Goal: Task Accomplishment & Management: Manage account settings

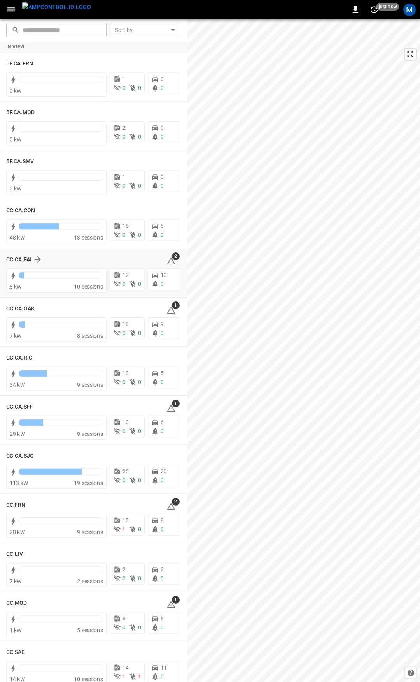
click at [167, 261] on icon at bounding box center [171, 260] width 9 height 9
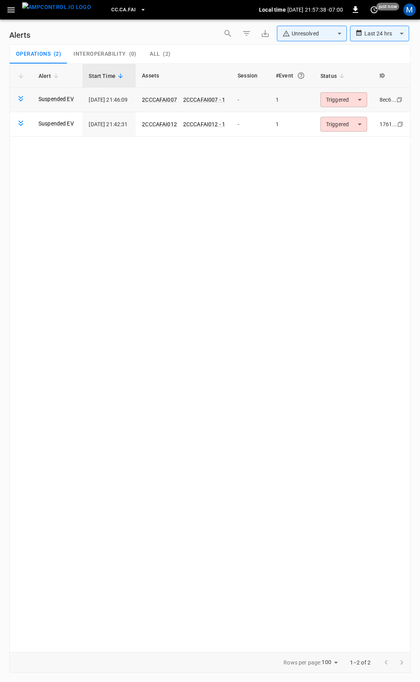
click at [343, 97] on body "**********" at bounding box center [210, 339] width 420 height 679
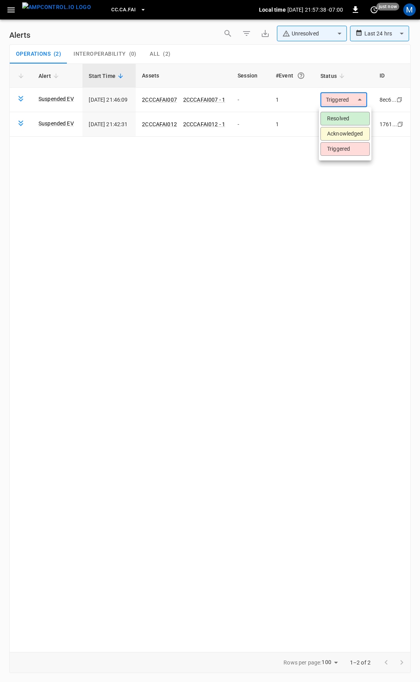
click at [336, 119] on li "Resolved" at bounding box center [345, 119] width 49 height 14
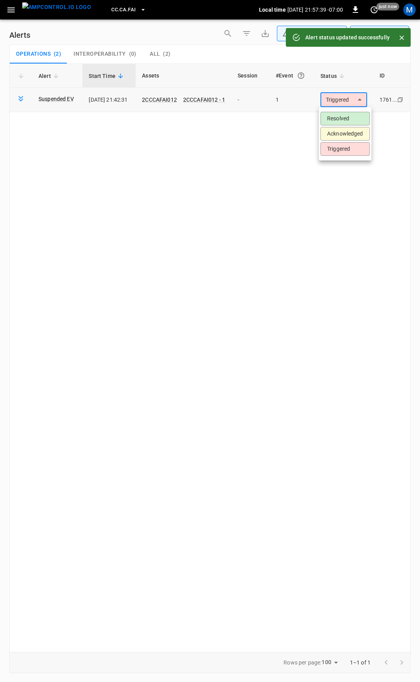
click at [345, 100] on body "**********" at bounding box center [210, 339] width 420 height 679
click at [343, 120] on li "Resolved" at bounding box center [345, 119] width 49 height 14
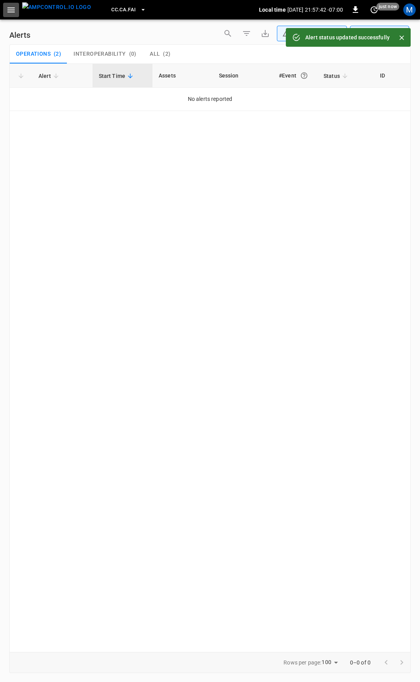
click at [9, 8] on icon "button" at bounding box center [11, 10] width 10 height 10
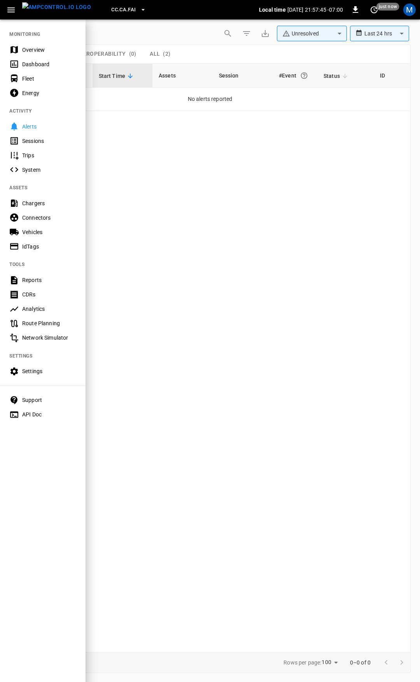
click at [40, 48] on div "Overview" at bounding box center [49, 50] width 54 height 8
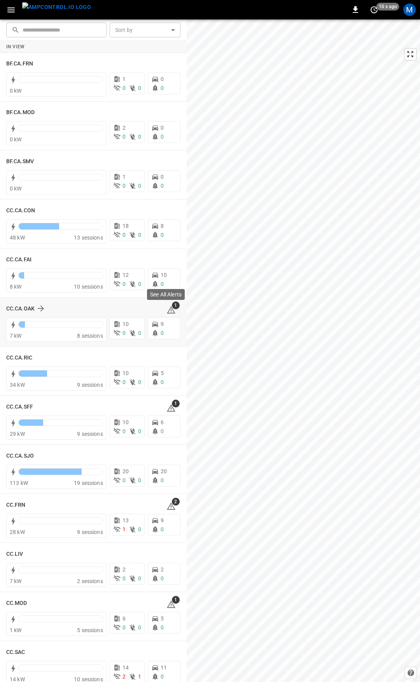
click at [168, 309] on icon at bounding box center [171, 309] width 9 height 7
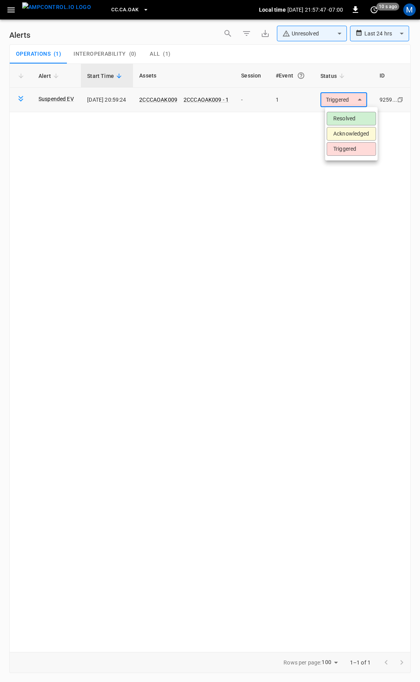
click at [356, 101] on body "**********" at bounding box center [210, 339] width 420 height 679
click at [355, 115] on li "Resolved" at bounding box center [351, 119] width 49 height 14
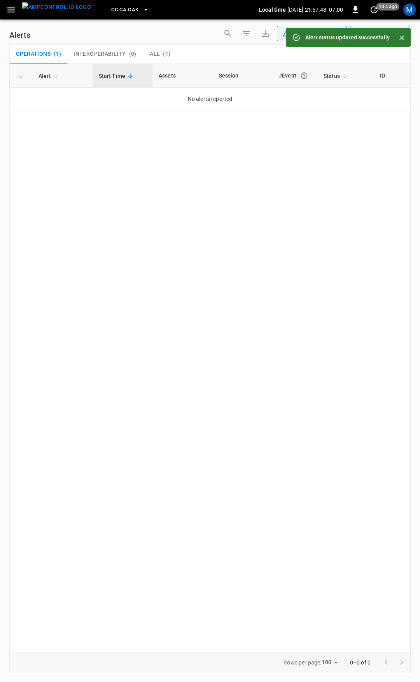
click at [11, 9] on icon "button" at bounding box center [11, 10] width 10 height 10
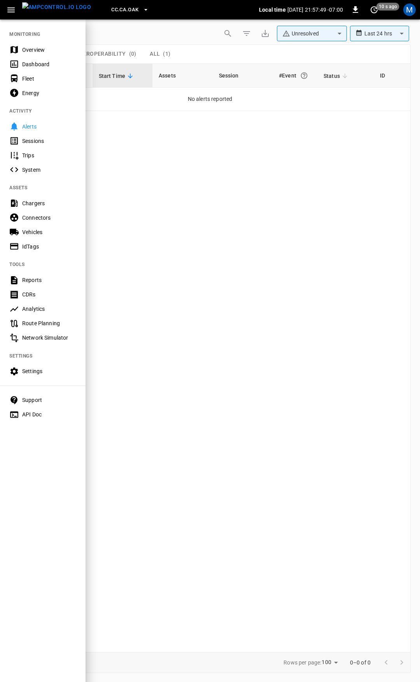
click at [37, 46] on div "Overview" at bounding box center [49, 50] width 54 height 8
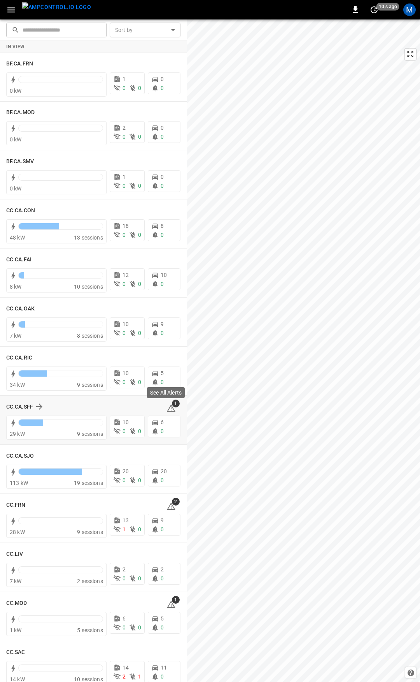
click at [168, 409] on icon at bounding box center [171, 407] width 9 height 9
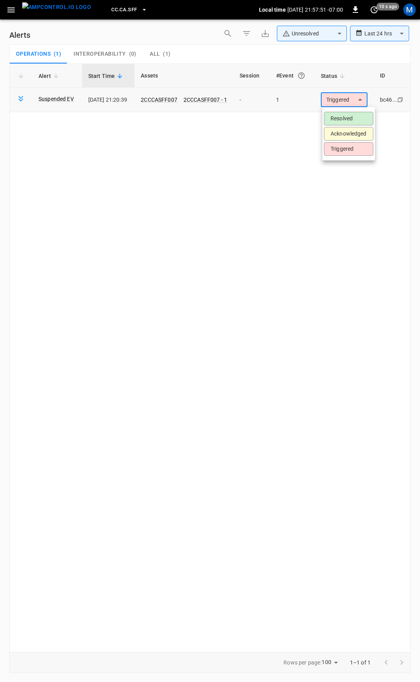
click at [345, 105] on body "**********" at bounding box center [210, 339] width 420 height 679
click at [343, 121] on li "Resolved" at bounding box center [348, 119] width 49 height 14
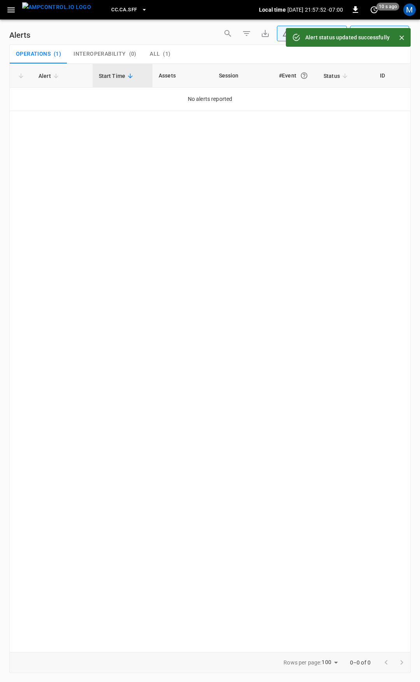
click at [12, 10] on icon "button" at bounding box center [10, 9] width 7 height 5
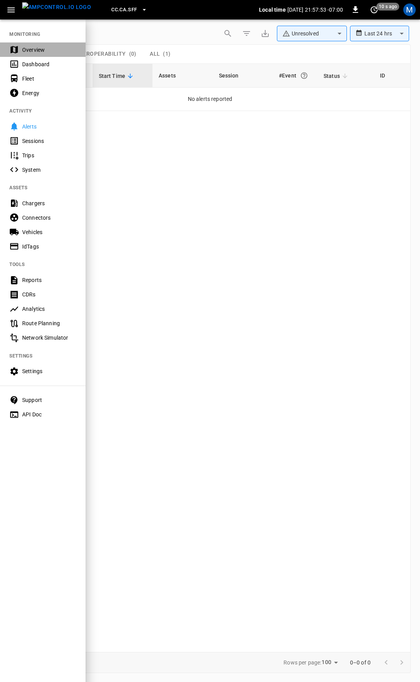
click at [38, 55] on div "Overview" at bounding box center [43, 49] width 86 height 14
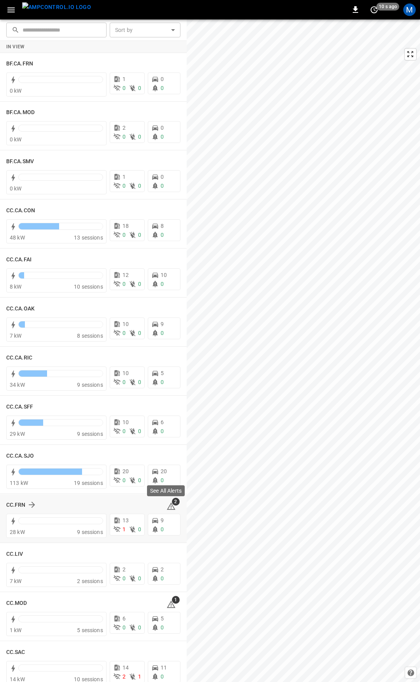
click at [168, 506] on icon at bounding box center [171, 505] width 9 height 7
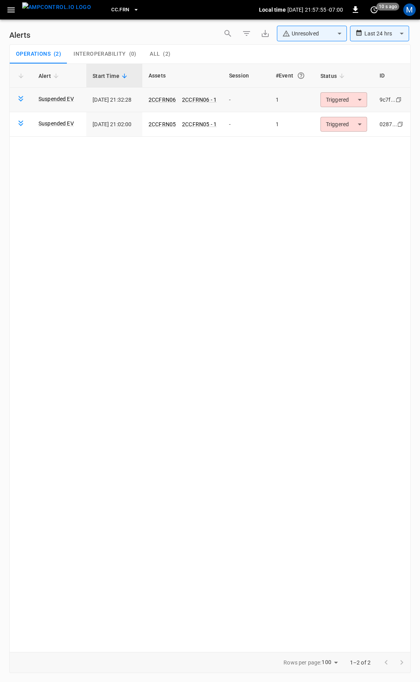
click at [337, 96] on body "**********" at bounding box center [210, 339] width 420 height 679
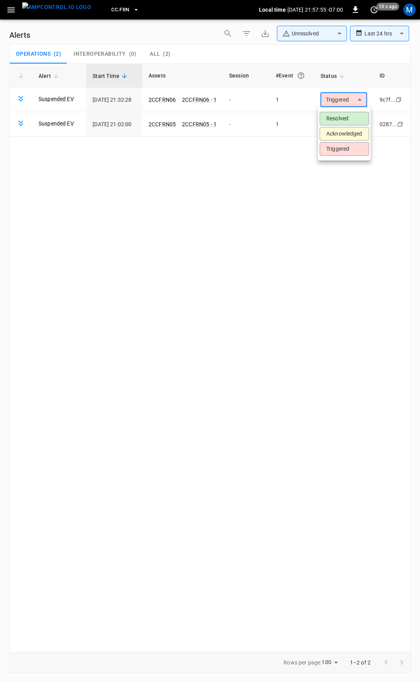
click at [340, 113] on li "Resolved" at bounding box center [344, 119] width 49 height 14
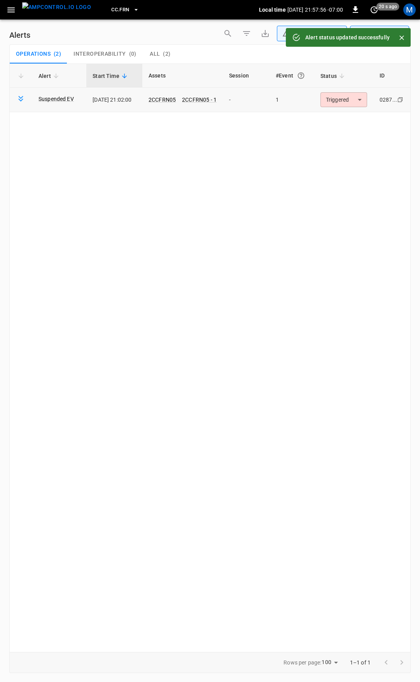
click at [348, 98] on body "**********" at bounding box center [210, 339] width 420 height 679
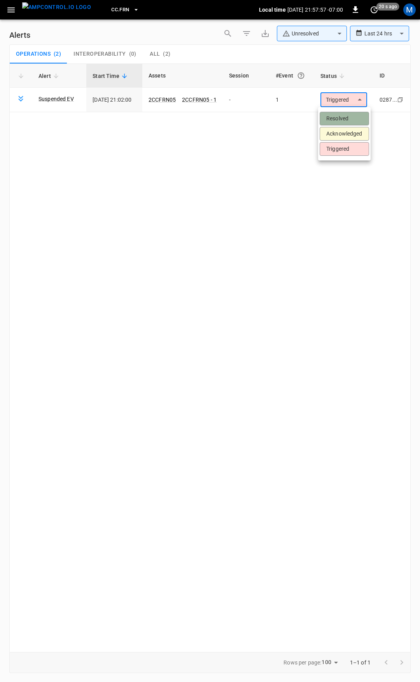
click at [349, 116] on li "Resolved" at bounding box center [344, 119] width 49 height 14
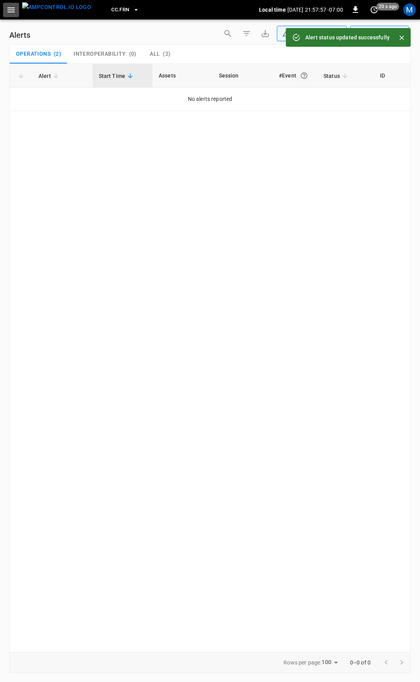
click at [11, 9] on icon "button" at bounding box center [10, 9] width 7 height 5
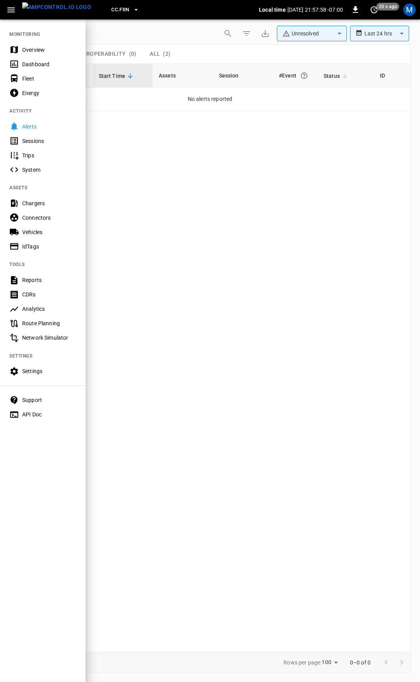
click at [31, 47] on div "Overview" at bounding box center [49, 50] width 54 height 8
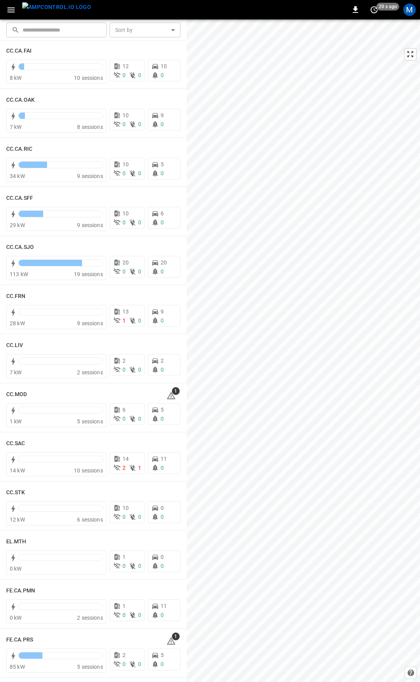
scroll to position [215, 0]
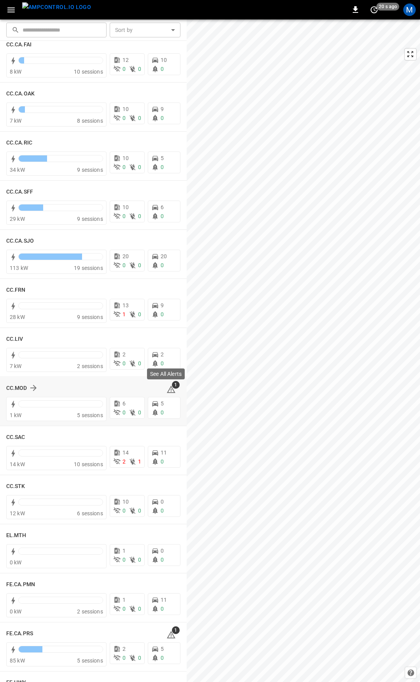
click at [172, 387] on span "1" at bounding box center [176, 385] width 8 height 8
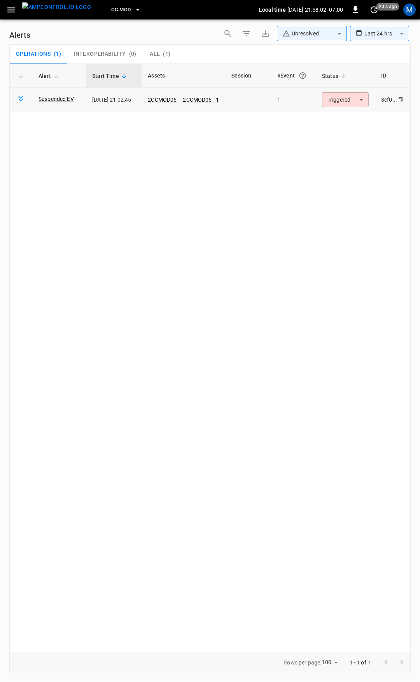
click at [335, 111] on td "Triggered ********* ​" at bounding box center [345, 100] width 59 height 25
click at [339, 100] on body "**********" at bounding box center [210, 339] width 420 height 679
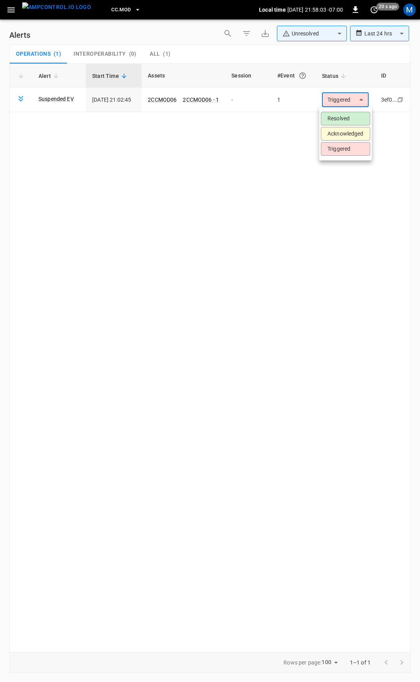
click at [343, 120] on li "Resolved" at bounding box center [345, 119] width 49 height 14
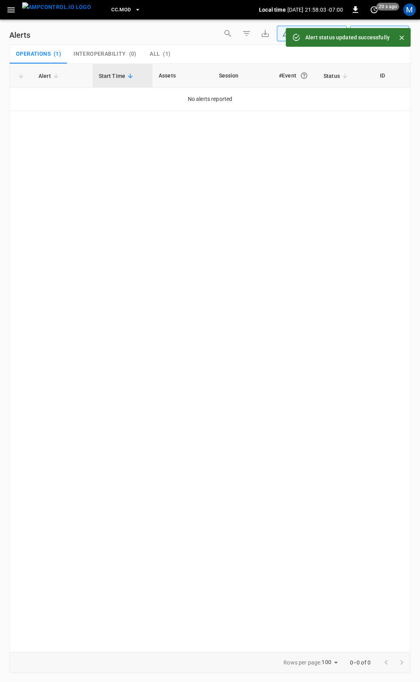
click at [13, 14] on icon "button" at bounding box center [11, 10] width 10 height 10
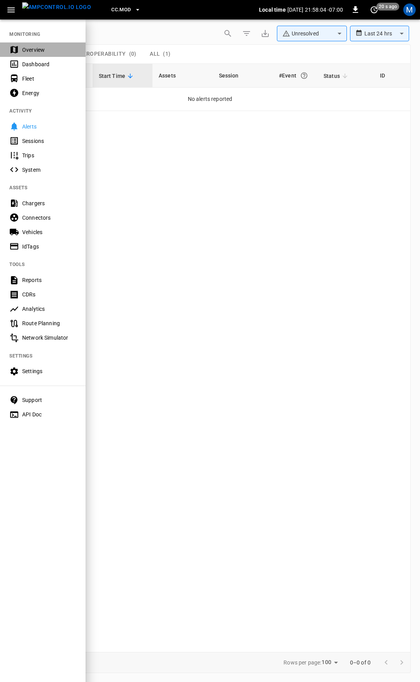
click at [32, 43] on div "Overview" at bounding box center [43, 49] width 86 height 14
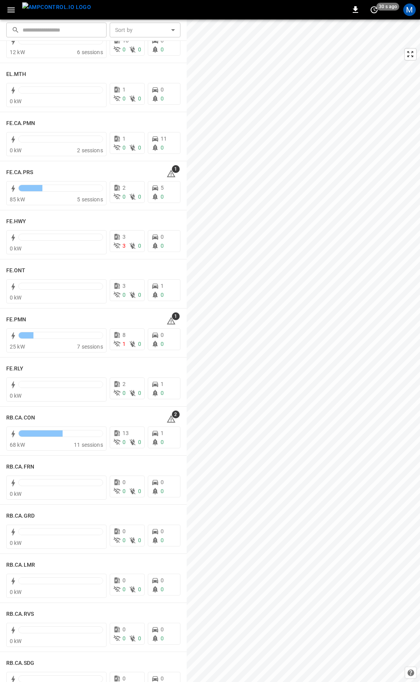
scroll to position [676, 0]
click at [169, 174] on icon at bounding box center [171, 172] width 9 height 7
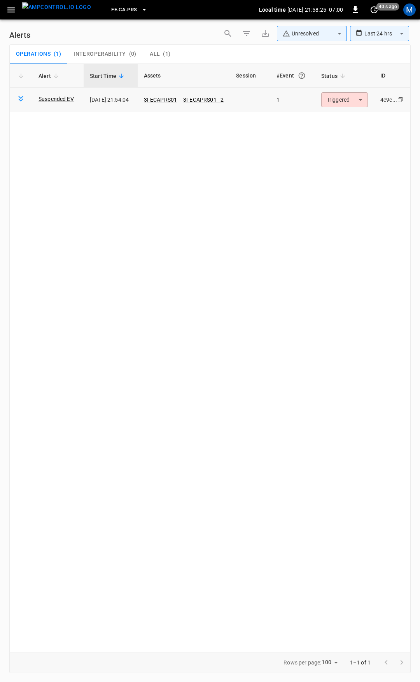
click at [350, 102] on body "**********" at bounding box center [210, 339] width 420 height 679
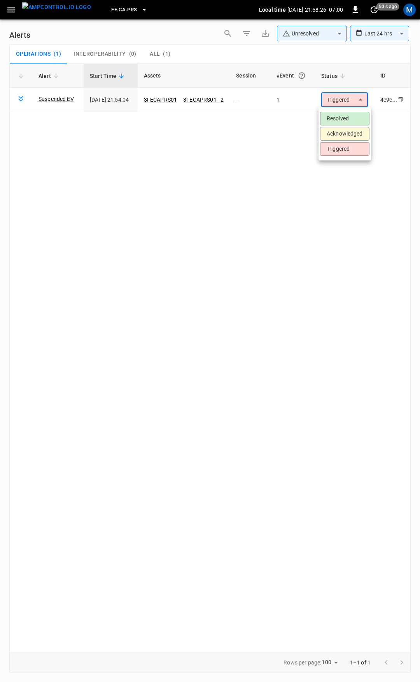
click at [350, 115] on li "Resolved" at bounding box center [344, 119] width 49 height 14
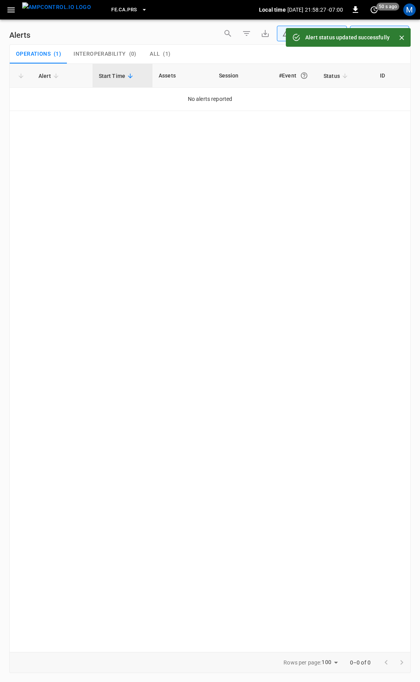
click at [14, 8] on icon "button" at bounding box center [11, 10] width 10 height 10
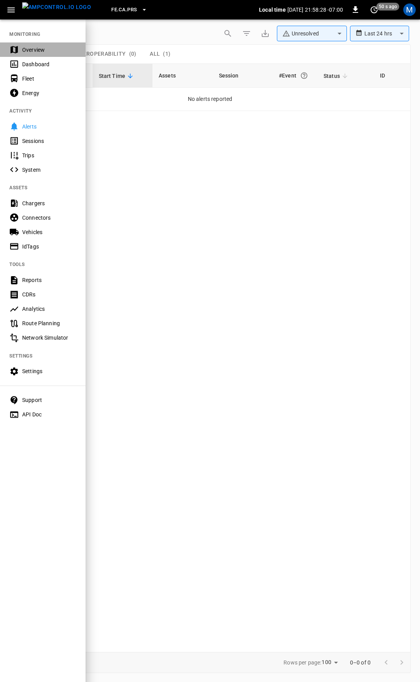
click at [31, 50] on div "Overview" at bounding box center [49, 50] width 54 height 8
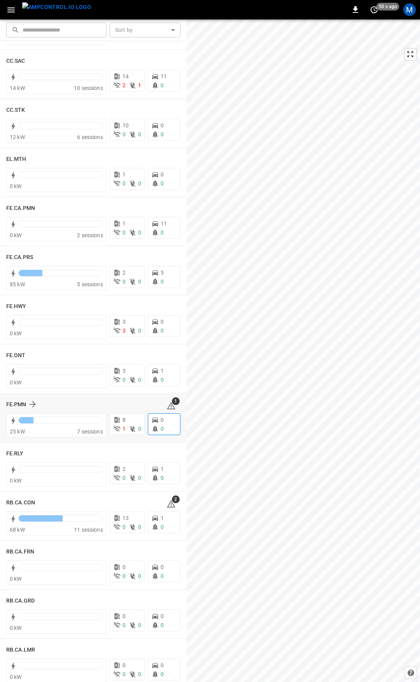
scroll to position [592, 0]
click at [168, 406] on icon at bounding box center [171, 404] width 9 height 9
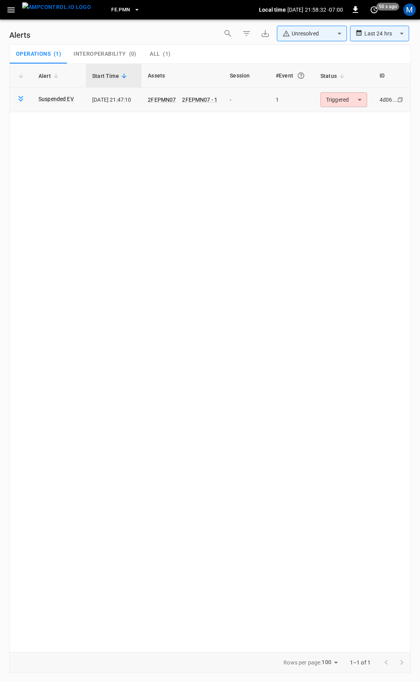
click at [333, 104] on body "**********" at bounding box center [210, 339] width 420 height 679
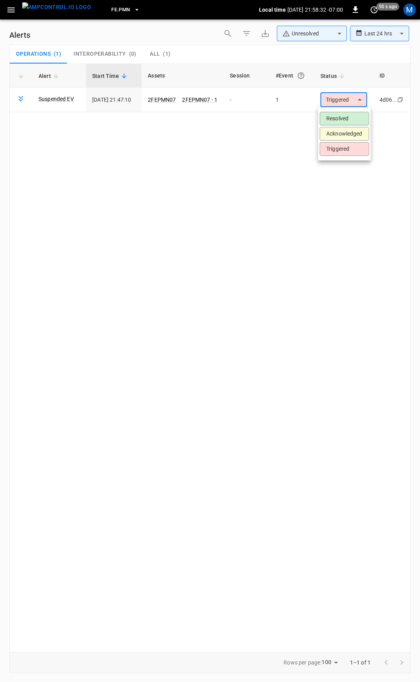
click at [344, 121] on li "Resolved" at bounding box center [344, 119] width 49 height 14
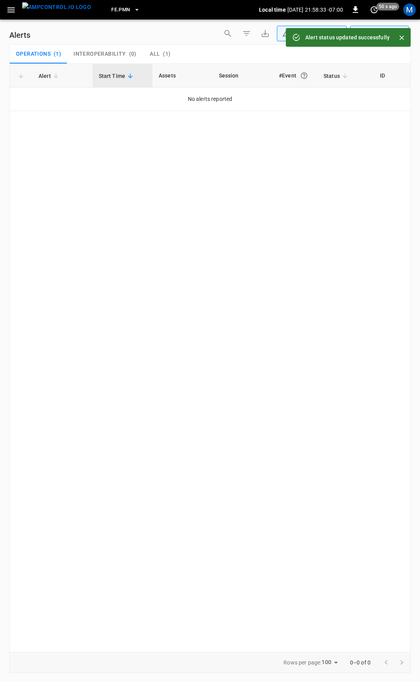
click at [10, 11] on icon "button" at bounding box center [11, 10] width 10 height 10
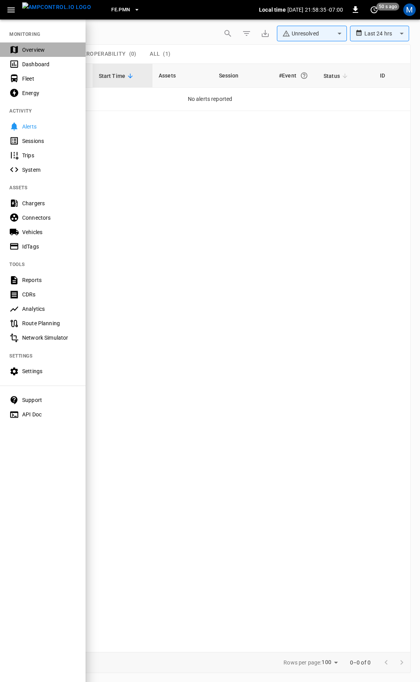
drag, startPoint x: 30, startPoint y: 49, endPoint x: 31, endPoint y: 62, distance: 12.9
click at [30, 49] on div "Overview" at bounding box center [49, 50] width 54 height 8
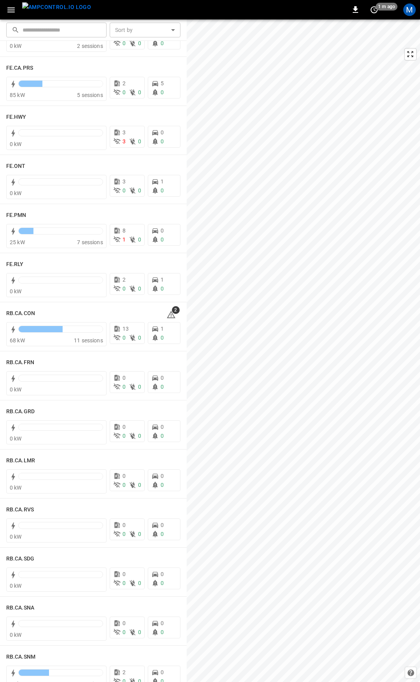
scroll to position [773, 0]
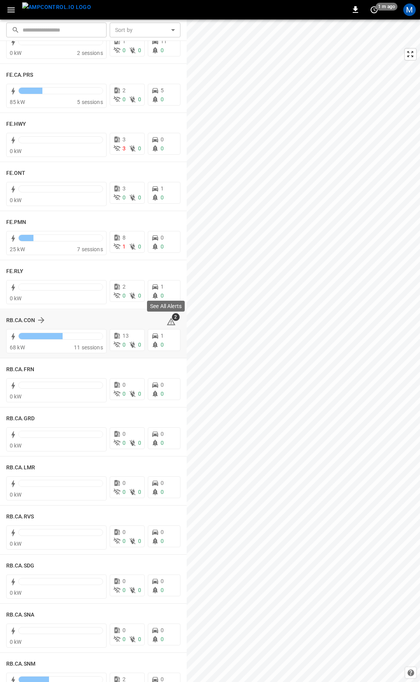
click at [168, 320] on icon at bounding box center [171, 321] width 9 height 7
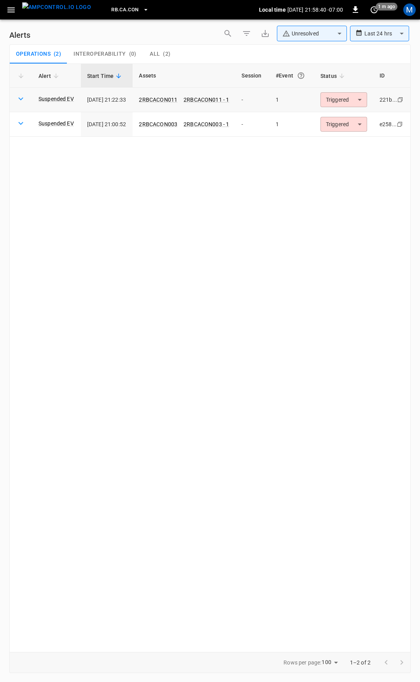
click at [362, 100] on body "**********" at bounding box center [210, 339] width 420 height 679
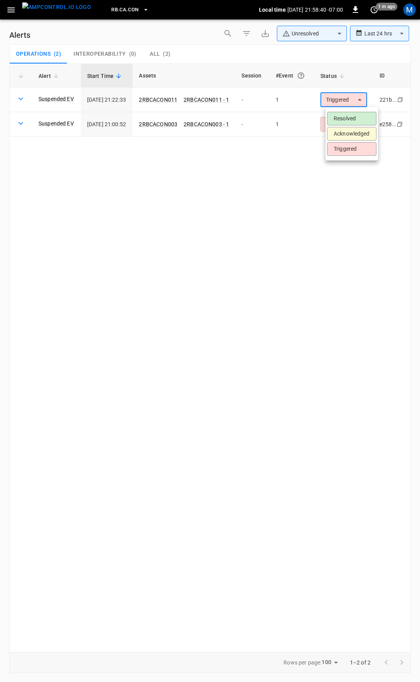
click at [358, 114] on li "Resolved" at bounding box center [351, 119] width 49 height 14
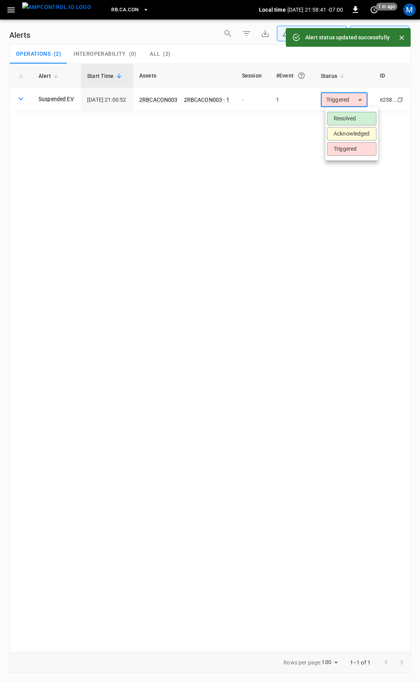
click at [361, 97] on body "**********" at bounding box center [210, 339] width 420 height 679
click at [359, 116] on li "Resolved" at bounding box center [351, 119] width 49 height 14
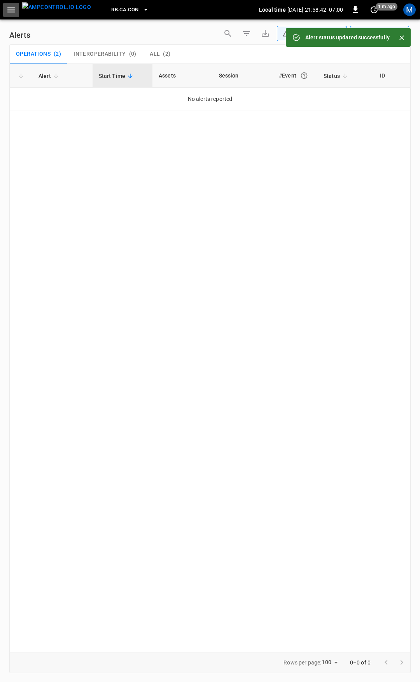
click at [11, 9] on icon "button" at bounding box center [11, 10] width 10 height 10
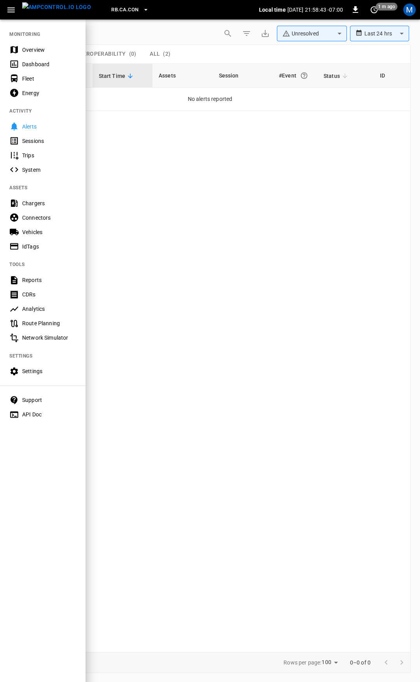
click at [42, 50] on div "Overview" at bounding box center [49, 50] width 54 height 8
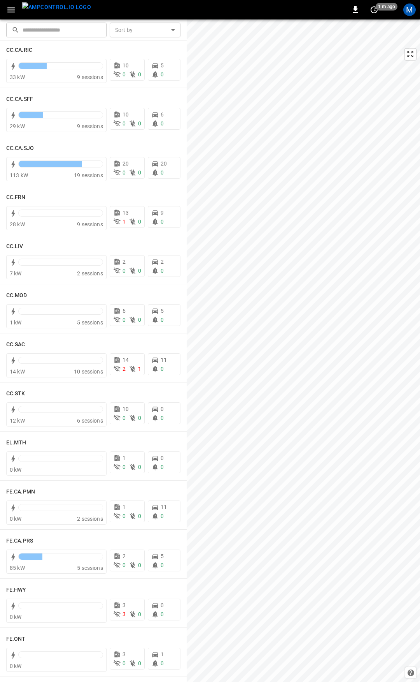
scroll to position [328, 0]
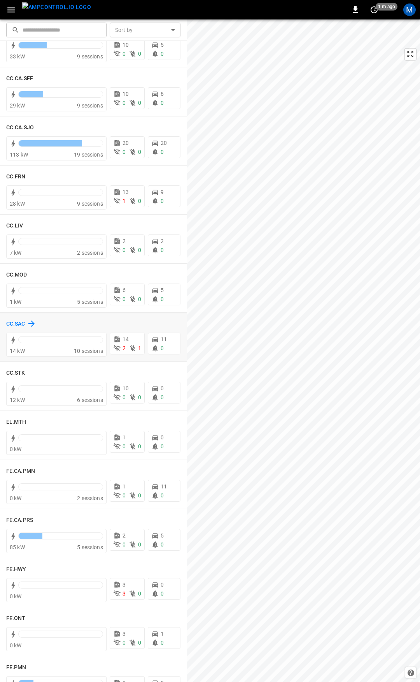
click at [19, 323] on h6 "CC.SAC" at bounding box center [15, 324] width 19 height 9
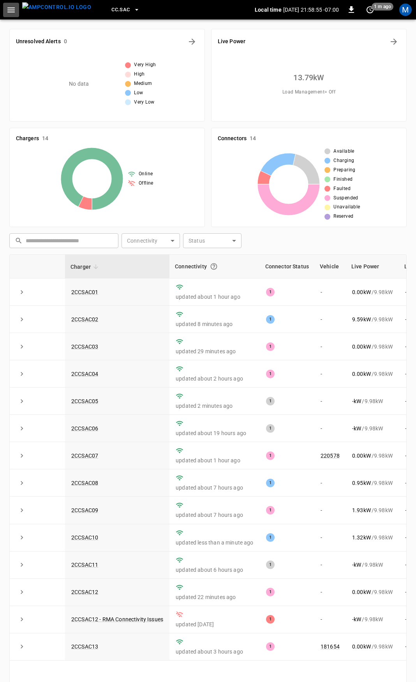
click at [12, 11] on icon "button" at bounding box center [11, 10] width 10 height 10
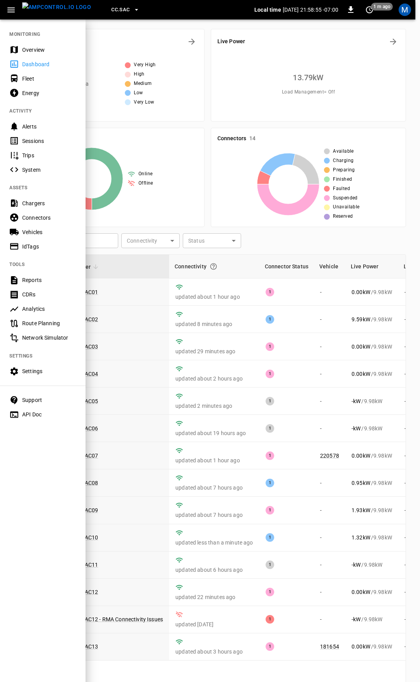
click at [38, 54] on div "Overview" at bounding box center [43, 49] width 86 height 14
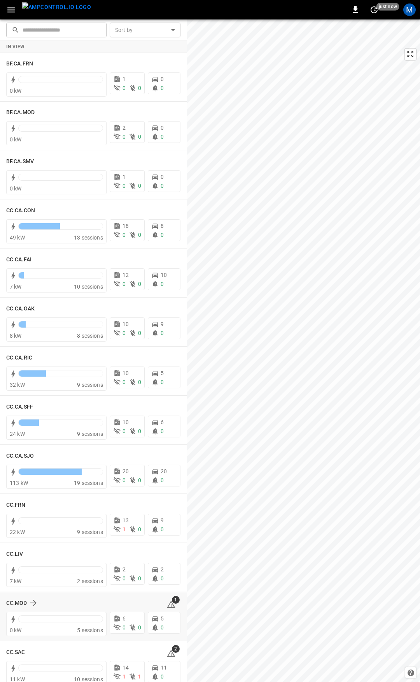
click at [167, 599] on div "1" at bounding box center [174, 602] width 14 height 12
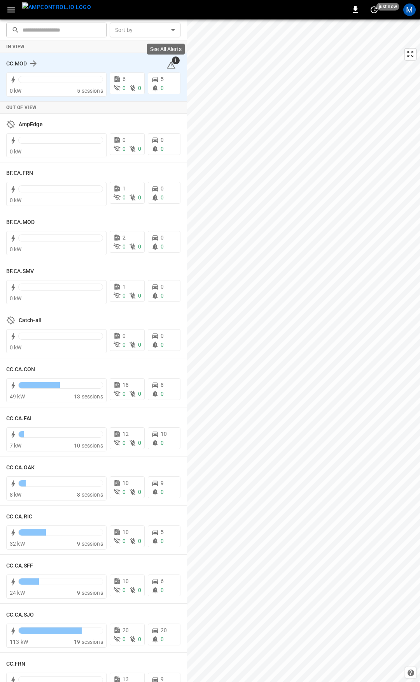
click at [167, 63] on icon at bounding box center [171, 64] width 9 height 9
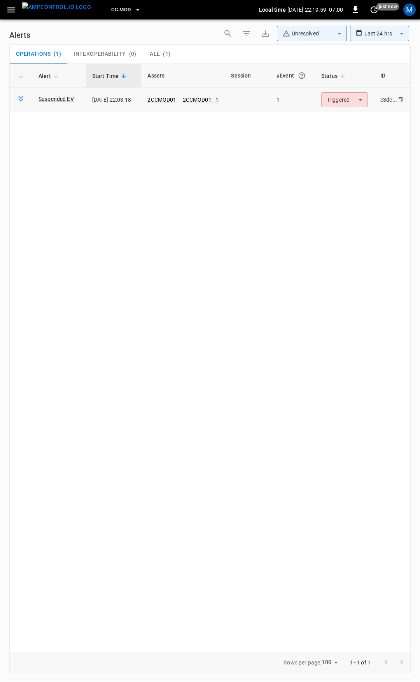
click at [325, 100] on body "**********" at bounding box center [210, 339] width 420 height 679
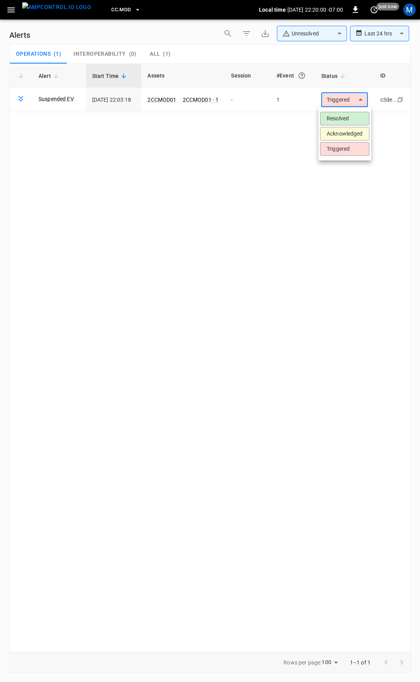
click at [351, 120] on li "Resolved" at bounding box center [344, 119] width 49 height 14
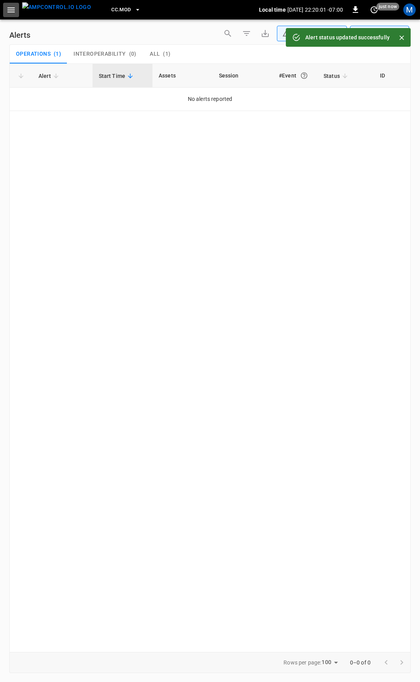
click at [14, 11] on icon "button" at bounding box center [11, 10] width 10 height 10
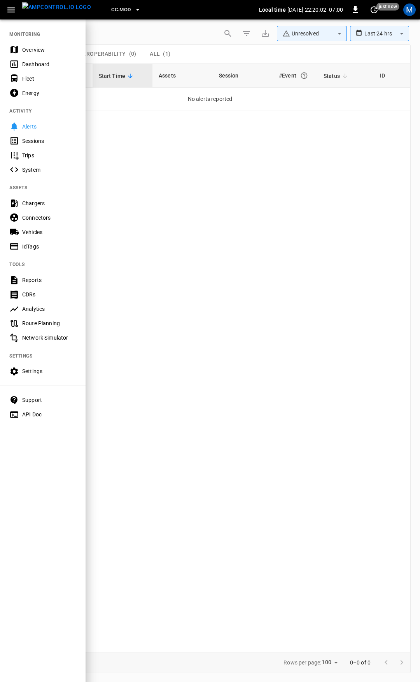
drag, startPoint x: 33, startPoint y: 52, endPoint x: 39, endPoint y: 64, distance: 13.1
click at [33, 52] on div "Overview" at bounding box center [49, 50] width 54 height 8
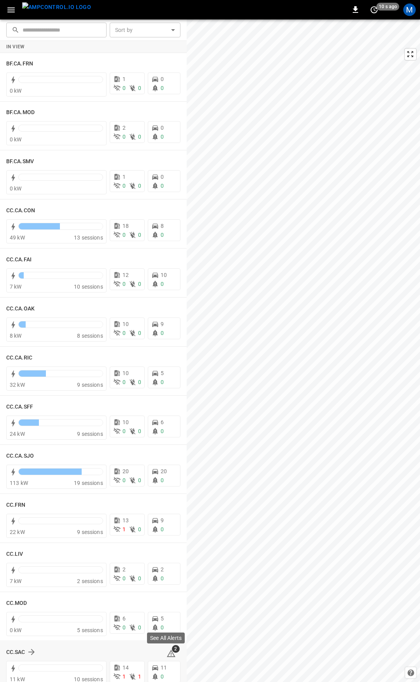
click at [172, 652] on span "2" at bounding box center [176, 649] width 8 height 8
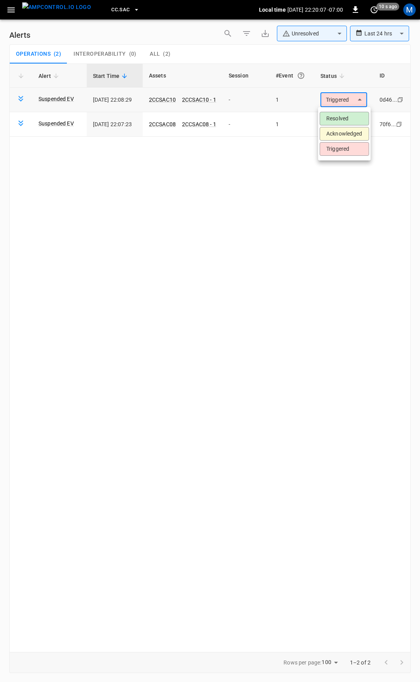
click at [327, 100] on body "**********" at bounding box center [210, 339] width 420 height 679
click at [340, 112] on li "Resolved" at bounding box center [344, 119] width 49 height 14
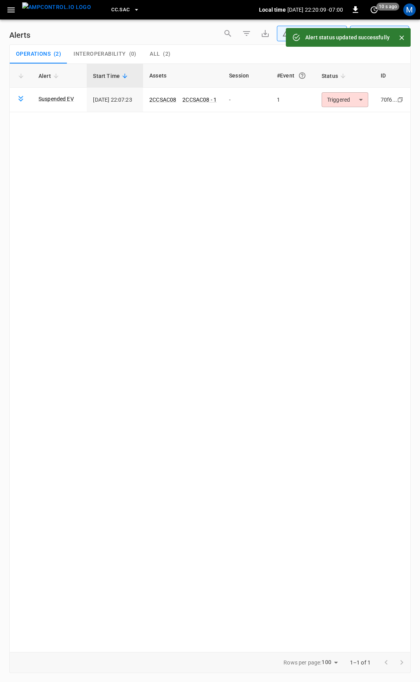
click at [343, 97] on body "**********" at bounding box center [210, 339] width 420 height 679
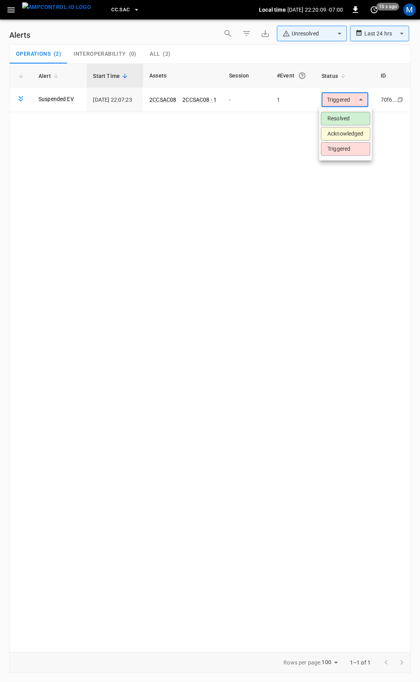
click at [342, 115] on li "Resolved" at bounding box center [345, 119] width 49 height 14
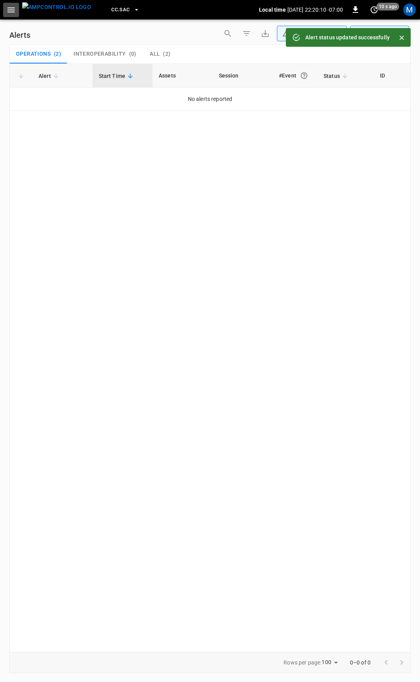
click at [4, 10] on button "button" at bounding box center [11, 10] width 16 height 14
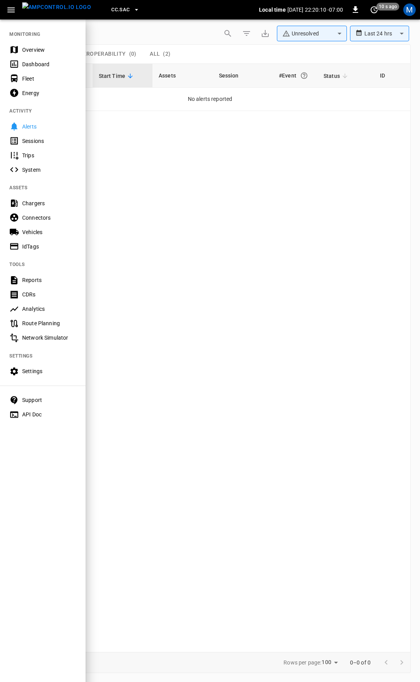
click at [29, 47] on div "Overview" at bounding box center [49, 50] width 54 height 8
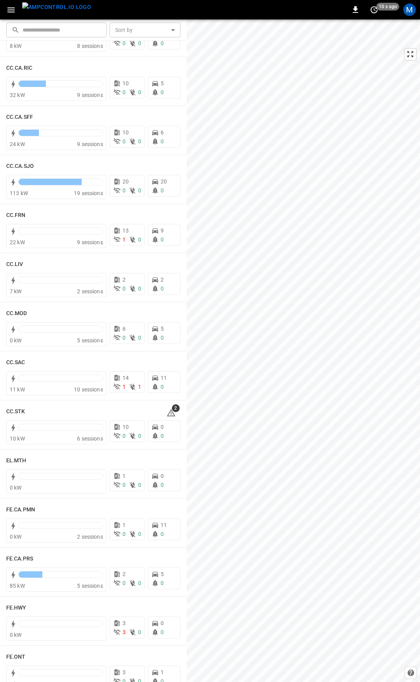
scroll to position [314, 0]
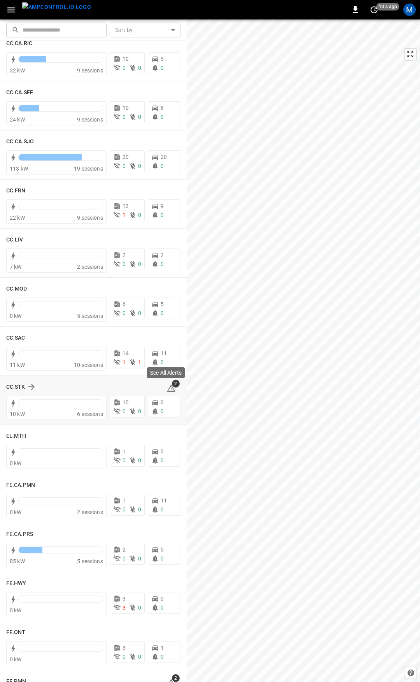
click at [167, 389] on icon at bounding box center [171, 387] width 9 height 9
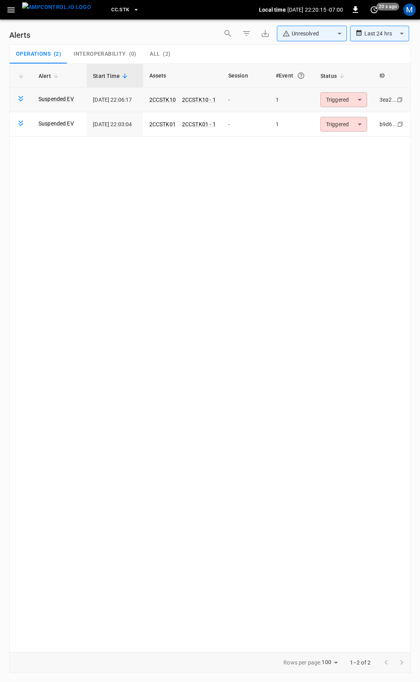
click at [358, 90] on td "Triggered ********* ​" at bounding box center [344, 100] width 59 height 25
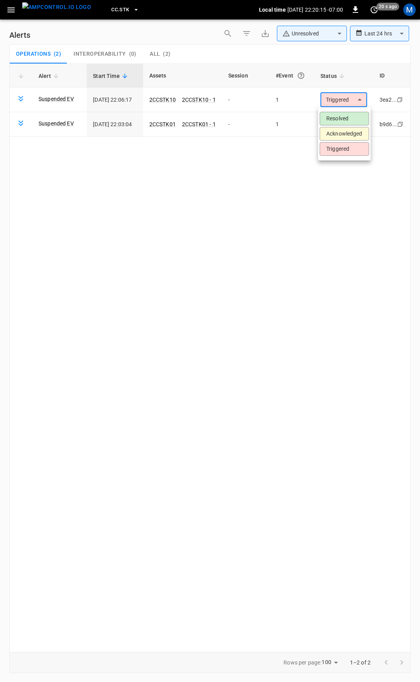
click at [348, 104] on body "**********" at bounding box center [210, 339] width 420 height 679
click at [343, 120] on li "Resolved" at bounding box center [344, 119] width 49 height 14
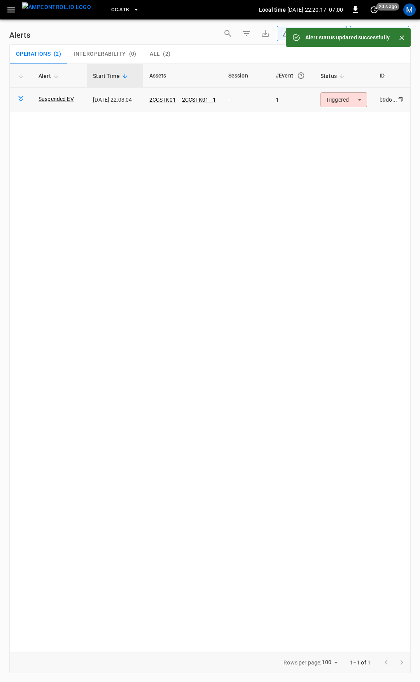
click at [349, 96] on body "**********" at bounding box center [210, 339] width 420 height 679
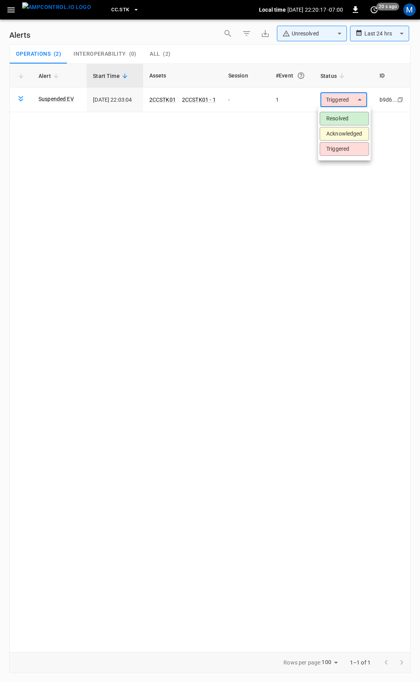
click at [341, 122] on li "Resolved" at bounding box center [344, 119] width 49 height 14
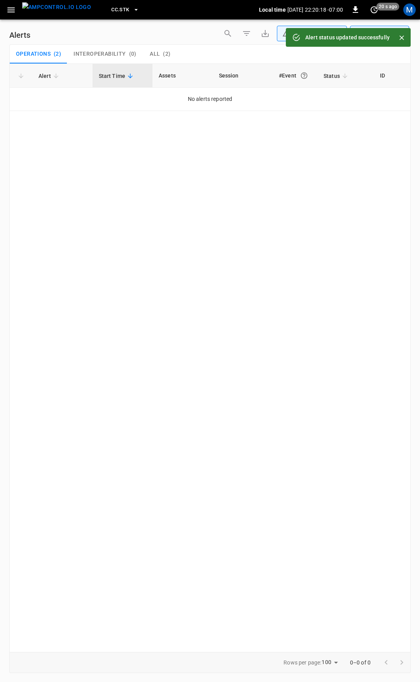
click at [4, 11] on button "button" at bounding box center [11, 10] width 16 height 14
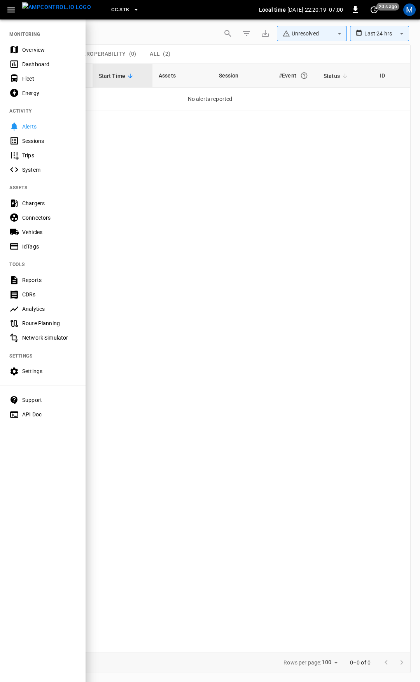
click at [49, 54] on div "Overview" at bounding box center [43, 49] width 86 height 14
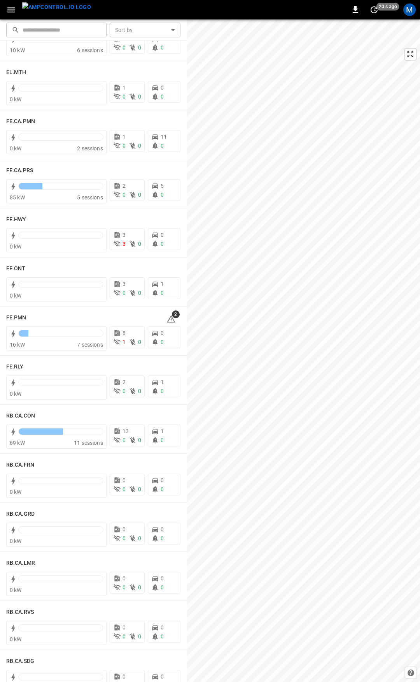
scroll to position [682, 0]
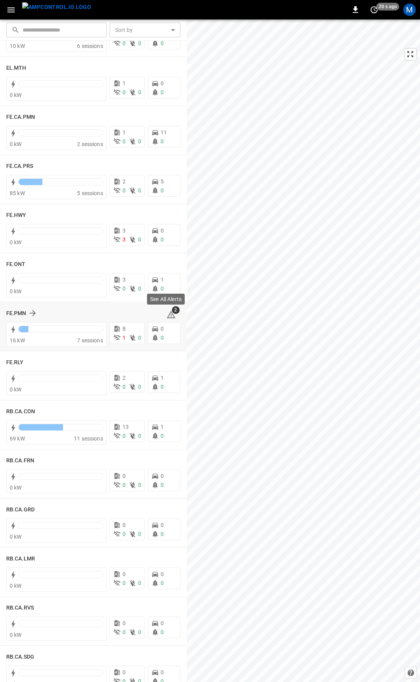
click at [167, 316] on icon at bounding box center [171, 314] width 9 height 9
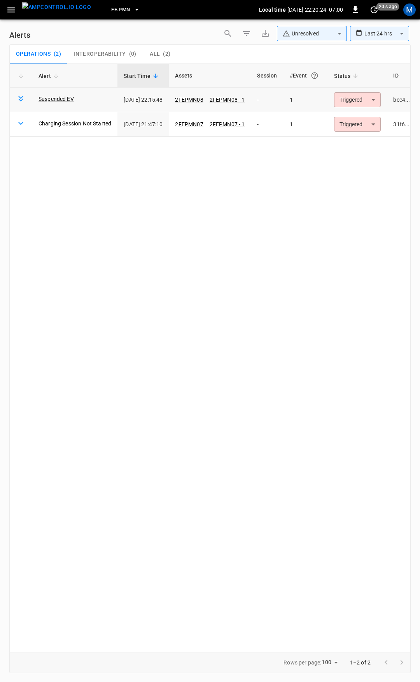
click at [377, 103] on body "**********" at bounding box center [210, 339] width 420 height 679
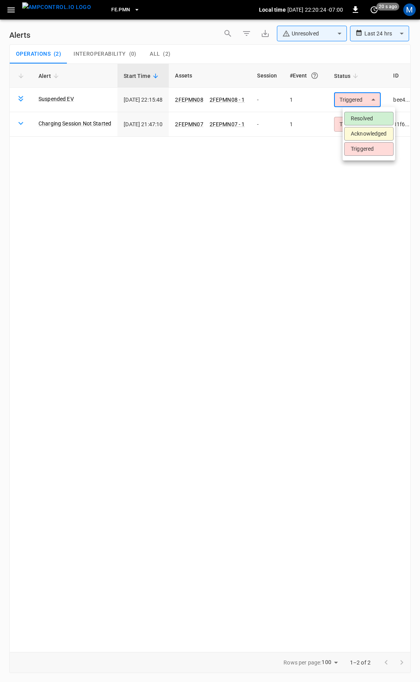
click at [370, 119] on li "Resolved" at bounding box center [368, 119] width 49 height 14
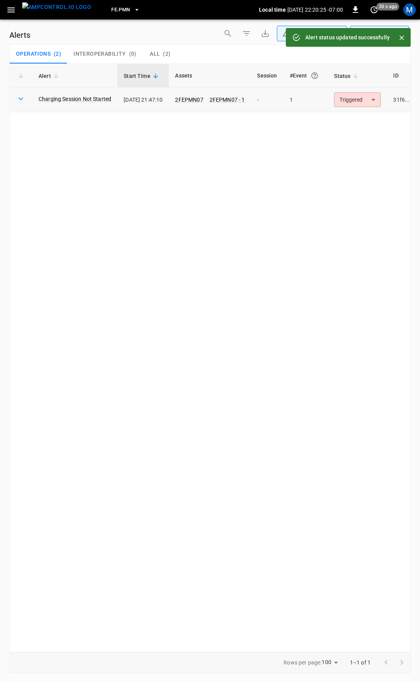
click at [362, 103] on body "**********" at bounding box center [210, 339] width 420 height 679
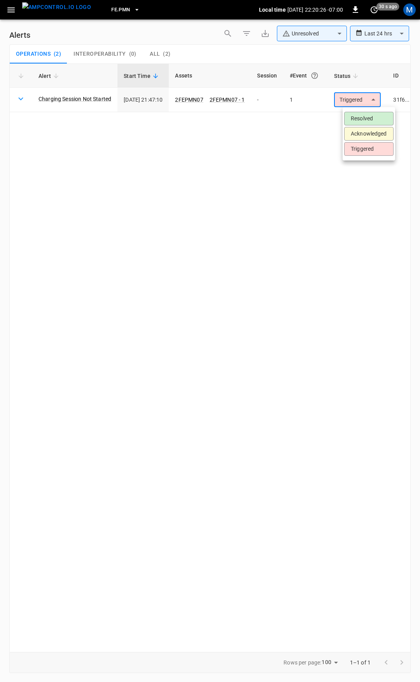
click at [360, 121] on li "Resolved" at bounding box center [368, 119] width 49 height 14
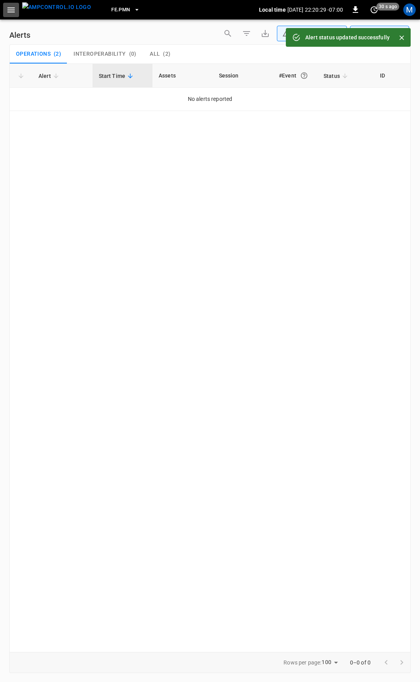
click at [6, 12] on button "button" at bounding box center [11, 10] width 16 height 14
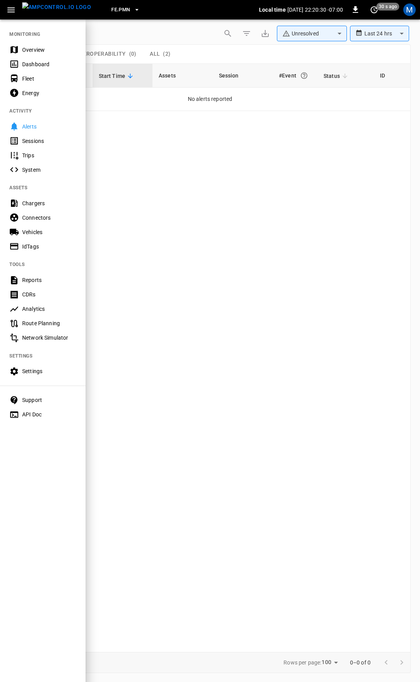
click at [26, 45] on div "Overview" at bounding box center [43, 49] width 86 height 14
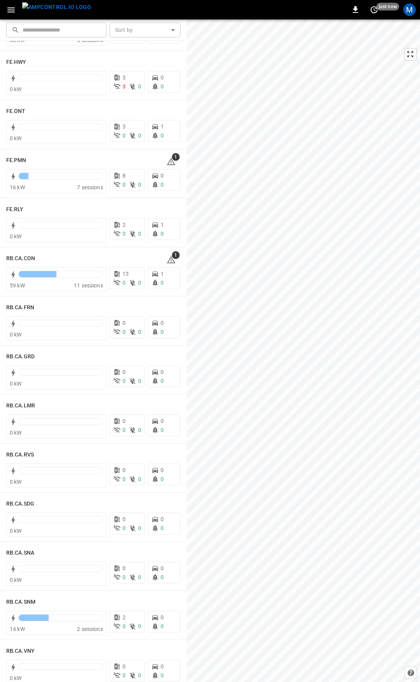
scroll to position [824, 0]
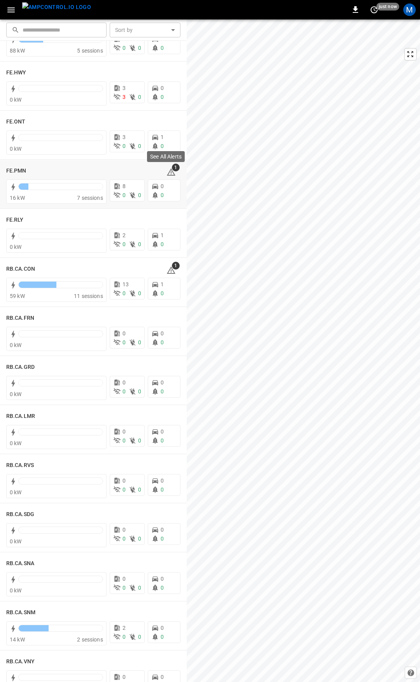
click at [165, 165] on div "See All Alerts" at bounding box center [165, 158] width 39 height 17
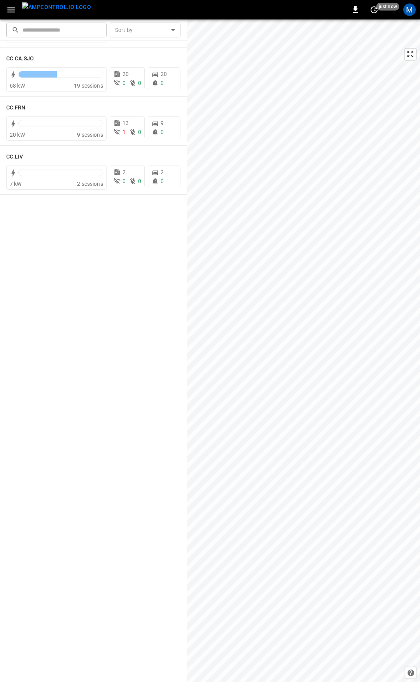
scroll to position [0, 0]
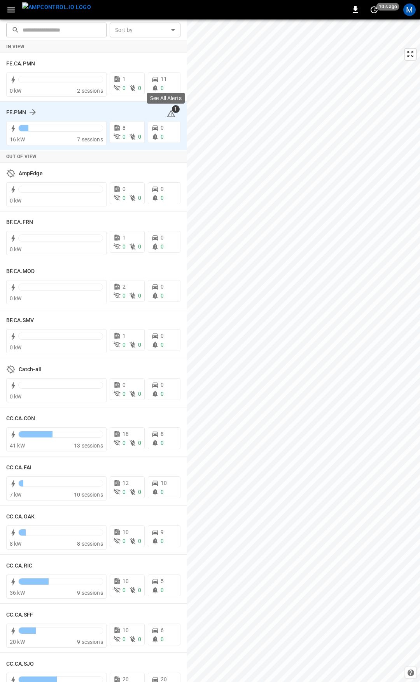
click at [169, 112] on icon at bounding box center [171, 113] width 9 height 9
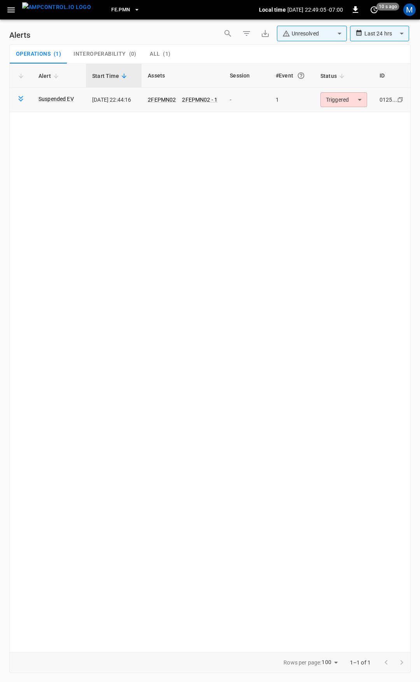
drag, startPoint x: 361, startPoint y: 109, endPoint x: 359, endPoint y: 97, distance: 11.9
click at [360, 104] on td "Triggered ********* ​" at bounding box center [344, 100] width 59 height 25
click at [359, 97] on body "**********" at bounding box center [210, 339] width 420 height 679
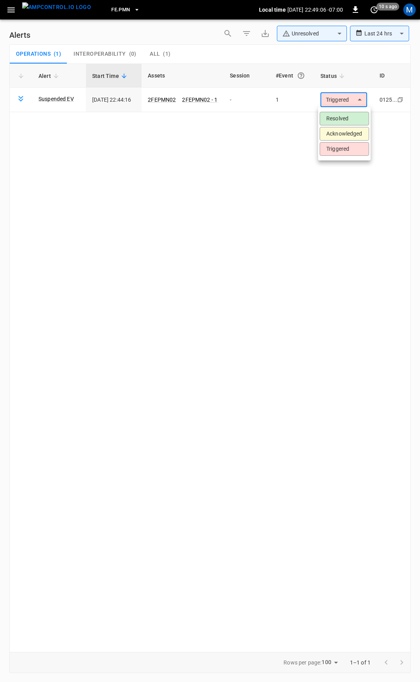
click at [348, 115] on li "Resolved" at bounding box center [344, 119] width 49 height 14
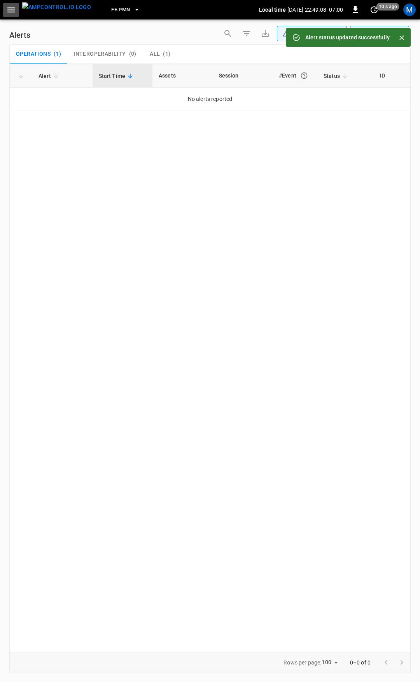
click at [13, 5] on icon "button" at bounding box center [11, 10] width 10 height 10
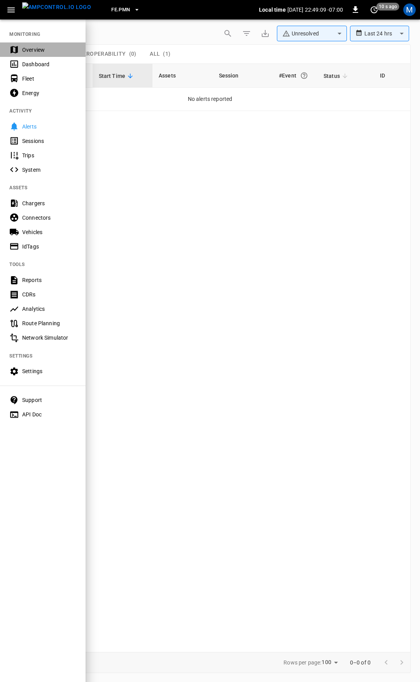
click at [37, 47] on div "Overview" at bounding box center [49, 50] width 54 height 8
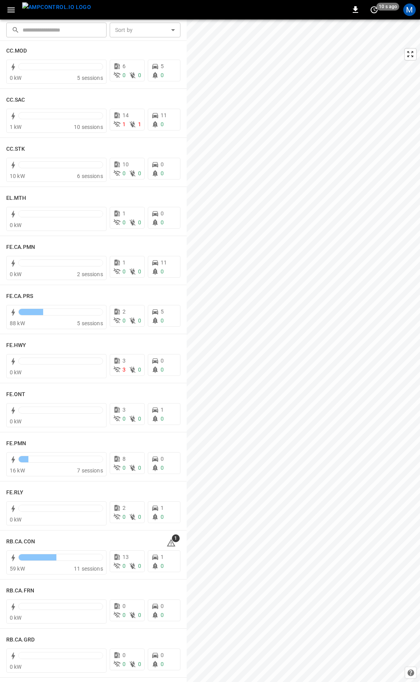
scroll to position [584, 0]
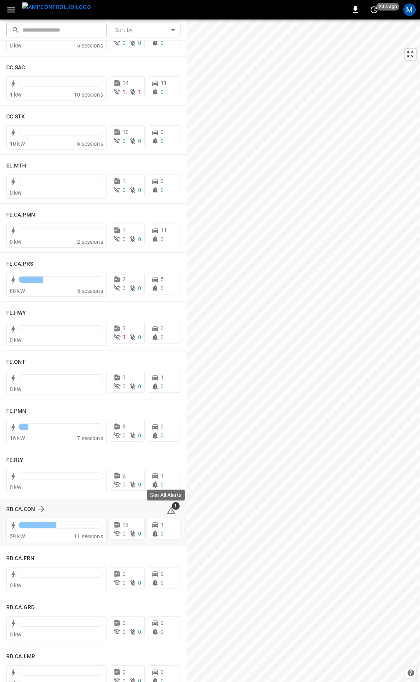
click at [167, 513] on icon at bounding box center [171, 509] width 9 height 7
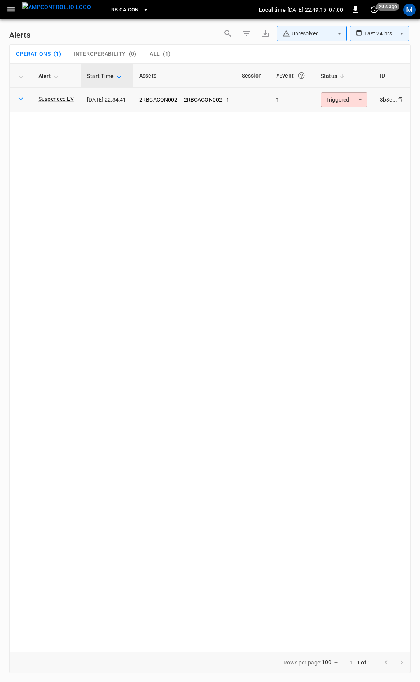
click at [362, 98] on body "**********" at bounding box center [210, 339] width 420 height 679
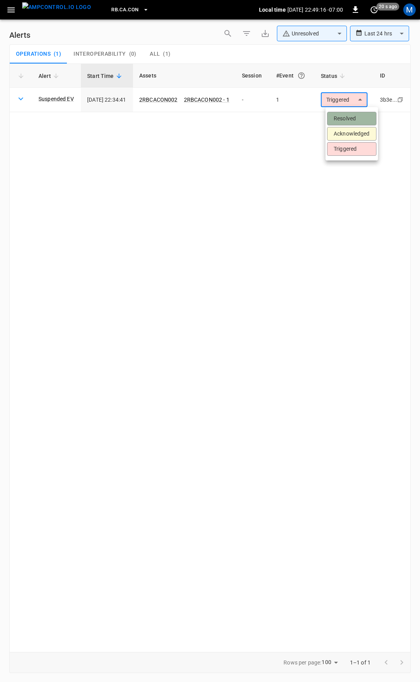
click at [364, 120] on li "Resolved" at bounding box center [351, 119] width 49 height 14
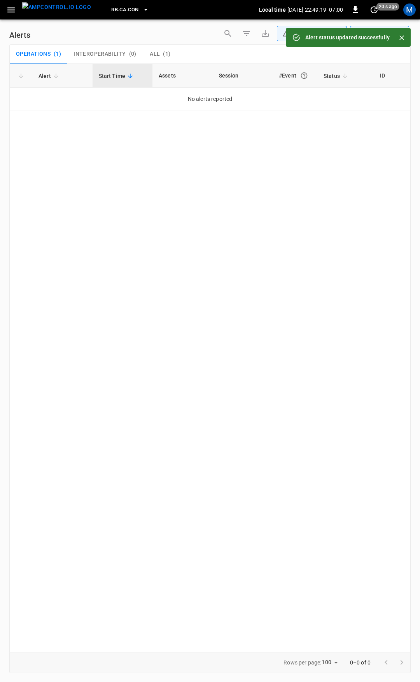
click at [10, 21] on div "**********" at bounding box center [210, 348] width 420 height 659
drag, startPoint x: 9, startPoint y: 17, endPoint x: 9, endPoint y: 13, distance: 4.3
click at [9, 13] on div "RB.CA.CON Local time [DATE] 22:49:20 -07:00 0 20 s ago M" at bounding box center [210, 9] width 420 height 19
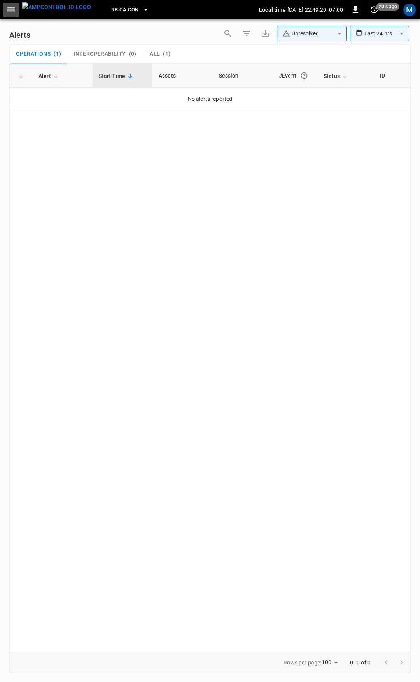
click at [9, 13] on icon "button" at bounding box center [11, 10] width 10 height 10
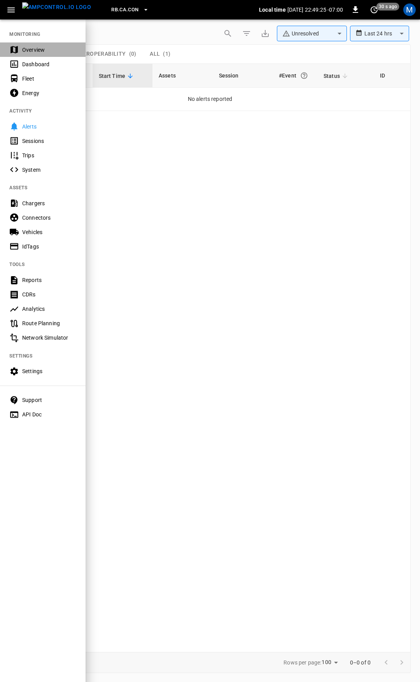
click at [26, 54] on div "Overview" at bounding box center [43, 49] width 86 height 14
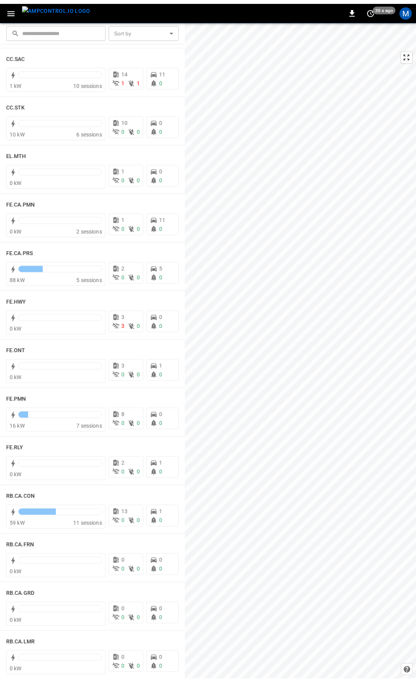
scroll to position [597, 0]
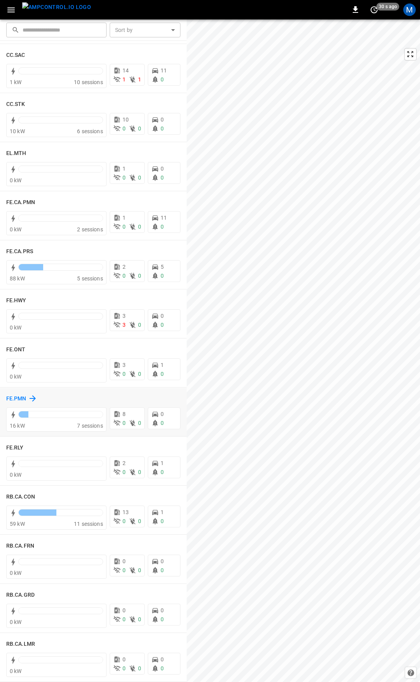
click at [18, 395] on h6 "FE.PMN" at bounding box center [16, 398] width 20 height 9
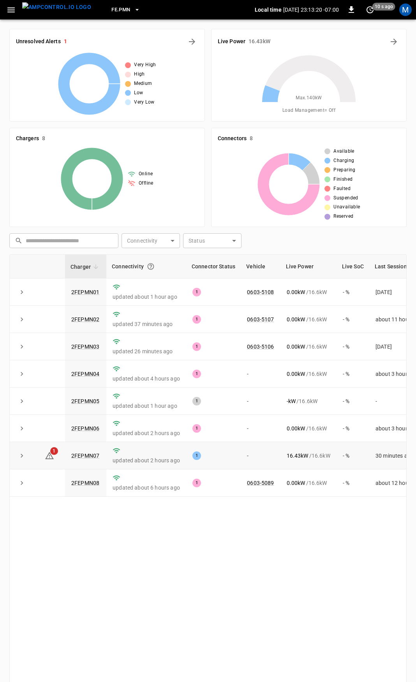
click at [96, 452] on td "2FEPMN07" at bounding box center [85, 455] width 41 height 27
click at [92, 459] on link "2FEPMN07" at bounding box center [85, 455] width 31 height 9
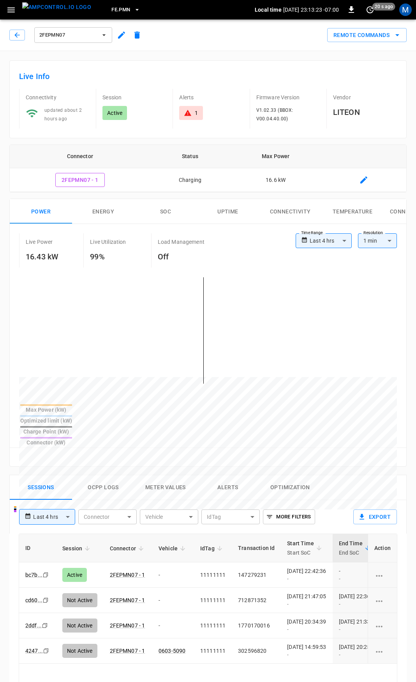
click at [183, 112] on div "1" at bounding box center [190, 113] width 23 height 14
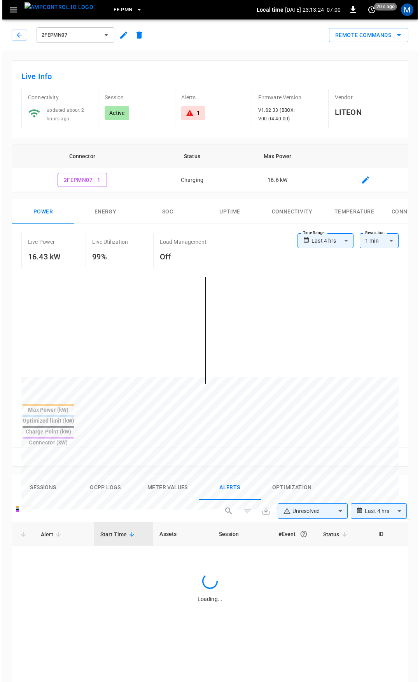
scroll to position [332, 0]
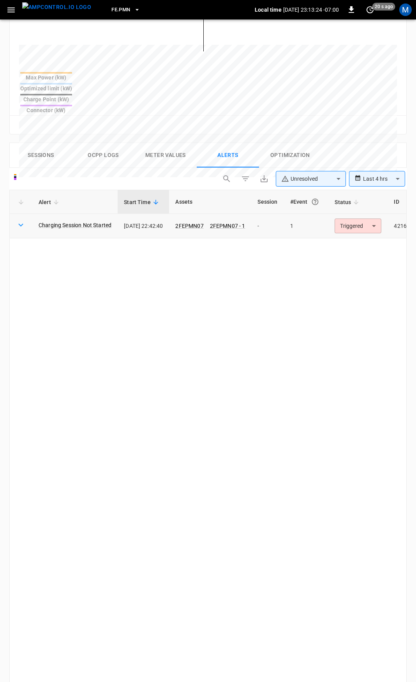
click at [380, 200] on body "**********" at bounding box center [208, 241] width 416 height 1146
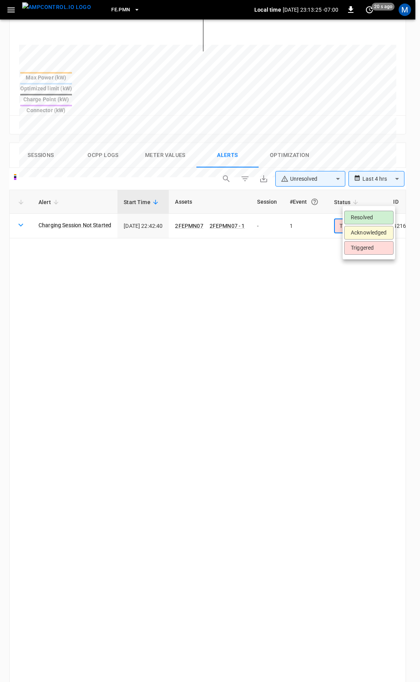
click at [370, 223] on li "Resolved" at bounding box center [368, 218] width 49 height 14
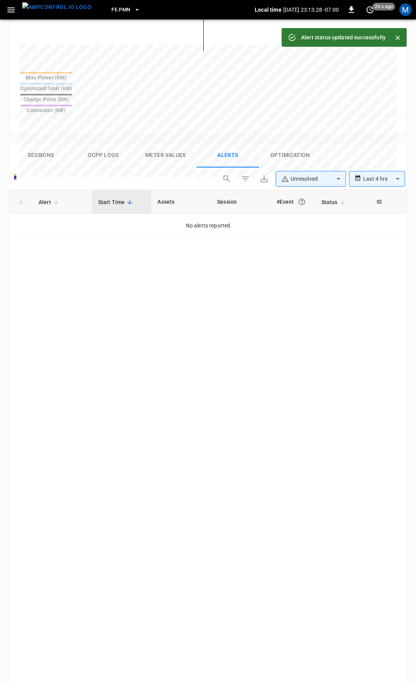
click at [14, 15] on button "button" at bounding box center [11, 10] width 16 height 14
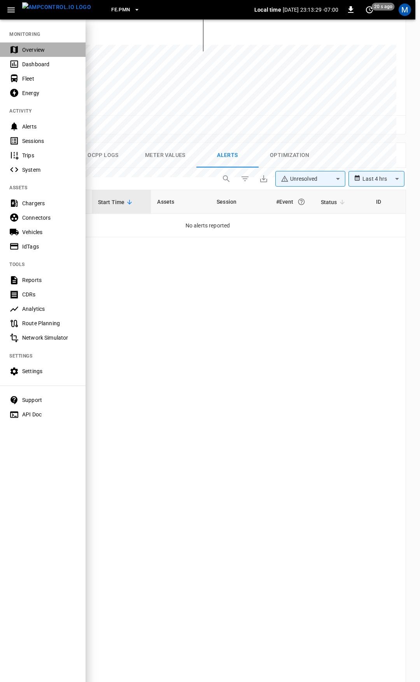
click at [28, 51] on div "Overview" at bounding box center [49, 50] width 54 height 8
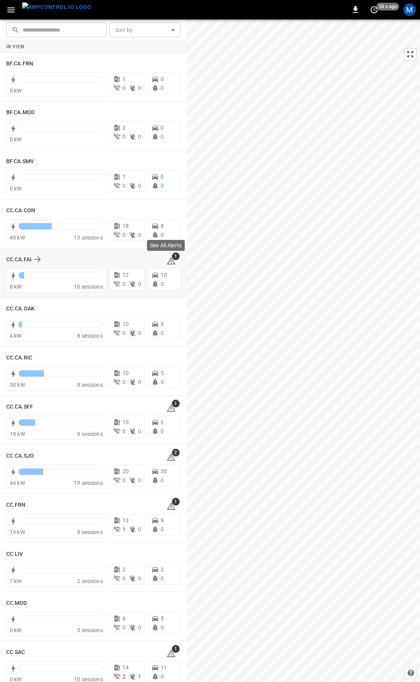
click at [171, 260] on icon at bounding box center [171, 261] width 1 height 3
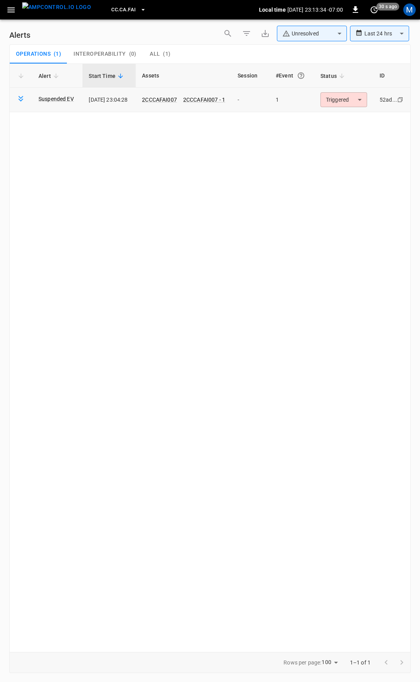
click at [336, 100] on body "**********" at bounding box center [210, 339] width 420 height 679
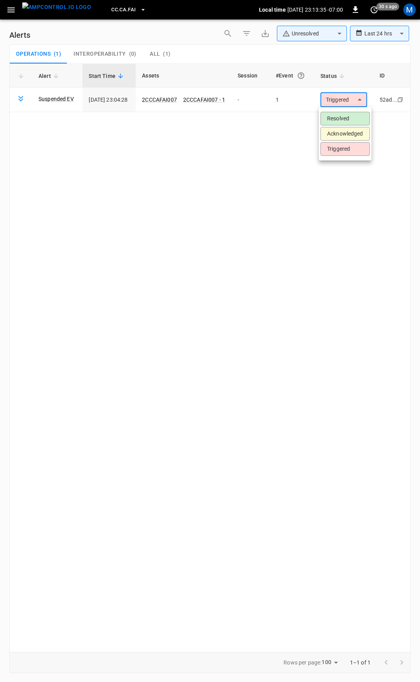
click at [327, 118] on li "Resolved" at bounding box center [345, 119] width 49 height 14
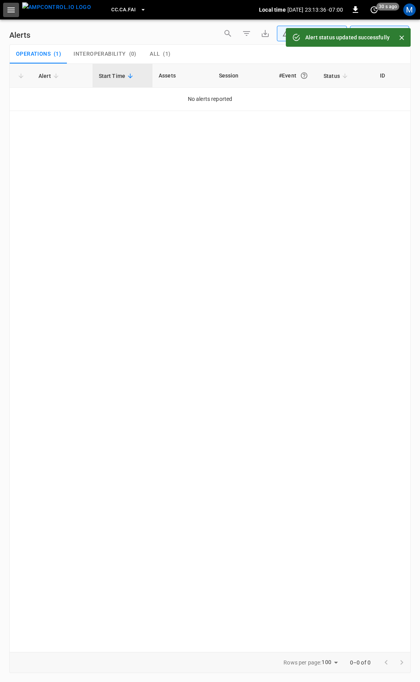
click at [17, 11] on button "button" at bounding box center [11, 10] width 16 height 14
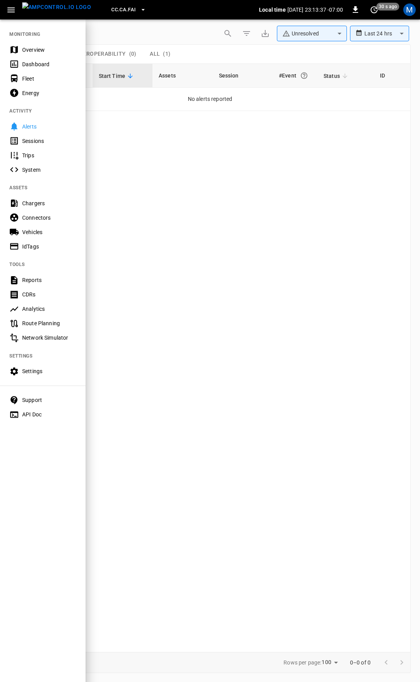
click at [32, 52] on div "Overview" at bounding box center [49, 50] width 54 height 8
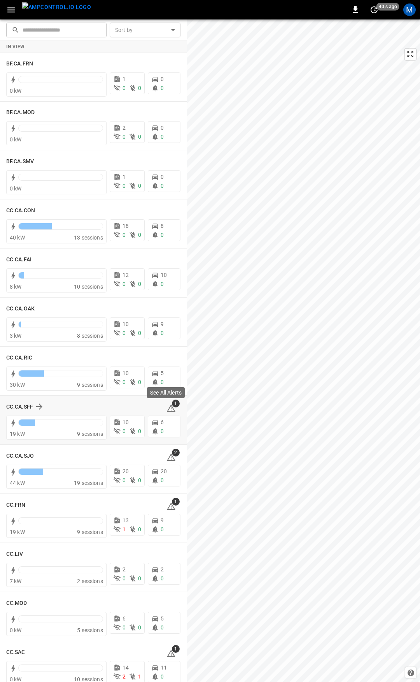
click at [168, 406] on icon at bounding box center [171, 407] width 9 height 9
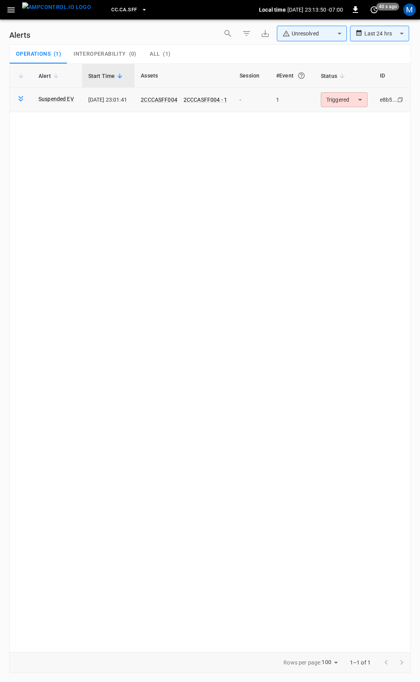
click at [335, 99] on body "**********" at bounding box center [210, 339] width 420 height 679
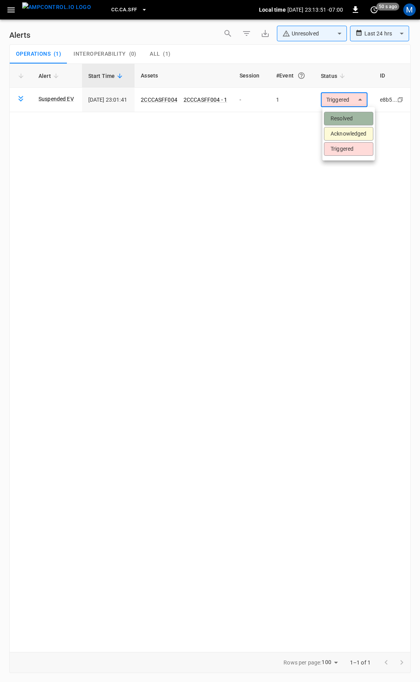
click at [340, 119] on li "Resolved" at bounding box center [348, 119] width 49 height 14
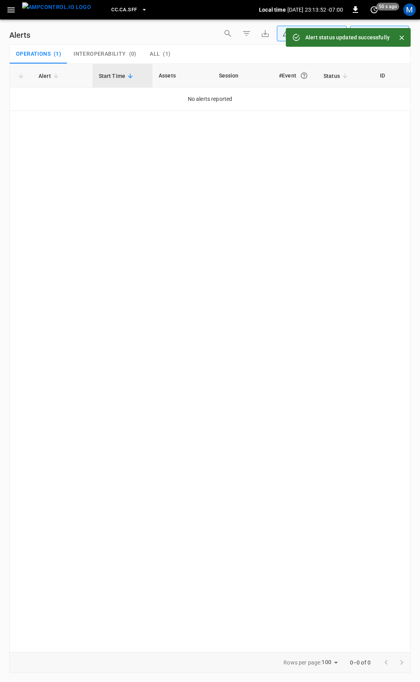
click at [14, 12] on icon "button" at bounding box center [10, 9] width 7 height 5
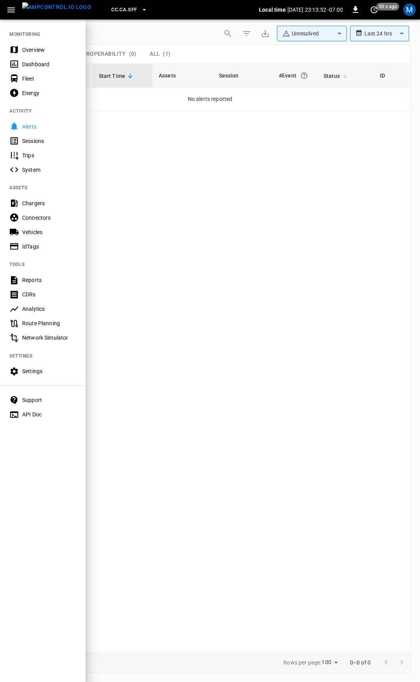
click at [34, 53] on div "Overview" at bounding box center [49, 50] width 54 height 8
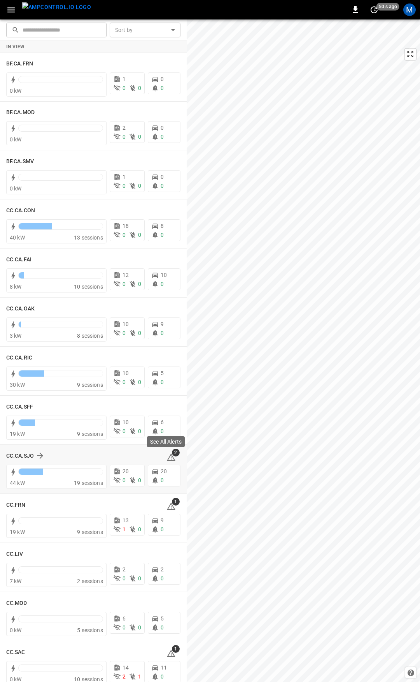
click at [168, 457] on icon at bounding box center [171, 456] width 9 height 9
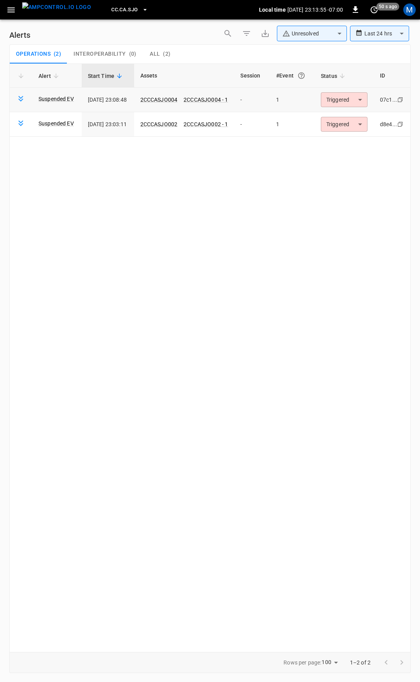
click at [344, 104] on body "**********" at bounding box center [210, 339] width 420 height 679
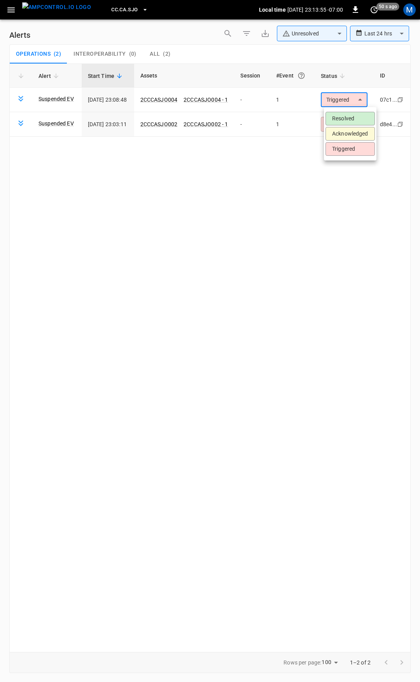
click at [347, 117] on li "Resolved" at bounding box center [350, 119] width 49 height 14
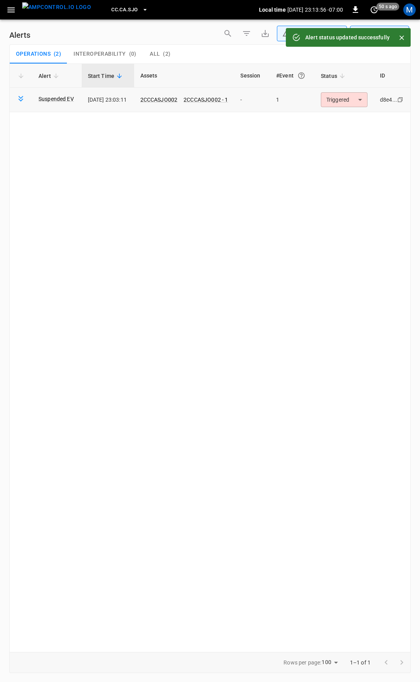
click at [350, 100] on body "**********" at bounding box center [210, 339] width 420 height 679
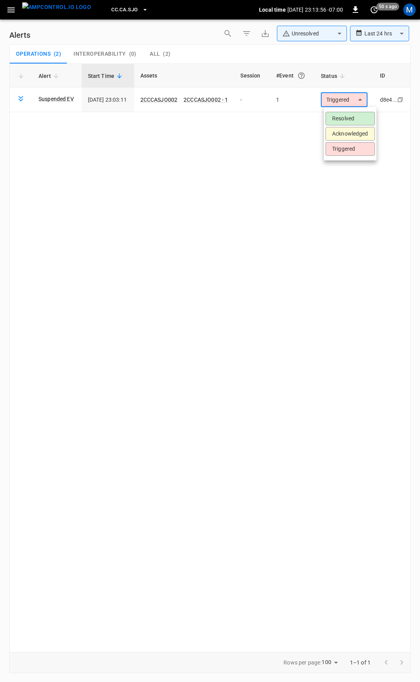
drag, startPoint x: 350, startPoint y: 111, endPoint x: 346, endPoint y: 121, distance: 10.8
click at [350, 111] on ul "Resolved Acknowledged Triggered" at bounding box center [350, 133] width 53 height 53
click at [346, 120] on li "Resolved" at bounding box center [350, 119] width 49 height 14
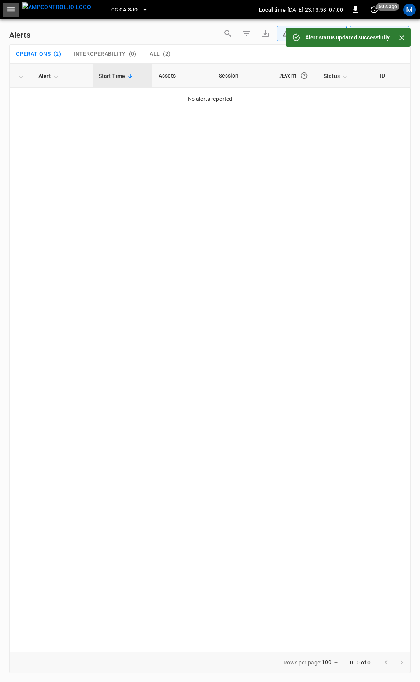
click at [13, 10] on icon "button" at bounding box center [10, 9] width 7 height 5
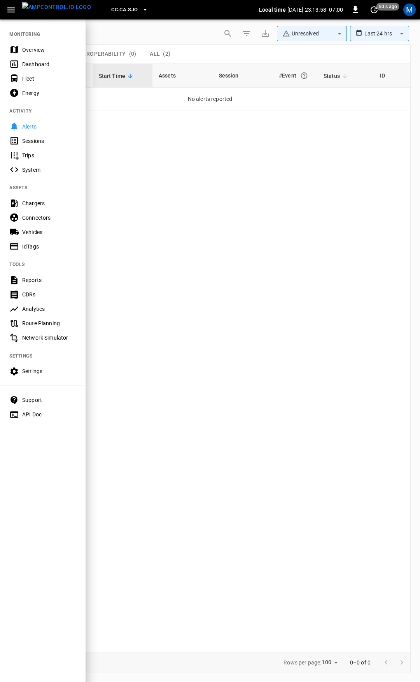
click at [33, 47] on div "Overview" at bounding box center [49, 50] width 54 height 8
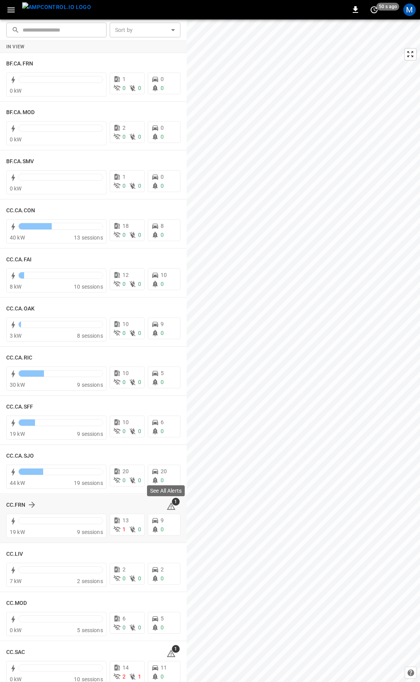
click at [169, 506] on icon at bounding box center [171, 505] width 9 height 9
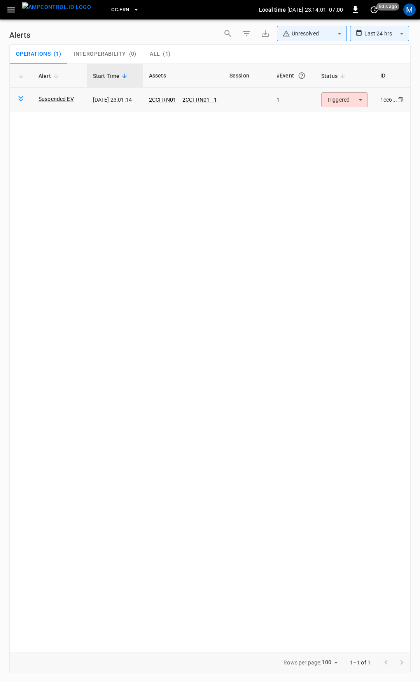
click at [350, 104] on body "**********" at bounding box center [210, 339] width 420 height 679
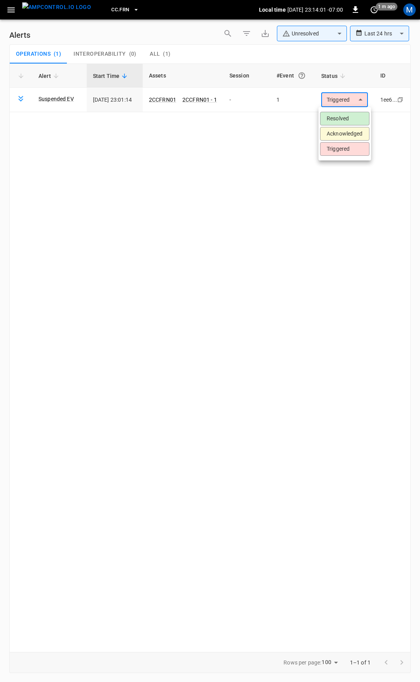
click at [348, 125] on li "Resolved" at bounding box center [344, 119] width 49 height 14
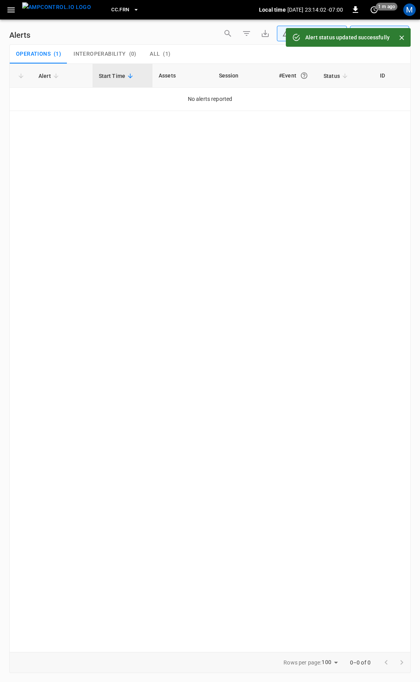
click at [12, 7] on icon "button" at bounding box center [10, 9] width 7 height 5
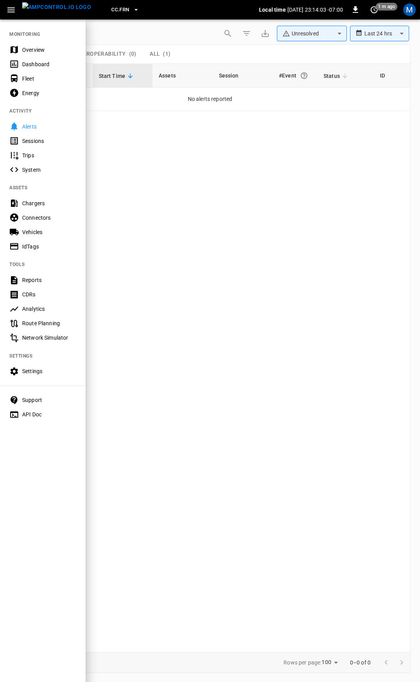
click at [30, 46] on div "Overview" at bounding box center [49, 50] width 54 height 8
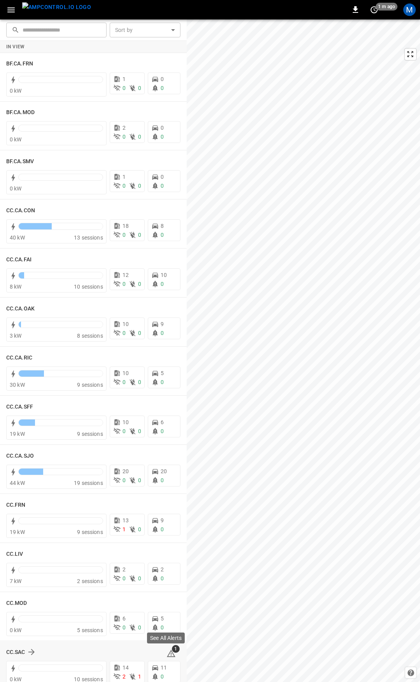
click at [172, 650] on span "1" at bounding box center [176, 649] width 8 height 8
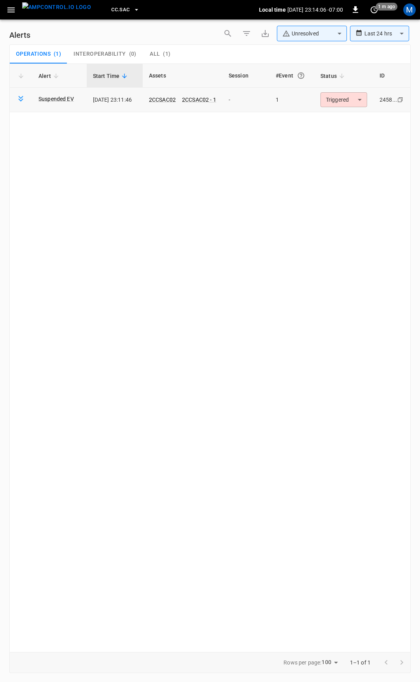
click at [352, 97] on body "**********" at bounding box center [210, 339] width 420 height 679
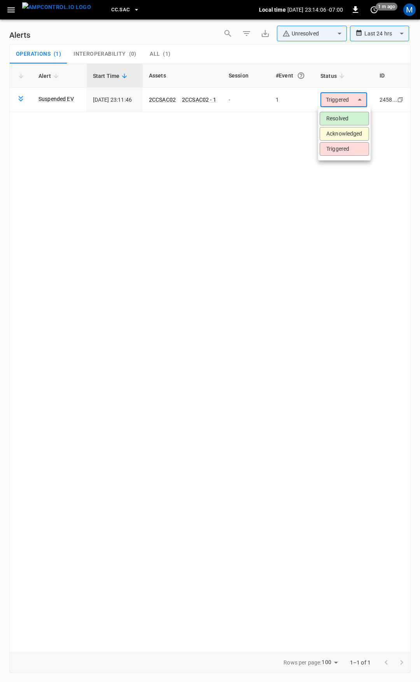
click at [356, 118] on li "Resolved" at bounding box center [344, 119] width 49 height 14
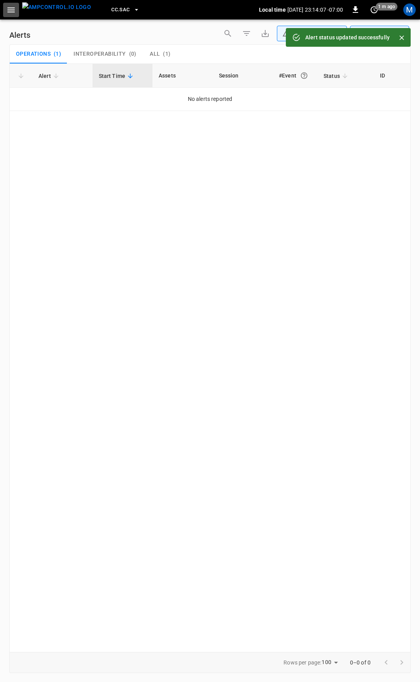
click at [14, 10] on icon "button" at bounding box center [10, 9] width 7 height 5
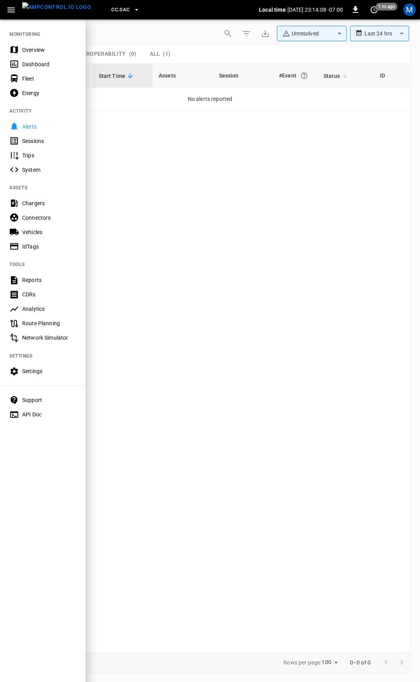
click at [36, 54] on div "Overview" at bounding box center [43, 49] width 86 height 14
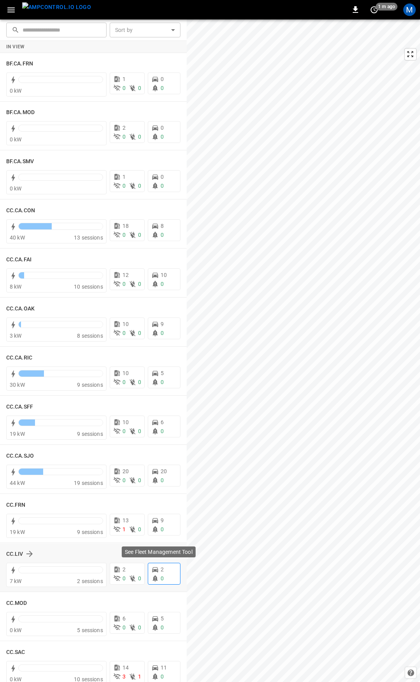
scroll to position [39, 0]
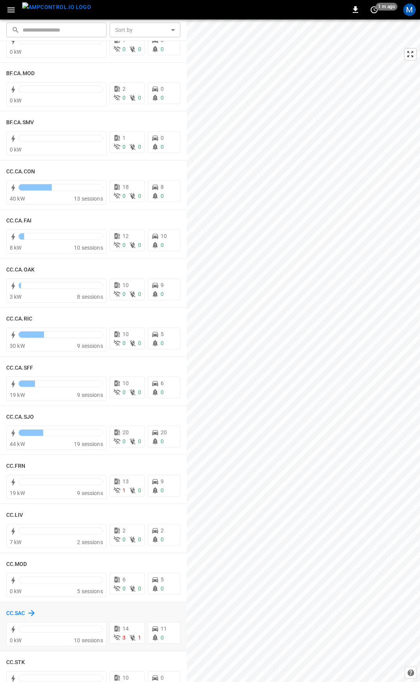
click at [16, 615] on h6 "CC.SAC" at bounding box center [15, 613] width 19 height 9
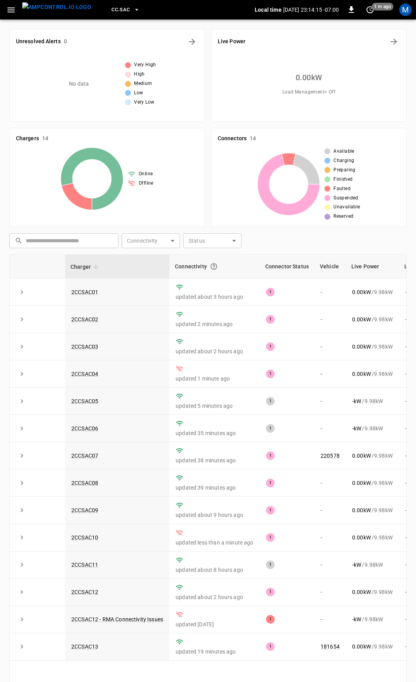
click at [12, 9] on icon "button" at bounding box center [11, 10] width 10 height 10
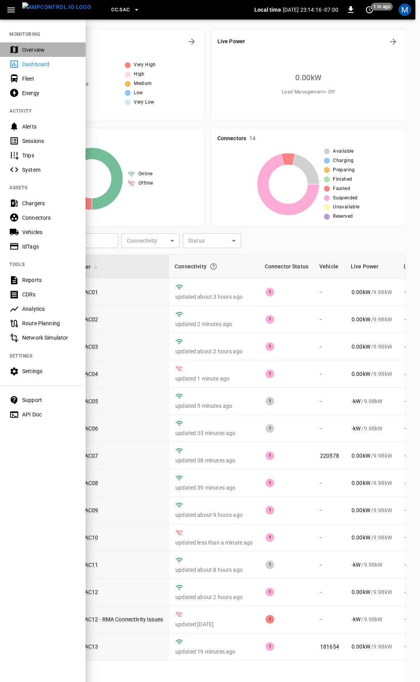
click at [40, 50] on div "Overview" at bounding box center [49, 50] width 54 height 8
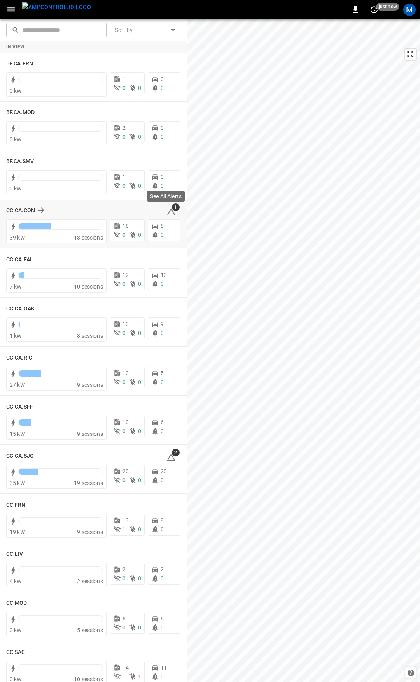
click at [172, 210] on span "1" at bounding box center [176, 207] width 8 height 8
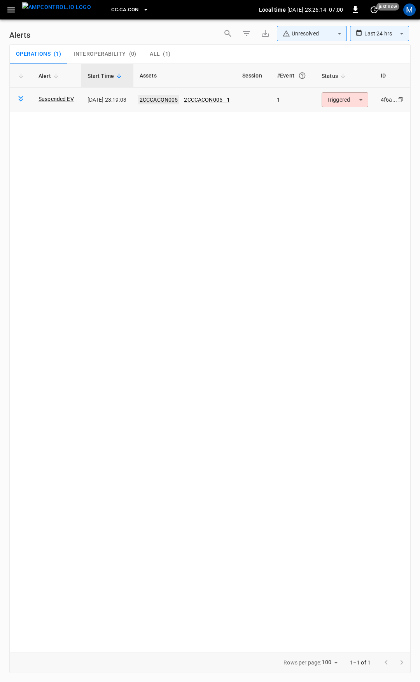
click at [175, 99] on link "2CCCACON005" at bounding box center [159, 99] width 42 height 9
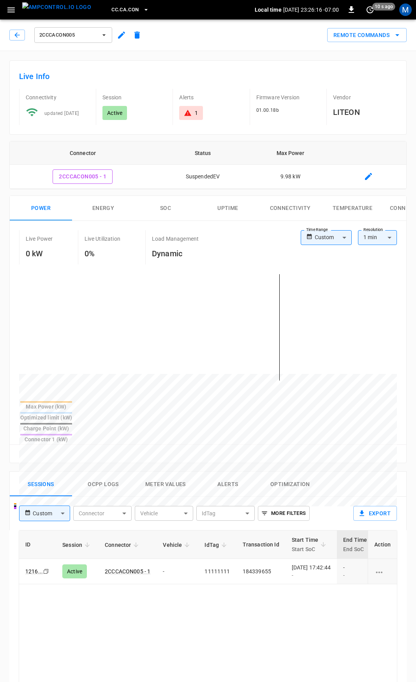
click at [329, 236] on body "CC.CA.CON Local time [DATE] 23:26:16 -07:00 0 10 s ago M 2CCCACON005 Remote Com…" at bounding box center [208, 518] width 416 height 1037
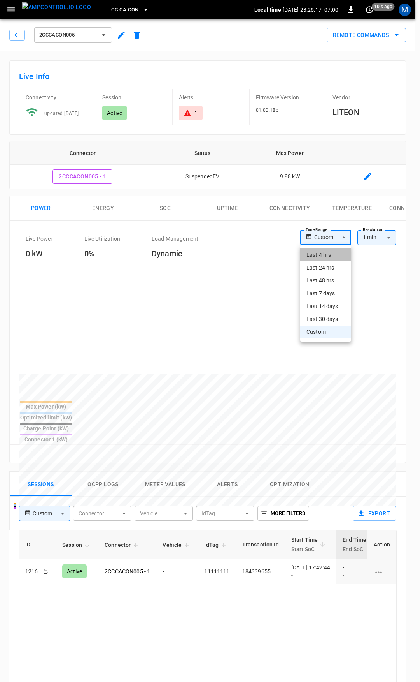
click at [328, 261] on li "Last 4 hrs" at bounding box center [325, 254] width 51 height 13
type input "**********"
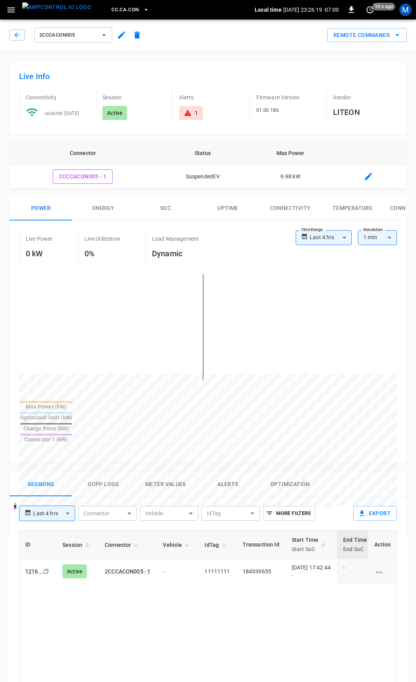
click at [189, 119] on div "1" at bounding box center [190, 113] width 23 height 14
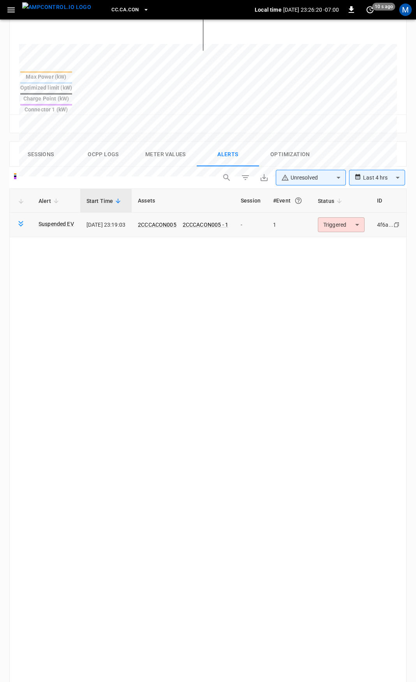
click at [342, 199] on body "**********" at bounding box center [208, 241] width 416 height 1143
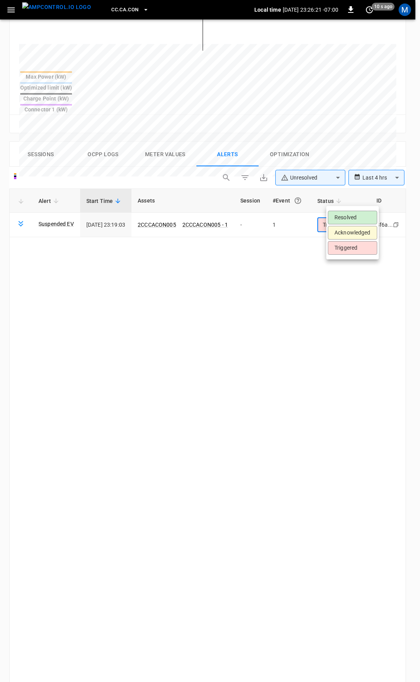
click at [350, 220] on li "Resolved" at bounding box center [352, 218] width 49 height 14
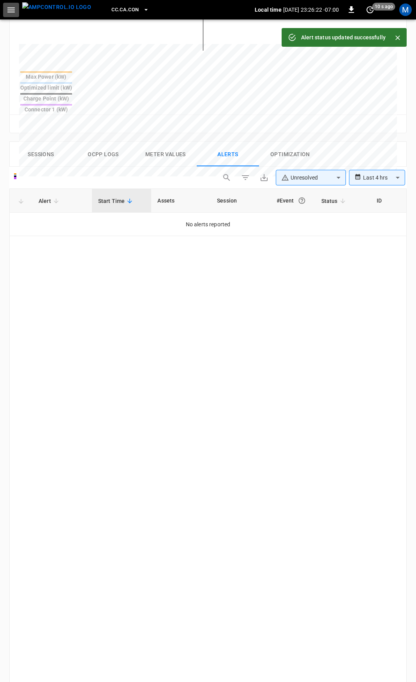
click at [14, 17] on button "button" at bounding box center [11, 10] width 16 height 14
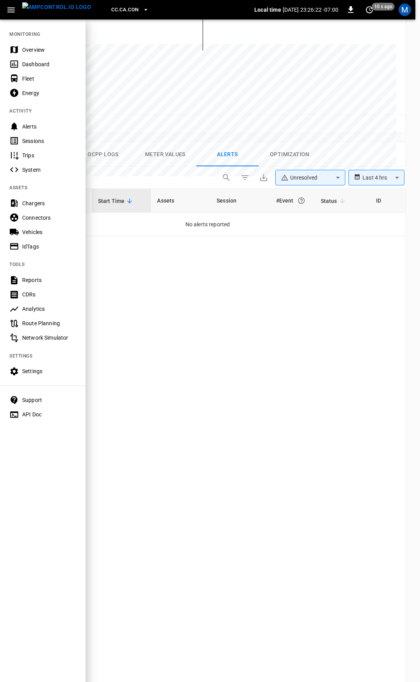
click at [30, 48] on div "Overview" at bounding box center [49, 50] width 54 height 8
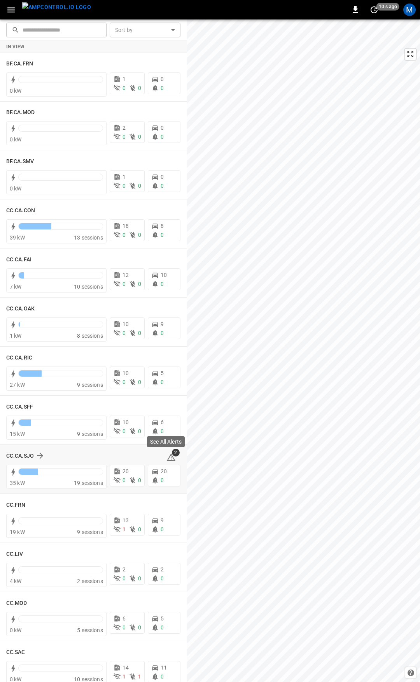
click at [167, 456] on icon at bounding box center [171, 456] width 9 height 9
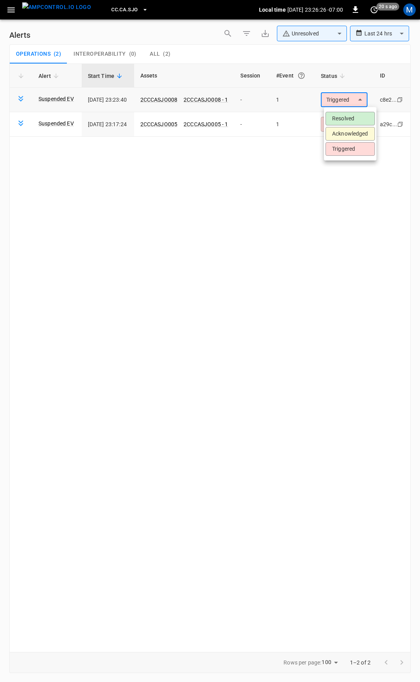
click at [343, 99] on body "**********" at bounding box center [210, 339] width 420 height 679
click at [351, 120] on li "Resolved" at bounding box center [350, 119] width 49 height 14
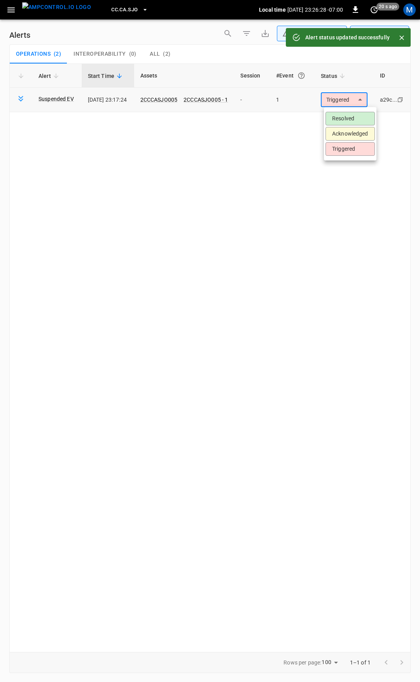
click at [355, 96] on body "**********" at bounding box center [210, 339] width 420 height 679
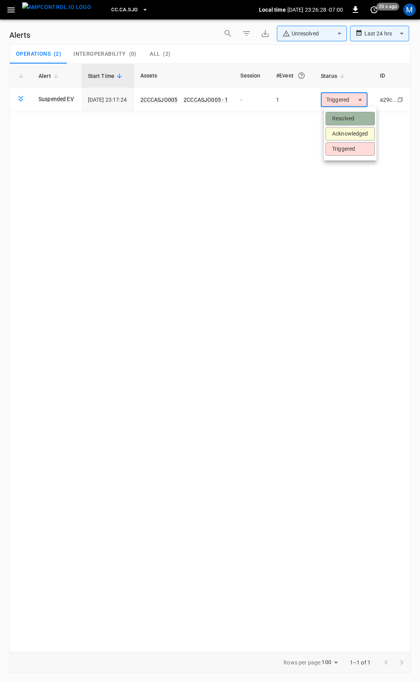
click at [358, 119] on li "Resolved" at bounding box center [350, 119] width 49 height 14
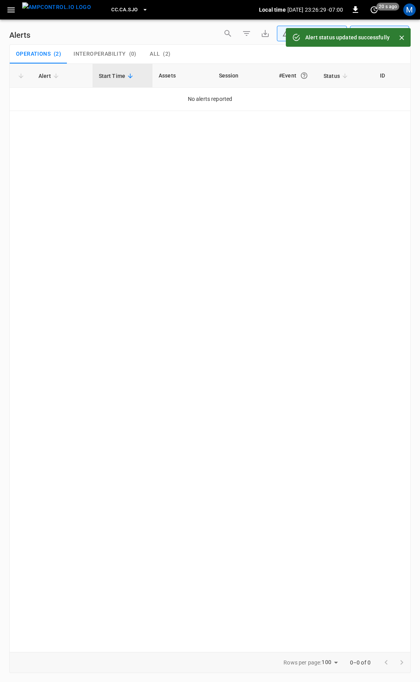
drag, startPoint x: 11, startPoint y: 11, endPoint x: 11, endPoint y: 16, distance: 5.5
click at [11, 11] on icon "button" at bounding box center [11, 10] width 10 height 10
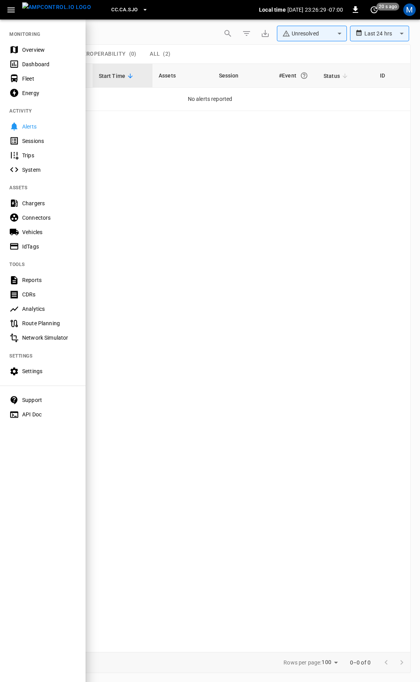
click at [36, 49] on div "Overview" at bounding box center [49, 50] width 54 height 8
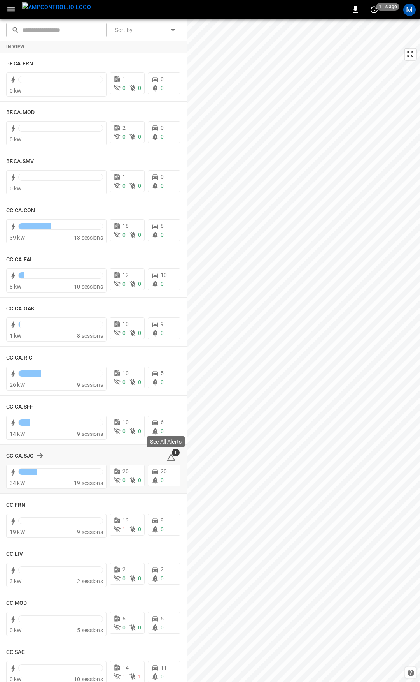
click at [171, 457] on icon at bounding box center [171, 457] width 1 height 3
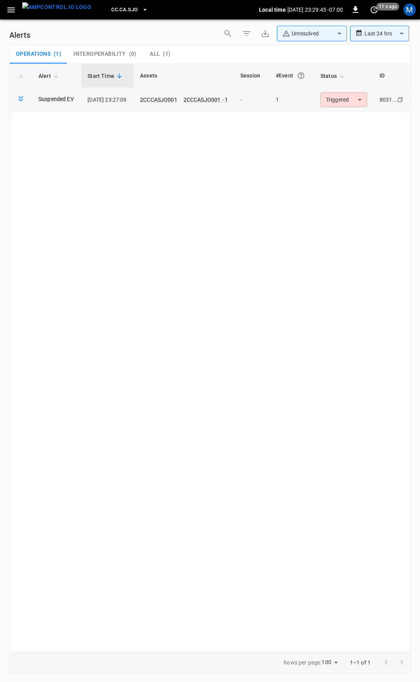
click at [346, 97] on body "**********" at bounding box center [210, 339] width 420 height 679
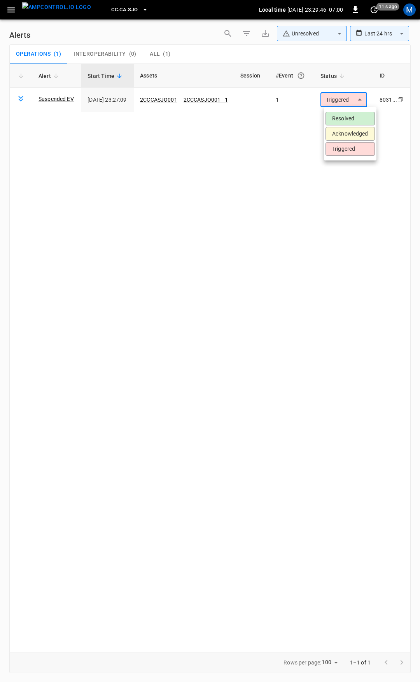
click at [351, 117] on li "Resolved" at bounding box center [350, 119] width 49 height 14
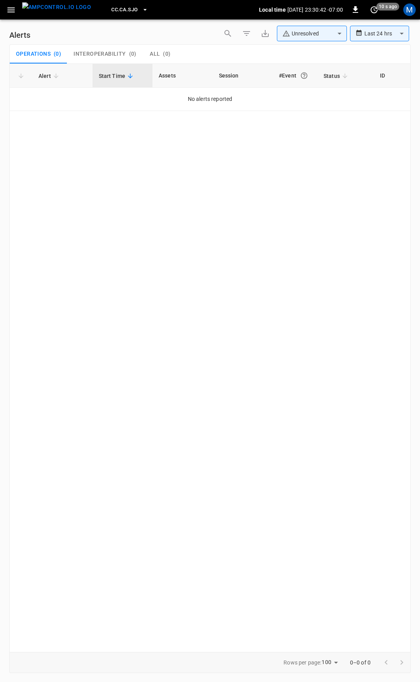
drag, startPoint x: 13, startPoint y: 8, endPoint x: 16, endPoint y: 18, distance: 10.6
click at [13, 8] on icon "button" at bounding box center [11, 10] width 10 height 10
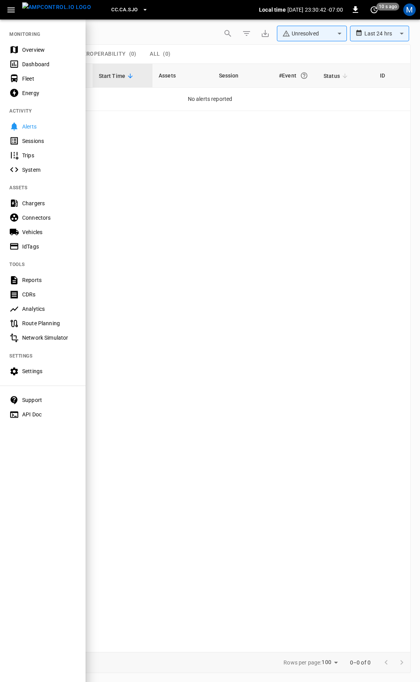
click at [46, 54] on div "Overview" at bounding box center [43, 49] width 86 height 14
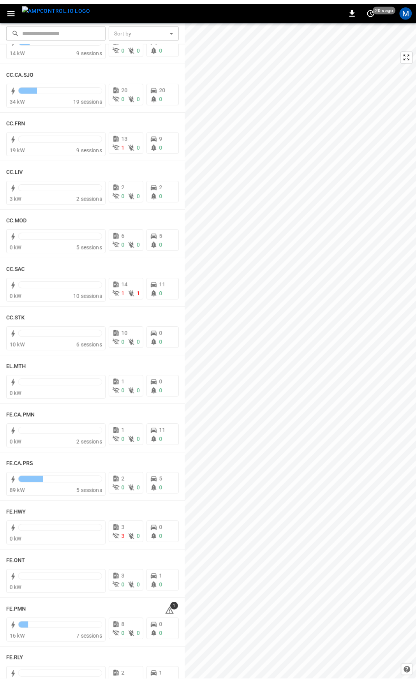
scroll to position [390, 0]
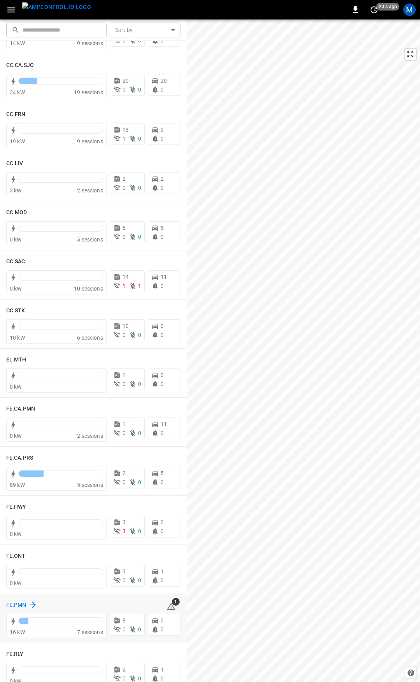
click at [19, 604] on h6 "FE.PMN" at bounding box center [16, 605] width 20 height 9
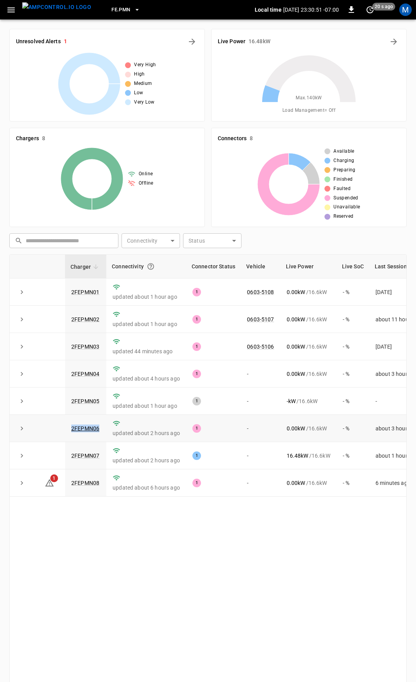
drag, startPoint x: 102, startPoint y: 431, endPoint x: 65, endPoint y: 430, distance: 36.6
click at [65, 430] on td "2FEPMN06" at bounding box center [85, 428] width 41 height 27
copy link "2FEPMN06"
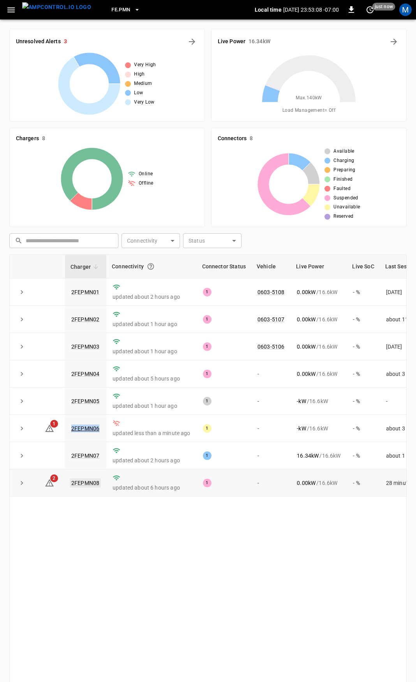
click at [81, 485] on link "2FEPMN08" at bounding box center [85, 482] width 31 height 9
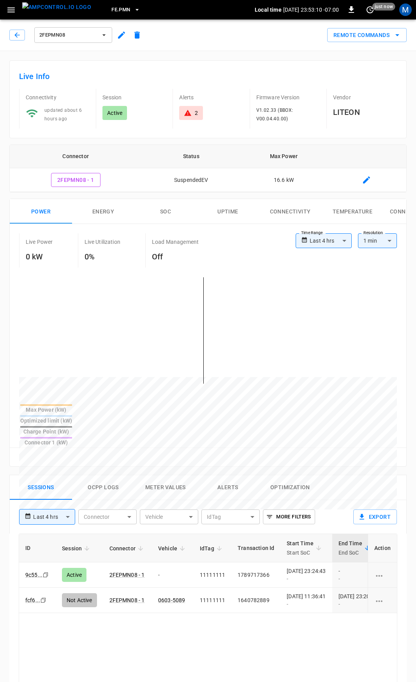
click at [190, 115] on icon at bounding box center [187, 113] width 7 height 6
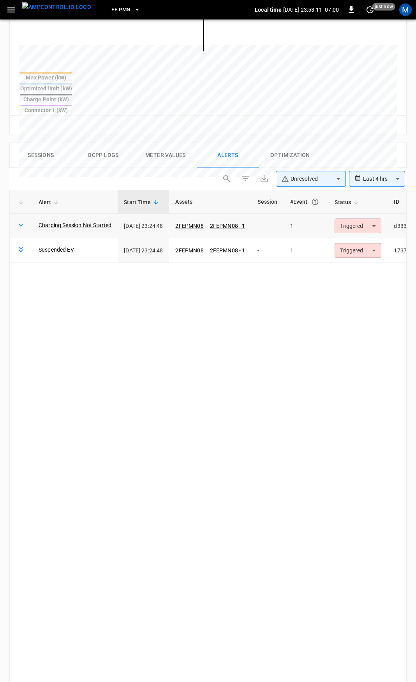
click at [355, 200] on body "**********" at bounding box center [208, 241] width 416 height 1146
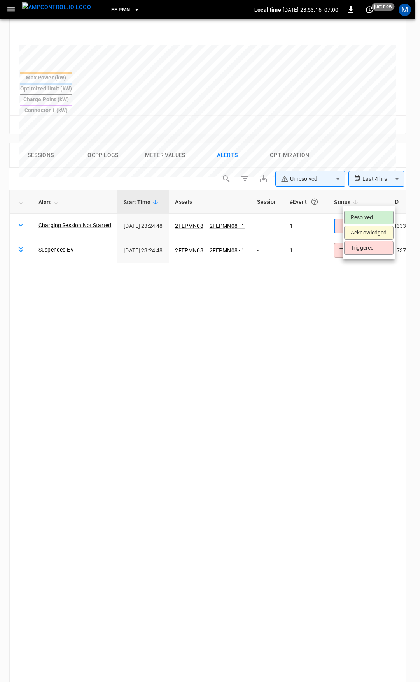
click at [326, 273] on div at bounding box center [210, 341] width 420 height 682
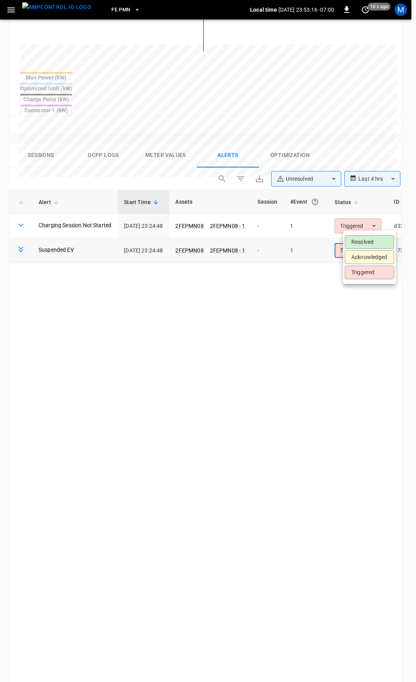
click at [372, 227] on body "**********" at bounding box center [208, 241] width 416 height 1146
click at [365, 236] on li "Resolved" at bounding box center [368, 242] width 49 height 14
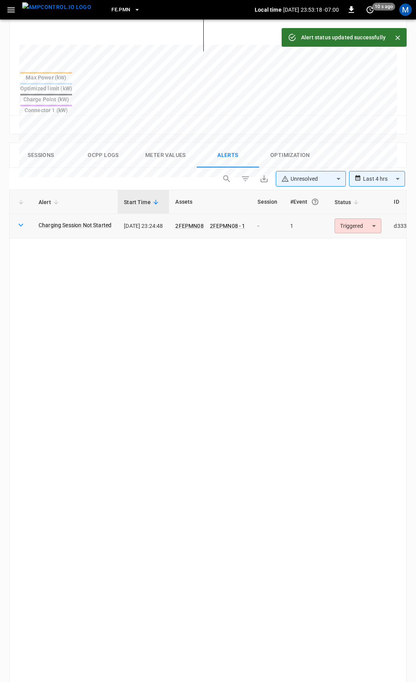
click at [356, 198] on body "**********" at bounding box center [208, 241] width 416 height 1146
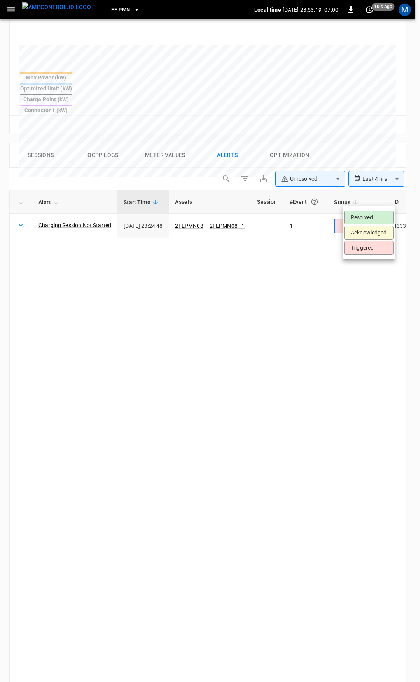
click at [360, 213] on li "Resolved" at bounding box center [368, 218] width 49 height 14
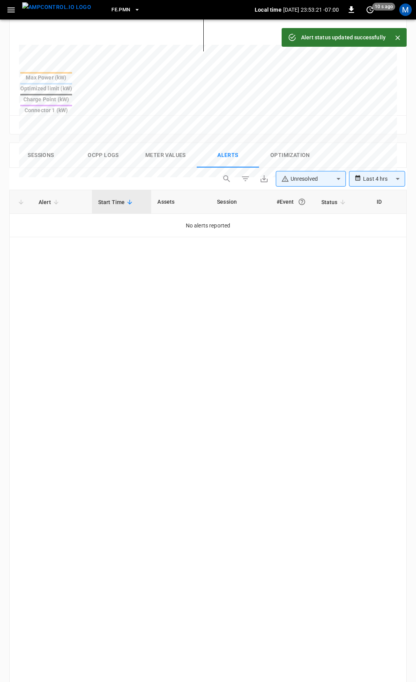
click at [49, 143] on button "Sessions" at bounding box center [41, 155] width 62 height 25
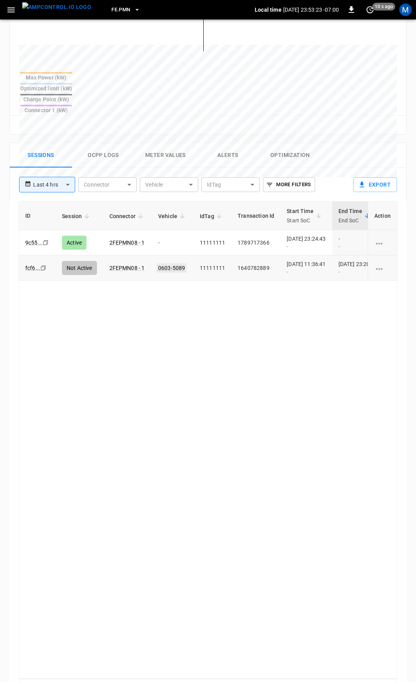
click at [177, 263] on link "0603-5089" at bounding box center [171, 267] width 30 height 9
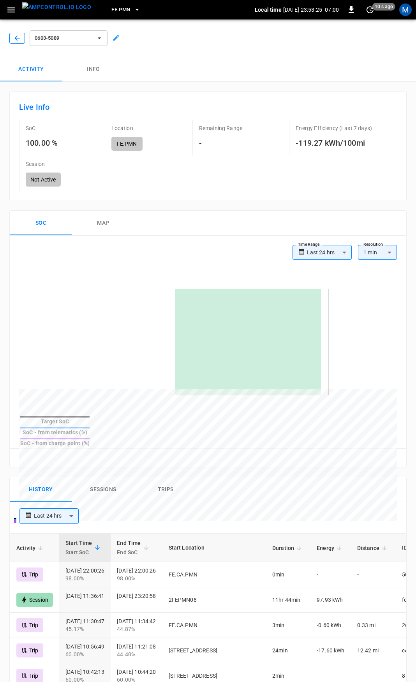
click at [14, 36] on icon "button" at bounding box center [17, 38] width 8 height 8
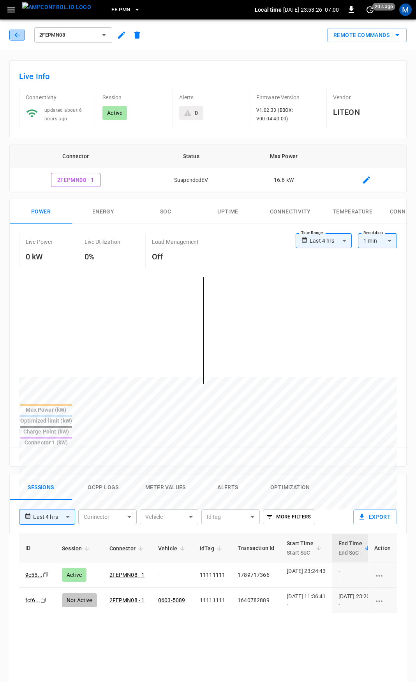
click at [18, 37] on icon "button" at bounding box center [17, 35] width 8 height 8
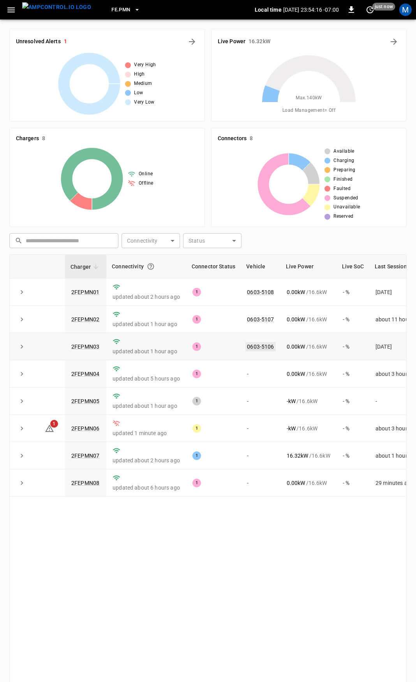
click at [257, 346] on link "0603-5106" at bounding box center [260, 346] width 30 height 9
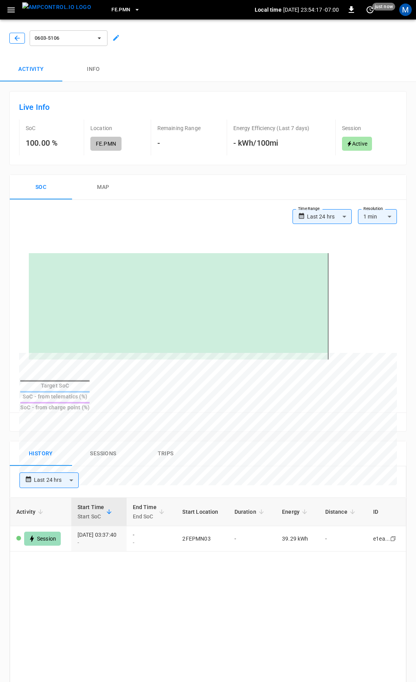
click at [18, 39] on icon "button" at bounding box center [17, 38] width 8 height 8
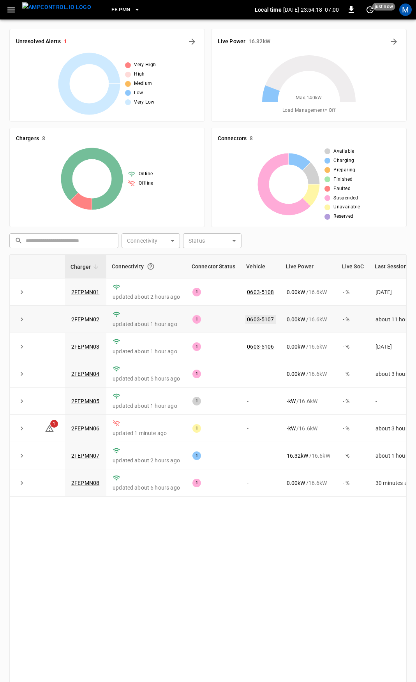
click at [263, 317] on link "0603-5107" at bounding box center [260, 319] width 30 height 9
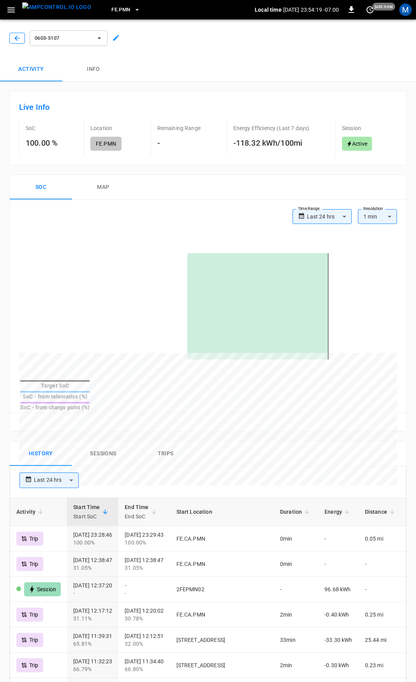
click at [14, 37] on icon "button" at bounding box center [17, 38] width 8 height 8
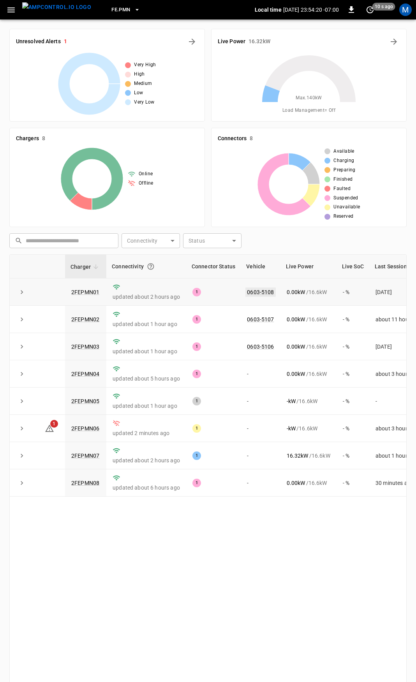
click at [262, 294] on link "0603-5108" at bounding box center [260, 291] width 30 height 9
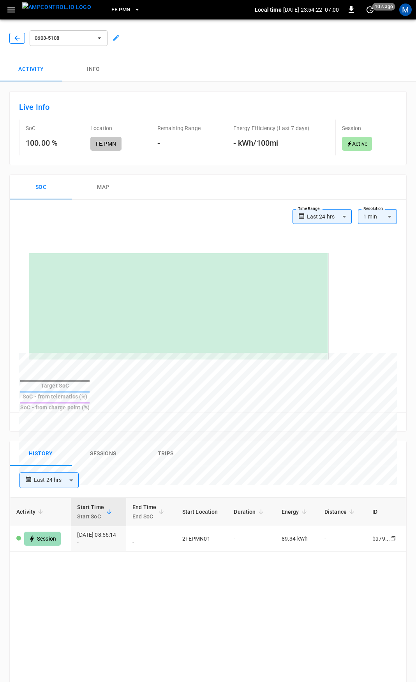
click at [14, 35] on icon "button" at bounding box center [17, 38] width 8 height 8
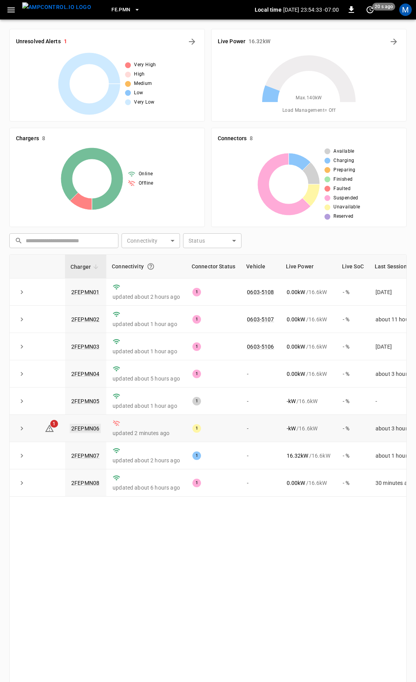
click at [88, 432] on link "2FEPMN06" at bounding box center [85, 427] width 31 height 9
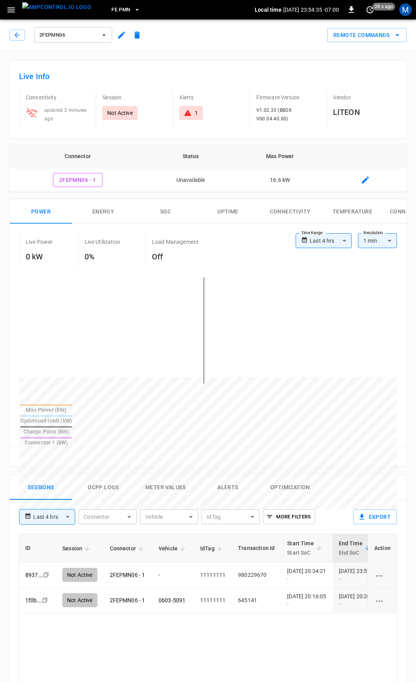
click at [14, 31] on icon "button" at bounding box center [17, 35] width 8 height 8
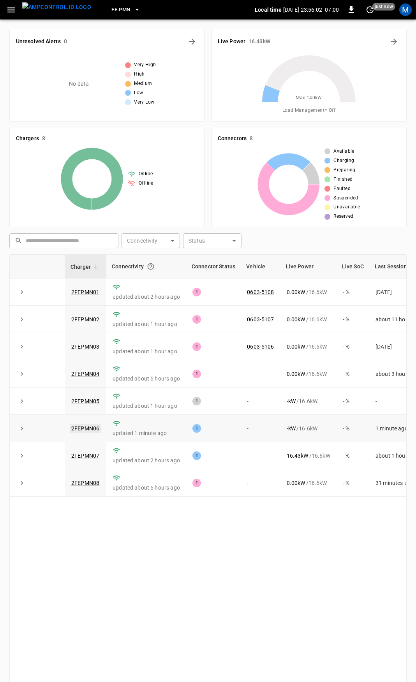
click at [87, 432] on link "2FEPMN06" at bounding box center [85, 427] width 31 height 9
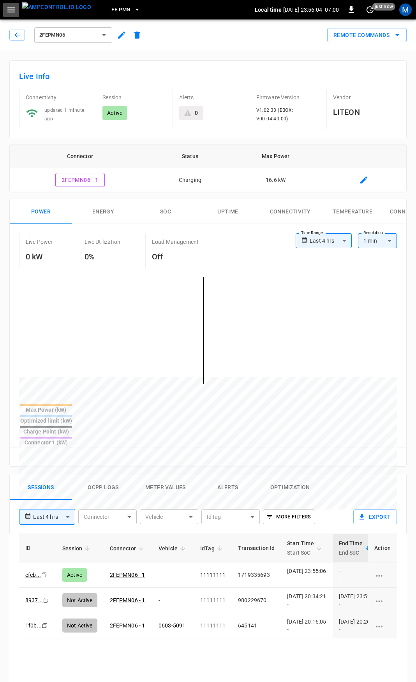
click at [8, 12] on icon "button" at bounding box center [11, 10] width 10 height 10
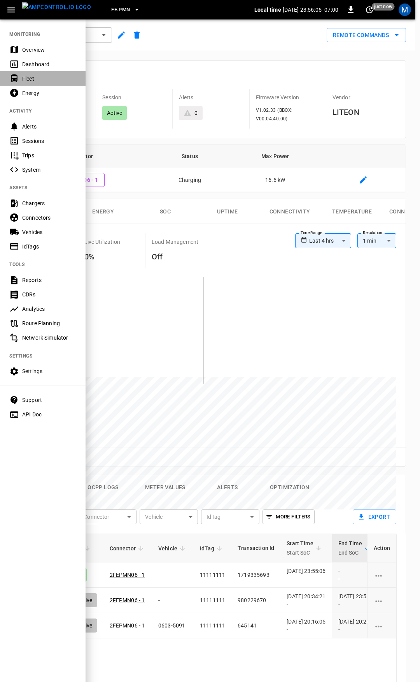
click at [33, 75] on div "Fleet" at bounding box center [49, 79] width 54 height 8
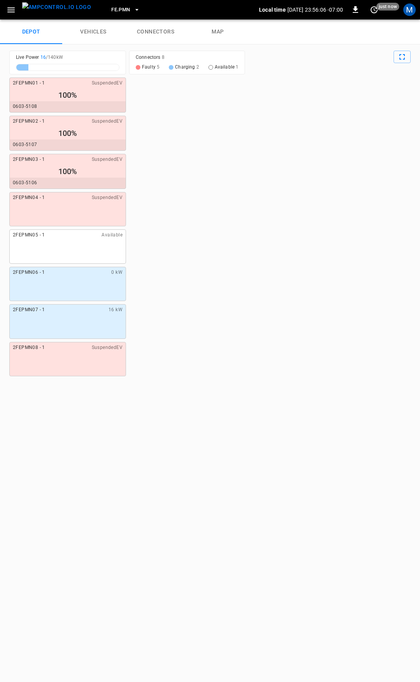
click at [156, 31] on link "connectors" at bounding box center [156, 31] width 62 height 25
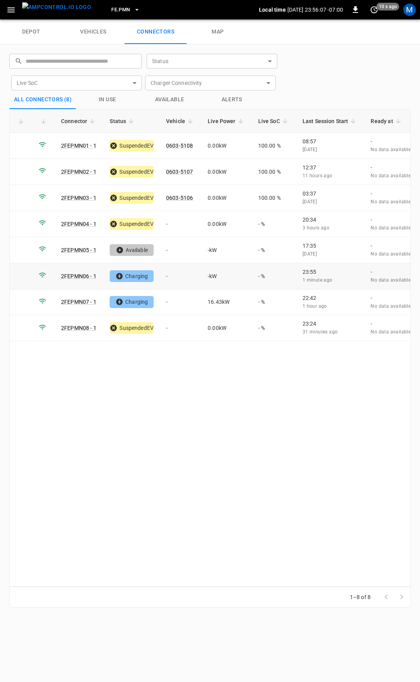
click at [178, 274] on td "-" at bounding box center [181, 276] width 42 height 26
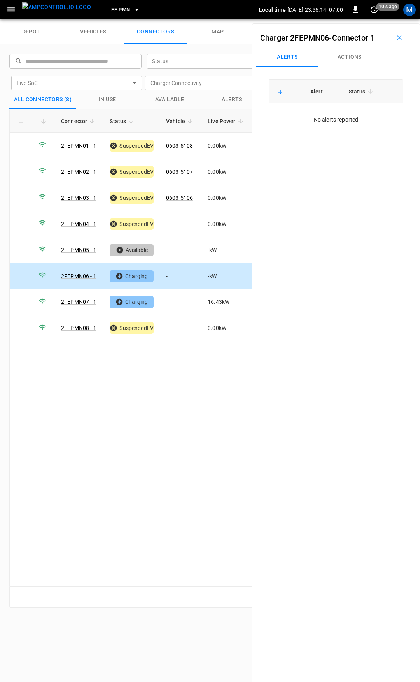
click at [357, 56] on button "Actions" at bounding box center [350, 57] width 62 height 19
click at [319, 48] on button "Actions" at bounding box center [350, 57] width 62 height 19
click at [332, 112] on div "Vehicle Name Vehicle Name" at bounding box center [351, 116] width 90 height 14
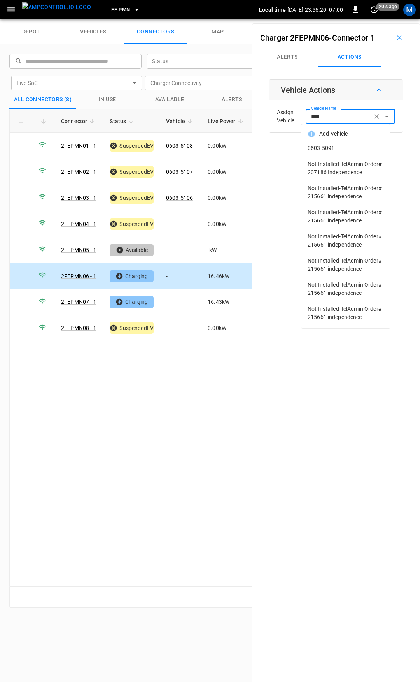
click at [341, 149] on span "0603-5091" at bounding box center [346, 148] width 76 height 8
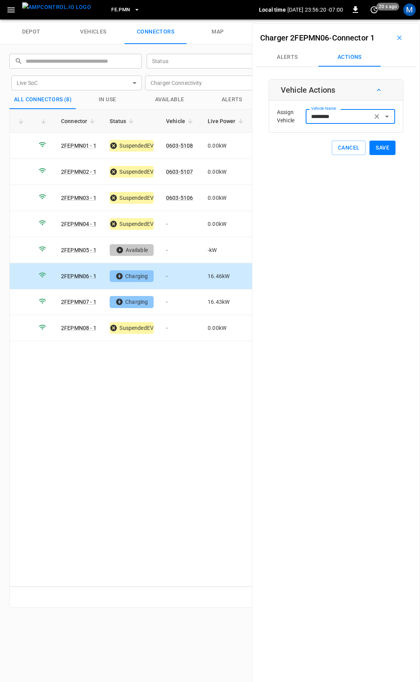
type input "*********"
click at [380, 146] on button "Save" at bounding box center [383, 148] width 26 height 14
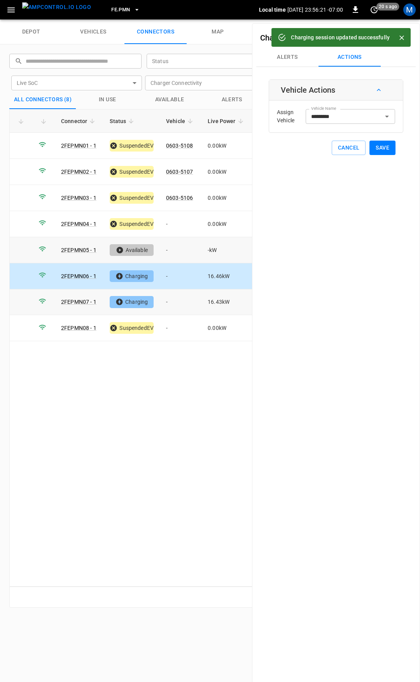
click at [173, 302] on td "-" at bounding box center [181, 302] width 42 height 26
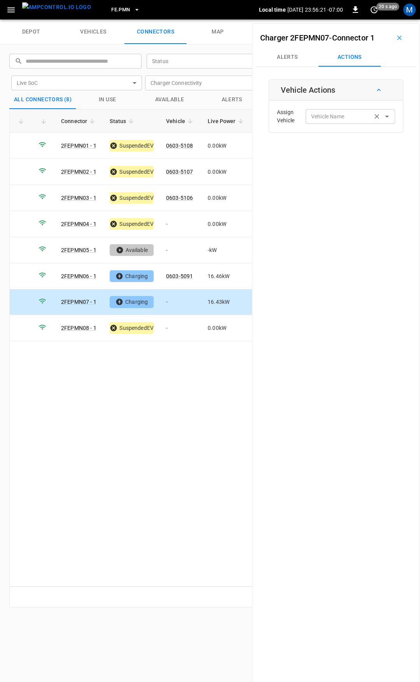
click at [326, 119] on input "Vehicle Name" at bounding box center [339, 116] width 62 height 10
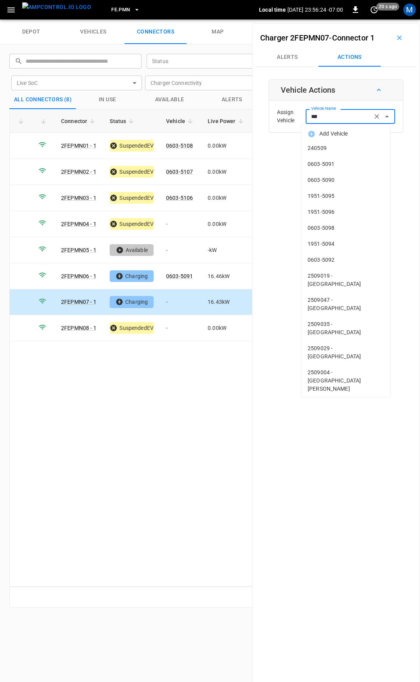
type input "****"
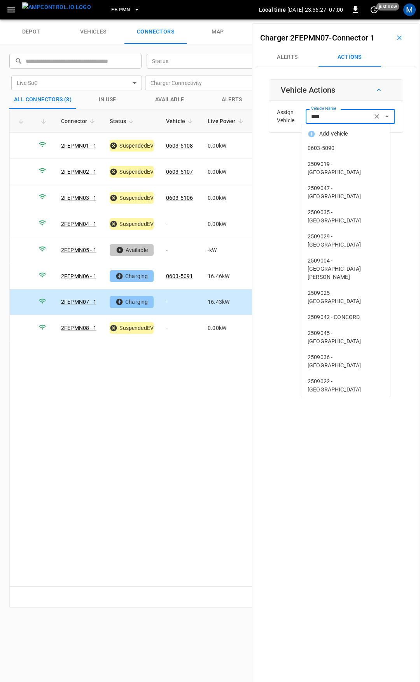
click at [354, 147] on span "0603-5090" at bounding box center [346, 148] width 76 height 8
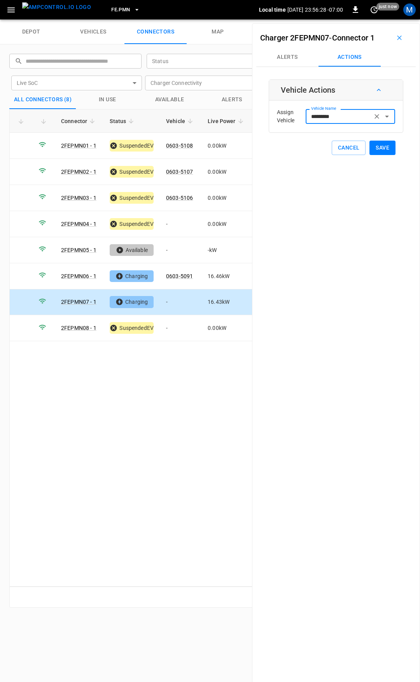
type input "*********"
click at [374, 150] on button "Save" at bounding box center [383, 148] width 26 height 14
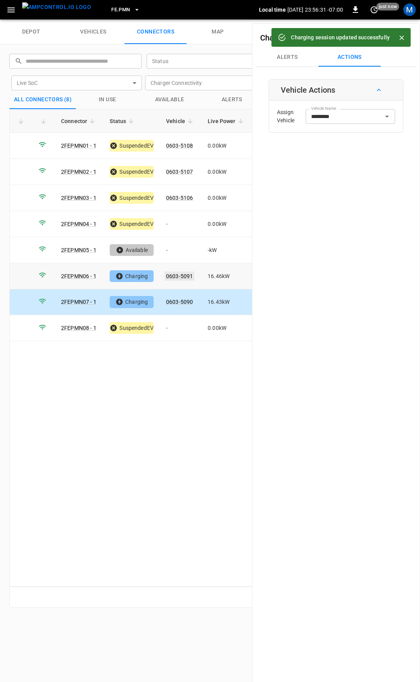
click at [183, 276] on link "0603-5091" at bounding box center [180, 275] width 30 height 9
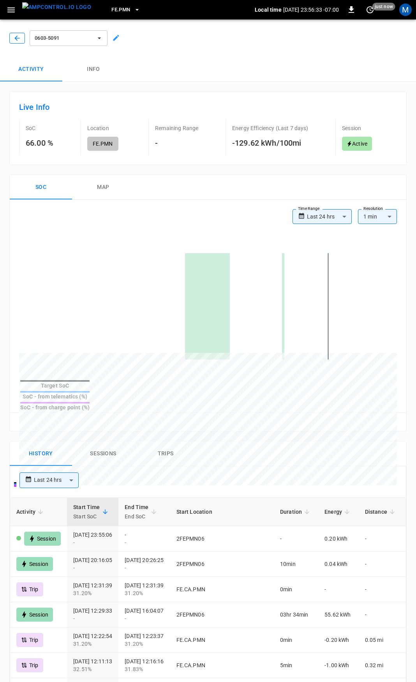
click at [16, 41] on icon "button" at bounding box center [17, 38] width 8 height 8
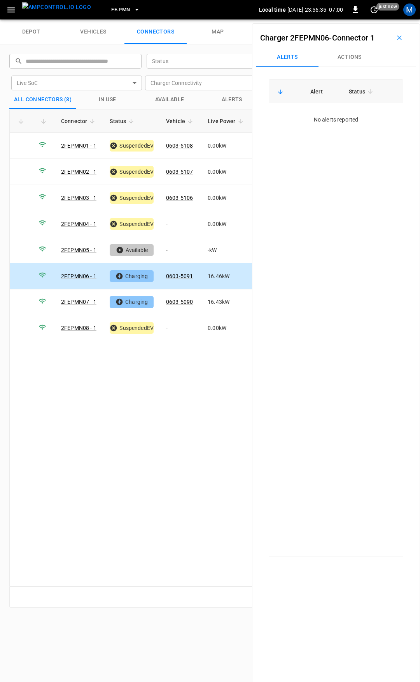
click at [14, 11] on icon "button" at bounding box center [11, 10] width 10 height 10
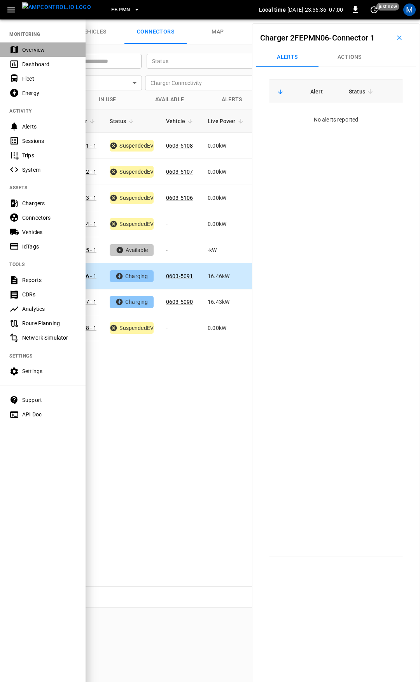
click at [36, 50] on div "Overview" at bounding box center [49, 50] width 54 height 8
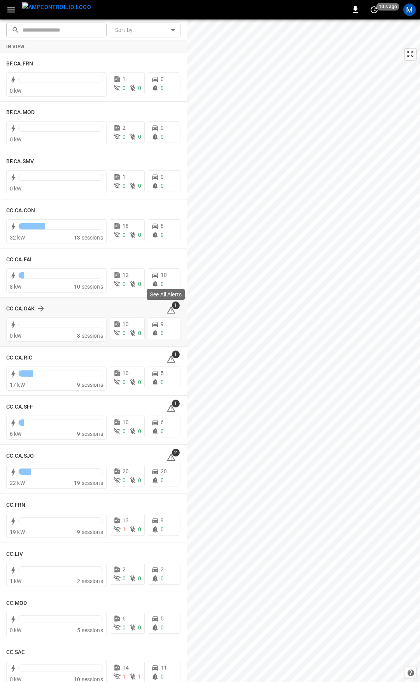
click at [167, 312] on icon at bounding box center [171, 309] width 9 height 9
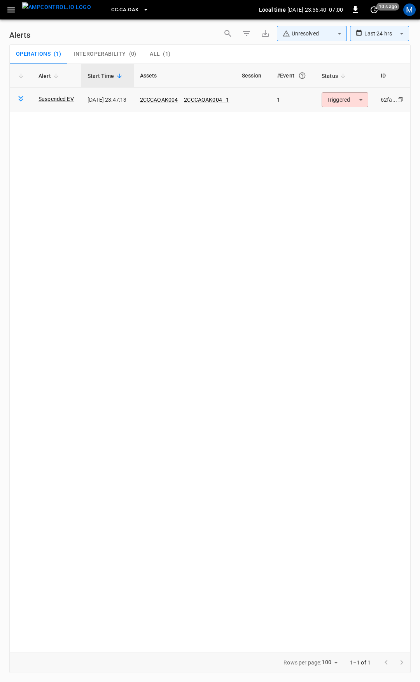
click at [349, 103] on body "**********" at bounding box center [210, 339] width 420 height 679
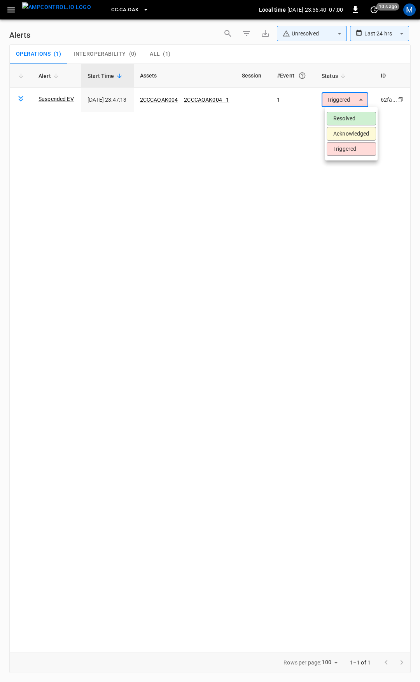
click at [351, 117] on li "Resolved" at bounding box center [351, 119] width 49 height 14
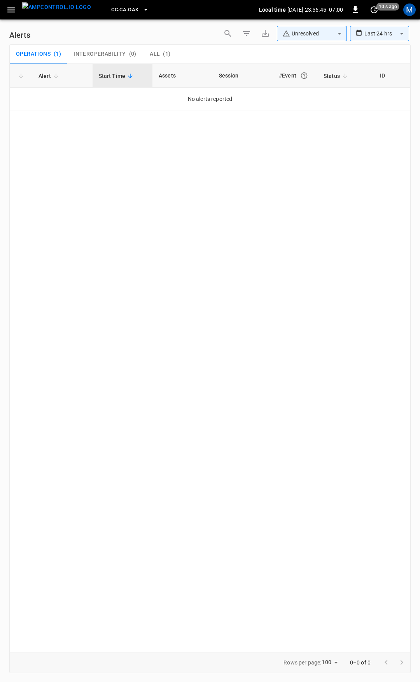
click at [11, 14] on icon "button" at bounding box center [11, 10] width 10 height 10
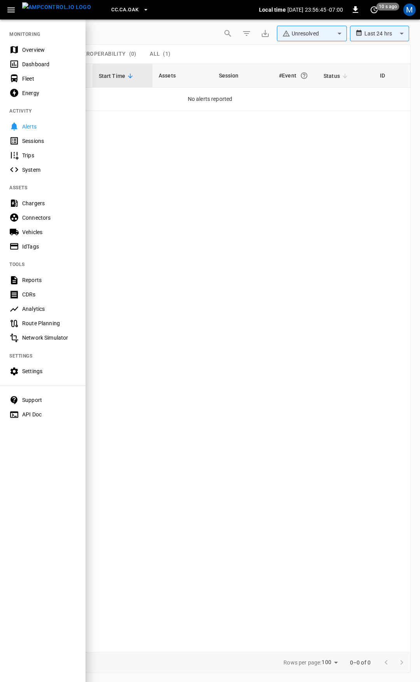
click at [30, 45] on div "Overview" at bounding box center [43, 49] width 86 height 14
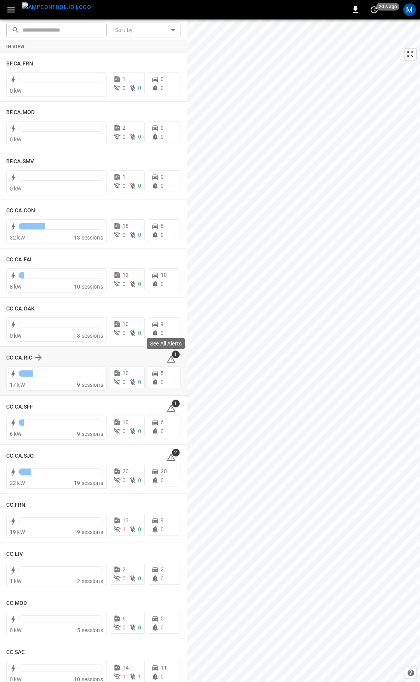
click at [167, 357] on icon at bounding box center [171, 358] width 9 height 9
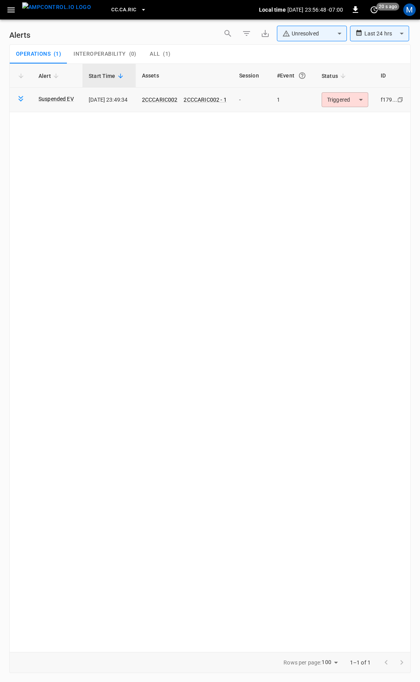
drag, startPoint x: 341, startPoint y: 88, endPoint x: 340, endPoint y: 100, distance: 11.3
click at [341, 89] on td "Triggered ********* ​" at bounding box center [345, 100] width 59 height 25
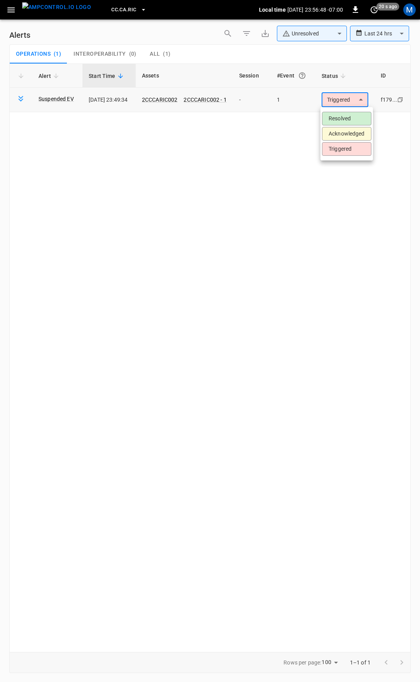
click at [340, 100] on body "**********" at bounding box center [210, 339] width 420 height 679
click at [340, 116] on li "Resolved" at bounding box center [346, 119] width 49 height 14
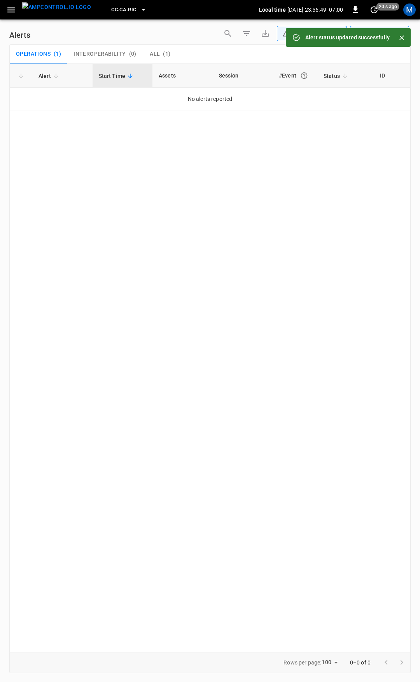
click at [5, 7] on button "button" at bounding box center [11, 10] width 16 height 14
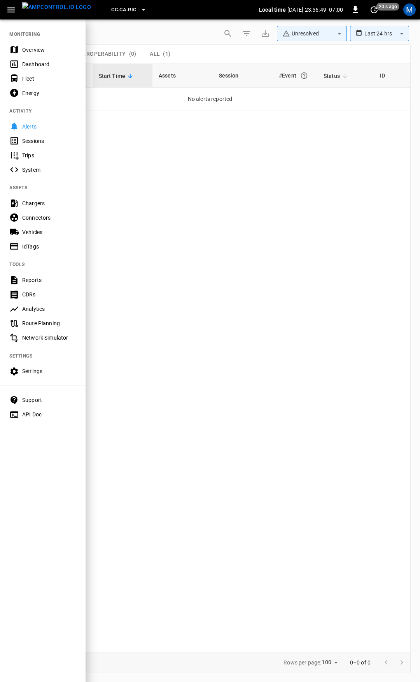
click at [34, 48] on div "Overview" at bounding box center [49, 50] width 54 height 8
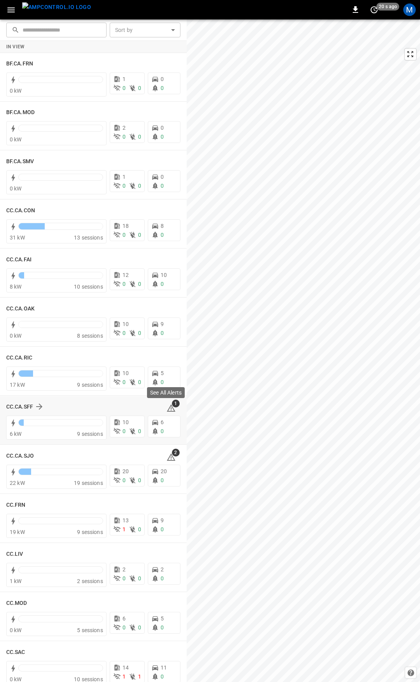
click at [172, 406] on span "1" at bounding box center [176, 403] width 8 height 8
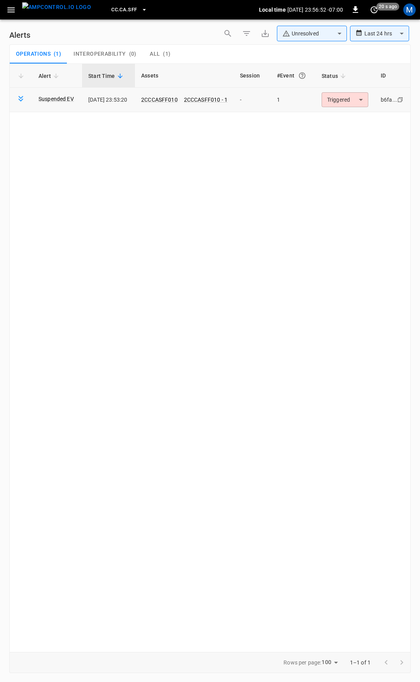
click at [348, 101] on body "**********" at bounding box center [210, 339] width 420 height 679
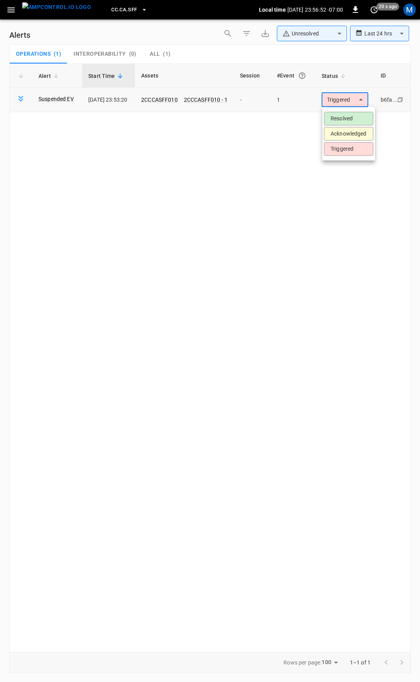
click at [348, 120] on li "Resolved" at bounding box center [348, 119] width 49 height 14
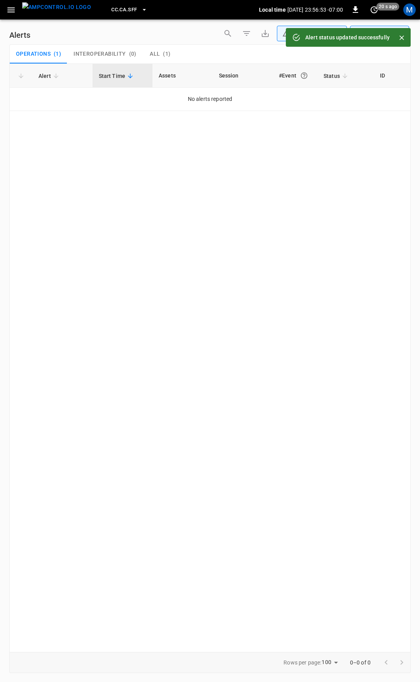
click at [15, 5] on icon "button" at bounding box center [11, 10] width 10 height 10
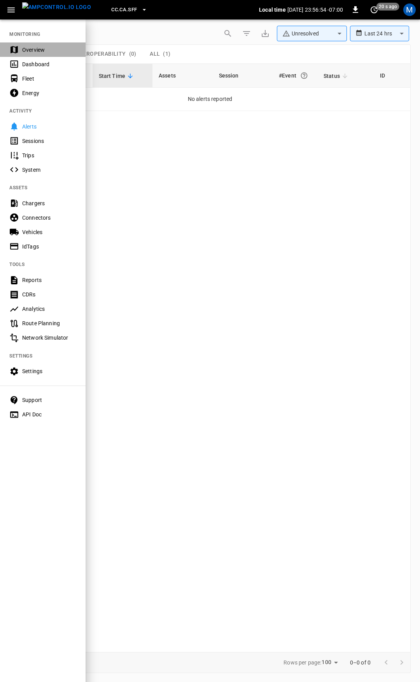
click at [38, 46] on div "Overview" at bounding box center [49, 50] width 54 height 8
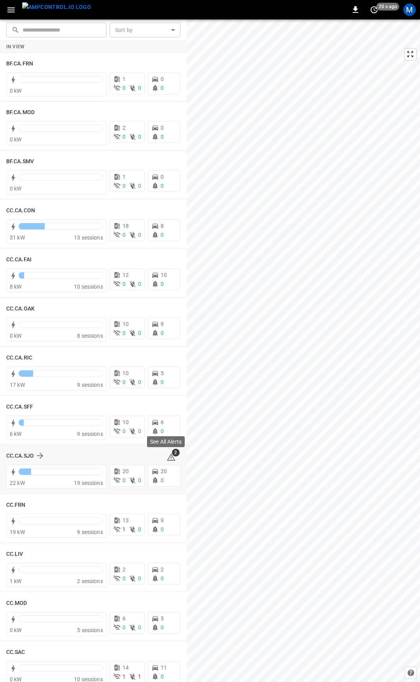
click at [167, 455] on icon at bounding box center [171, 456] width 9 height 9
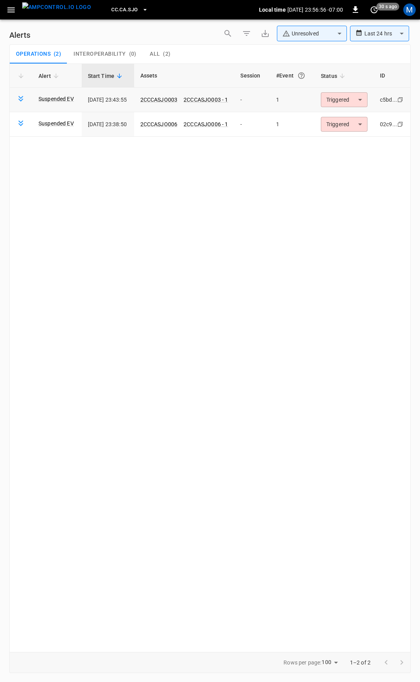
click at [342, 103] on body "**********" at bounding box center [210, 339] width 420 height 679
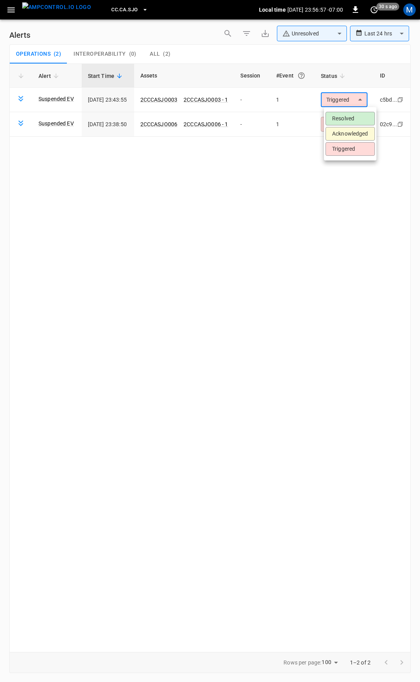
click at [352, 121] on li "Resolved" at bounding box center [350, 119] width 49 height 14
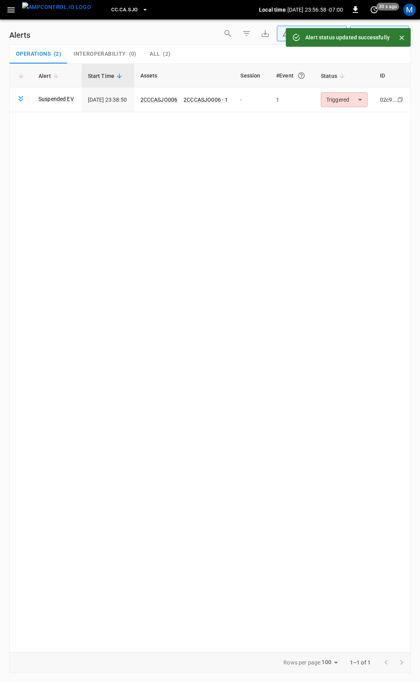
click at [353, 102] on body "**********" at bounding box center [210, 339] width 420 height 679
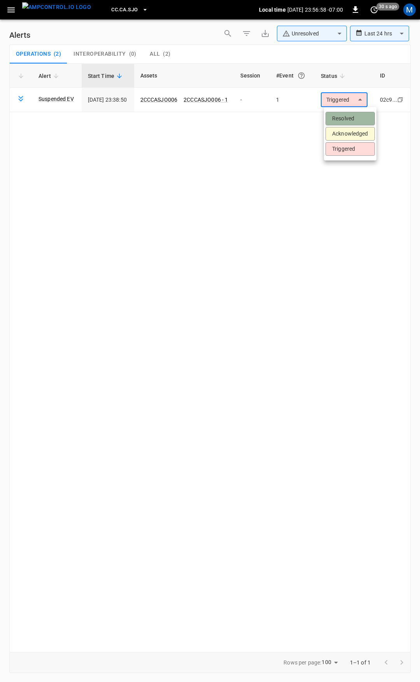
click at [352, 114] on li "Resolved" at bounding box center [350, 119] width 49 height 14
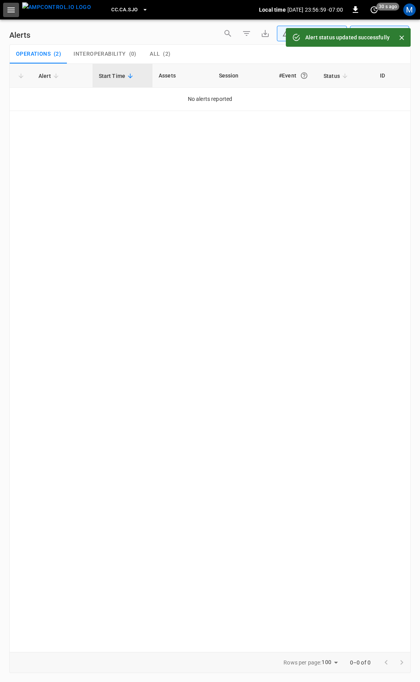
click at [7, 12] on icon "button" at bounding box center [11, 10] width 10 height 10
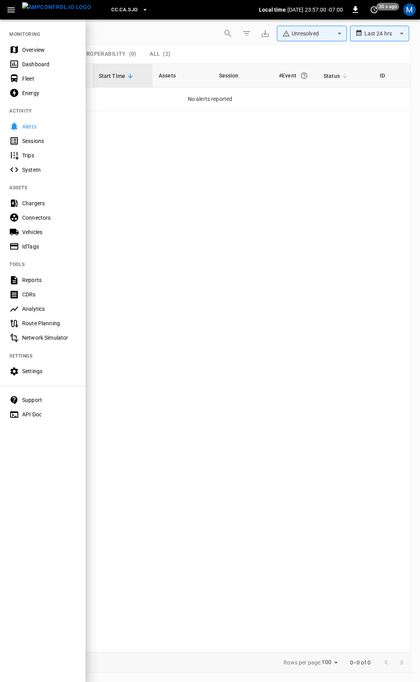
click at [39, 49] on div "Overview" at bounding box center [49, 50] width 54 height 8
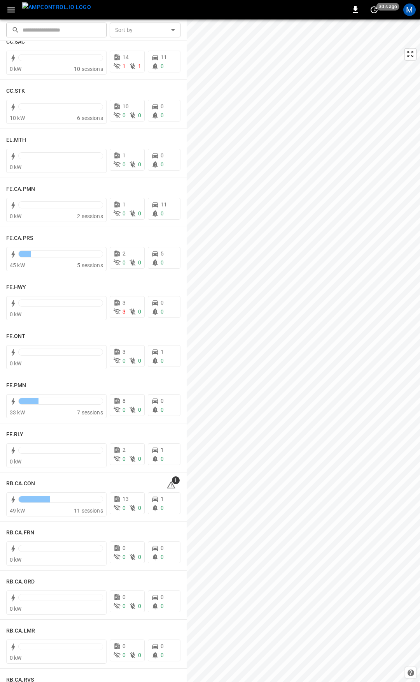
scroll to position [614, 0]
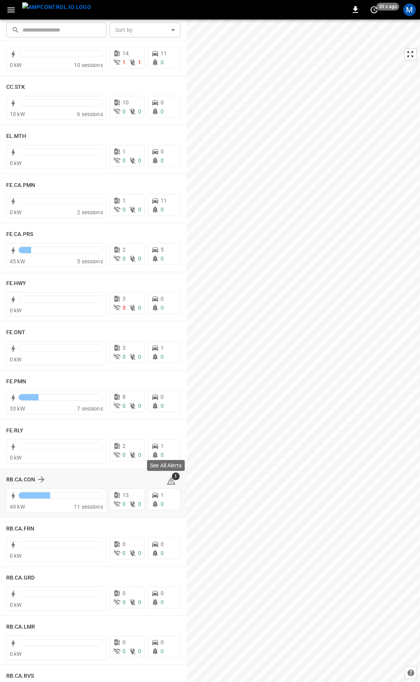
click at [167, 481] on icon at bounding box center [171, 480] width 9 height 9
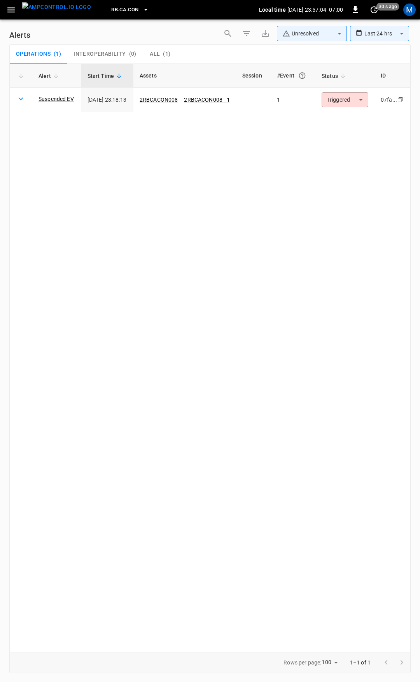
click at [361, 97] on body "**********" at bounding box center [210, 339] width 420 height 679
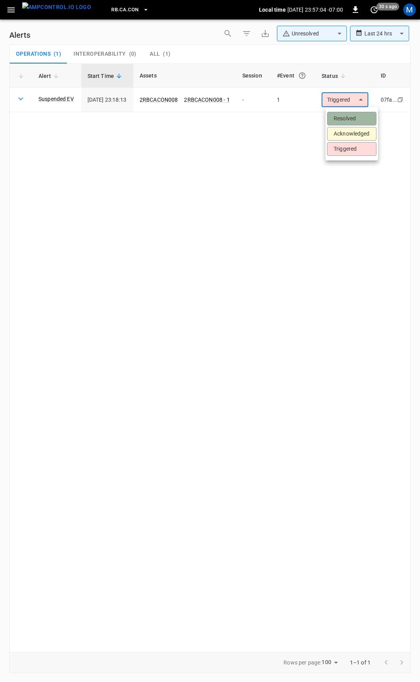
click at [358, 116] on li "Resolved" at bounding box center [351, 119] width 49 height 14
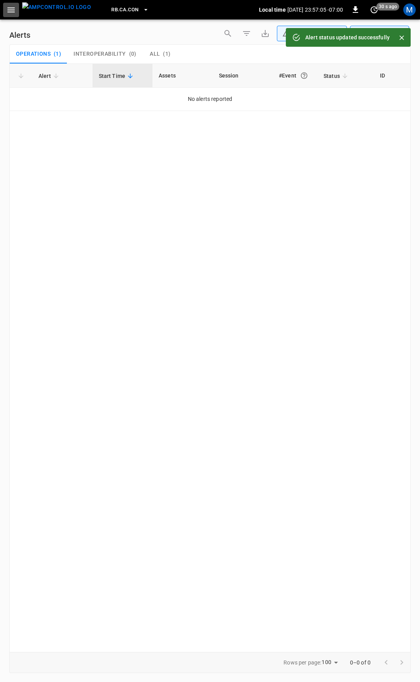
click at [11, 10] on icon "button" at bounding box center [10, 9] width 7 height 5
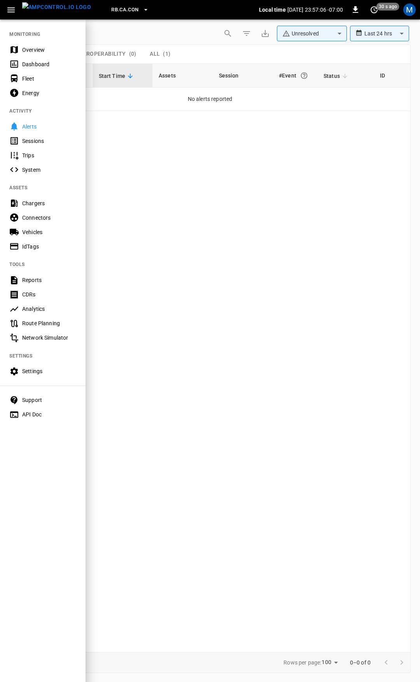
click at [32, 47] on div "Overview" at bounding box center [49, 50] width 54 height 8
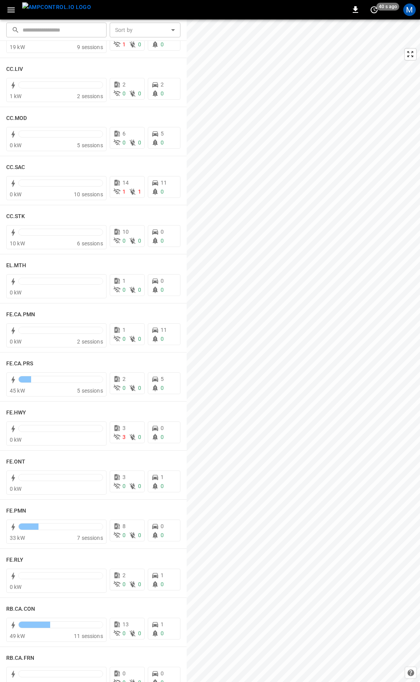
scroll to position [490, 0]
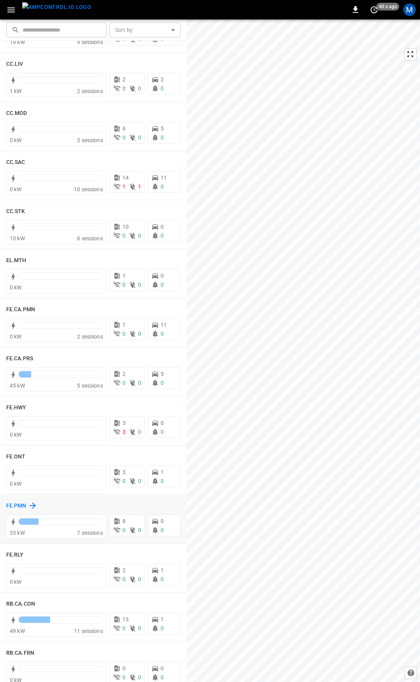
click at [16, 508] on h6 "FE.PMN" at bounding box center [16, 505] width 20 height 9
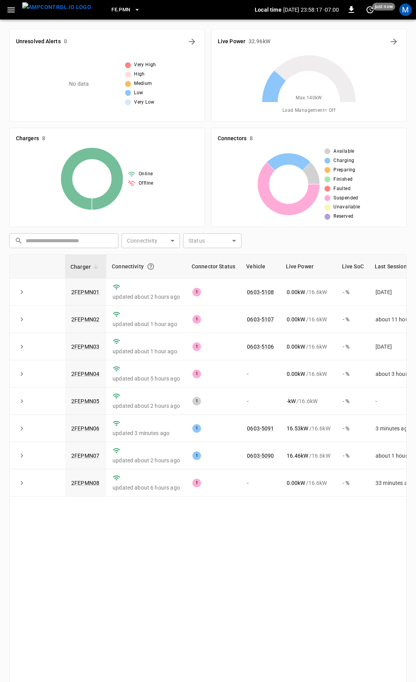
click at [9, 8] on icon "button" at bounding box center [11, 10] width 10 height 10
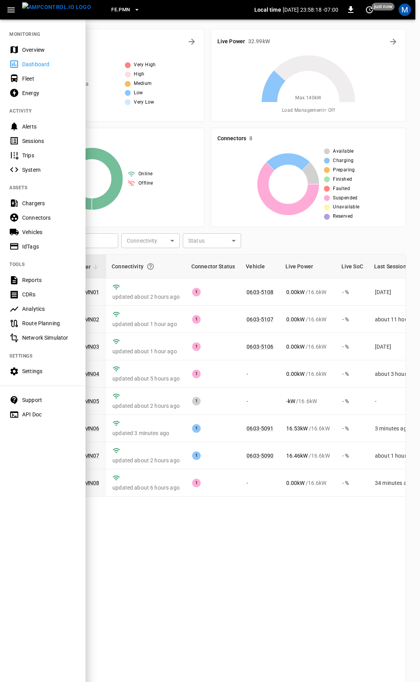
click at [43, 49] on div "Overview" at bounding box center [49, 50] width 54 height 8
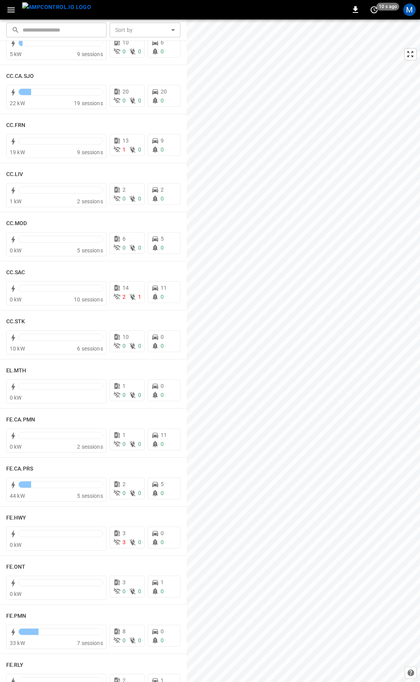
scroll to position [381, 0]
click at [18, 272] on h6 "CC.SAC" at bounding box center [15, 271] width 19 height 9
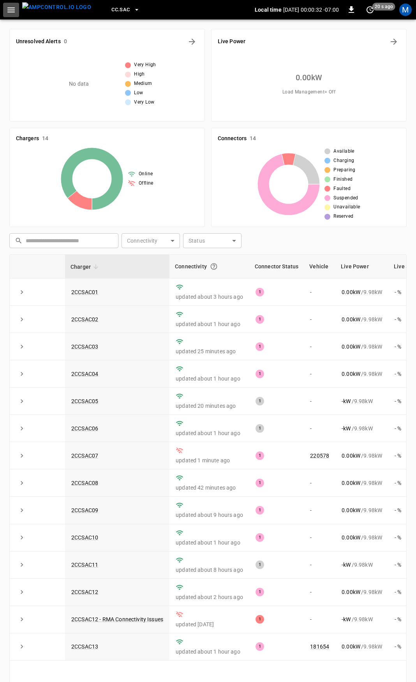
click at [11, 7] on icon "button" at bounding box center [10, 9] width 7 height 5
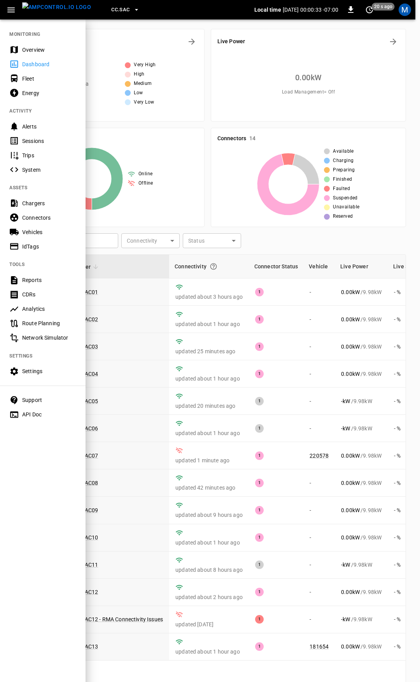
drag, startPoint x: 37, startPoint y: 50, endPoint x: 44, endPoint y: 71, distance: 21.8
click at [37, 50] on div "Overview" at bounding box center [49, 50] width 54 height 8
